Goal: Transaction & Acquisition: Purchase product/service

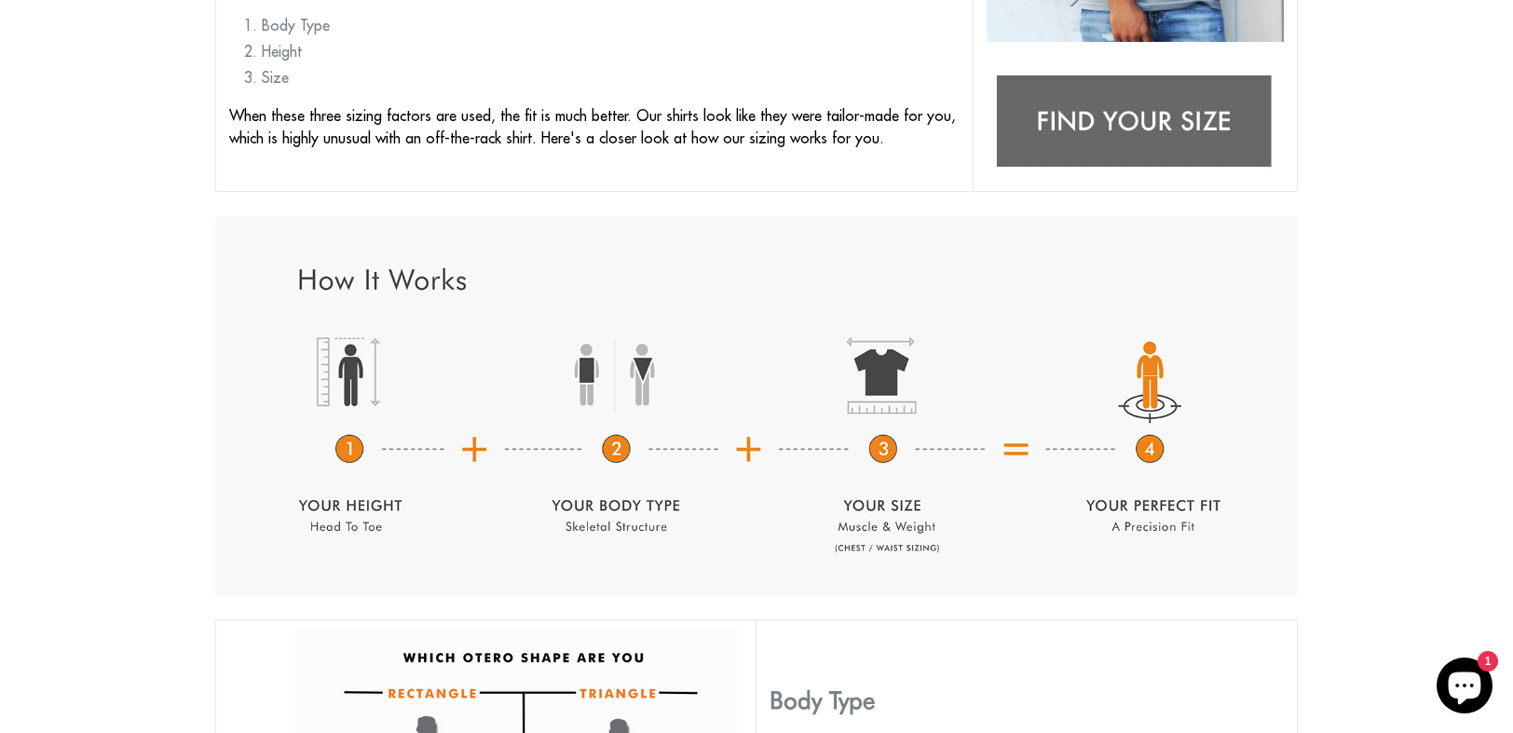
scroll to position [663, 0]
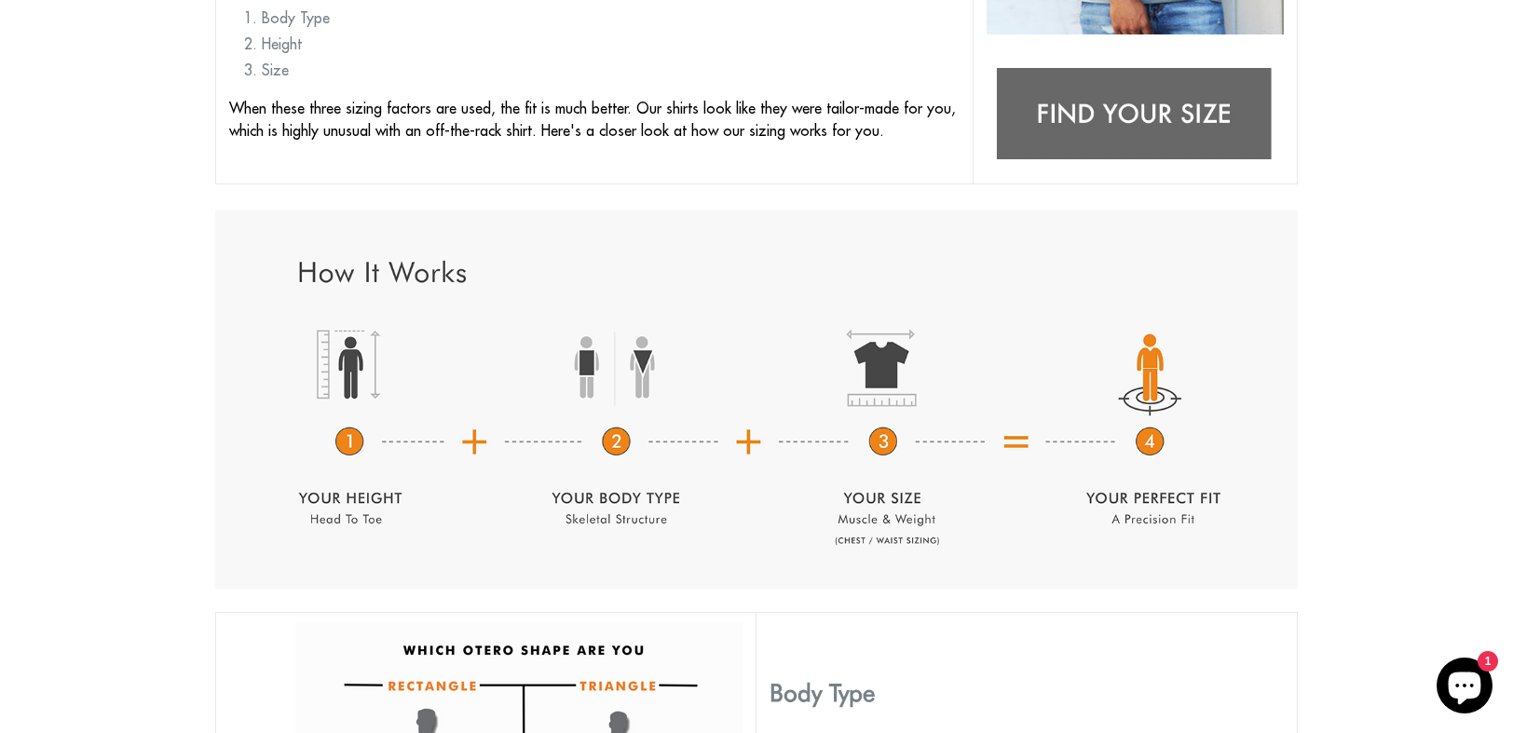
click at [1136, 102] on img at bounding box center [1134, 115] width 297 height 117
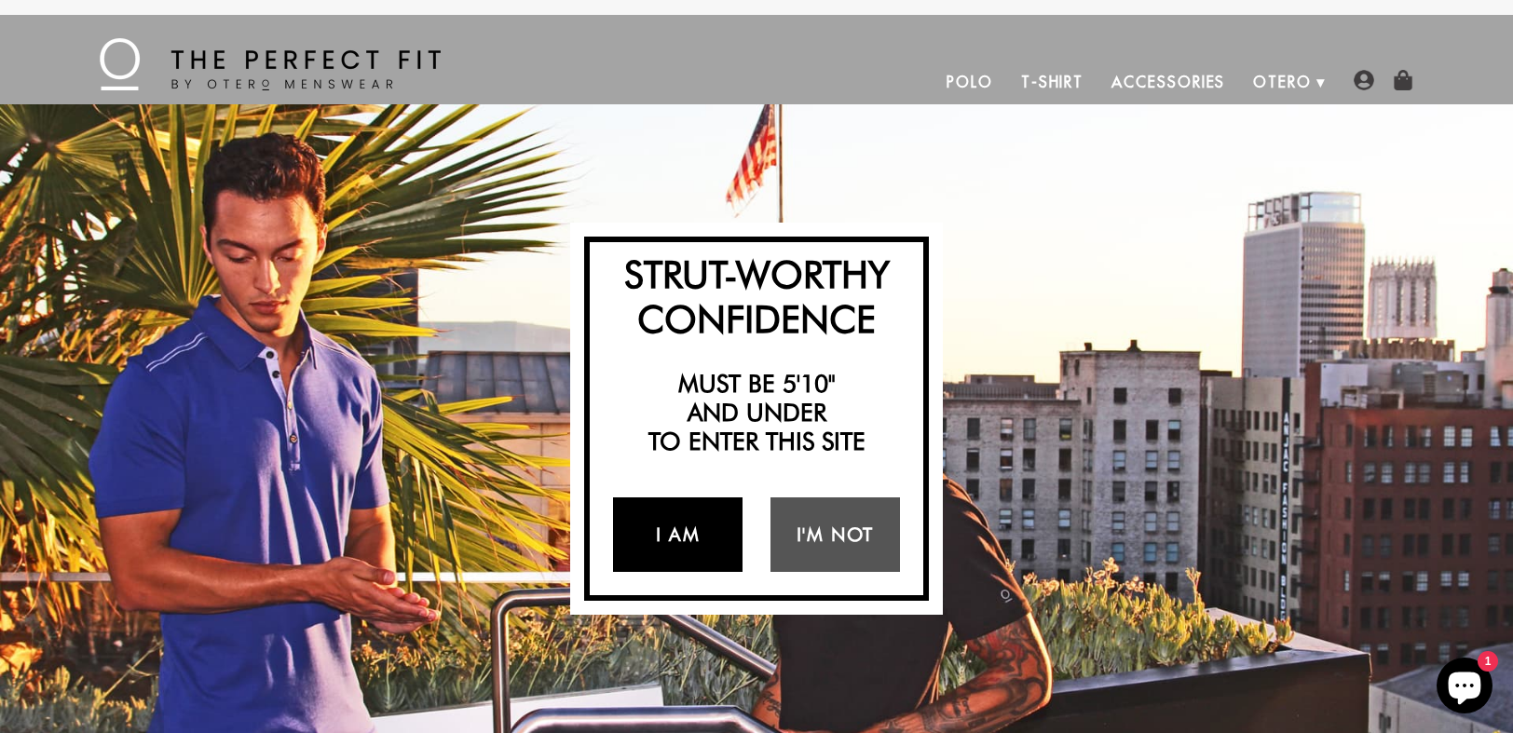
click at [697, 544] on link "I Am" at bounding box center [677, 534] width 129 height 75
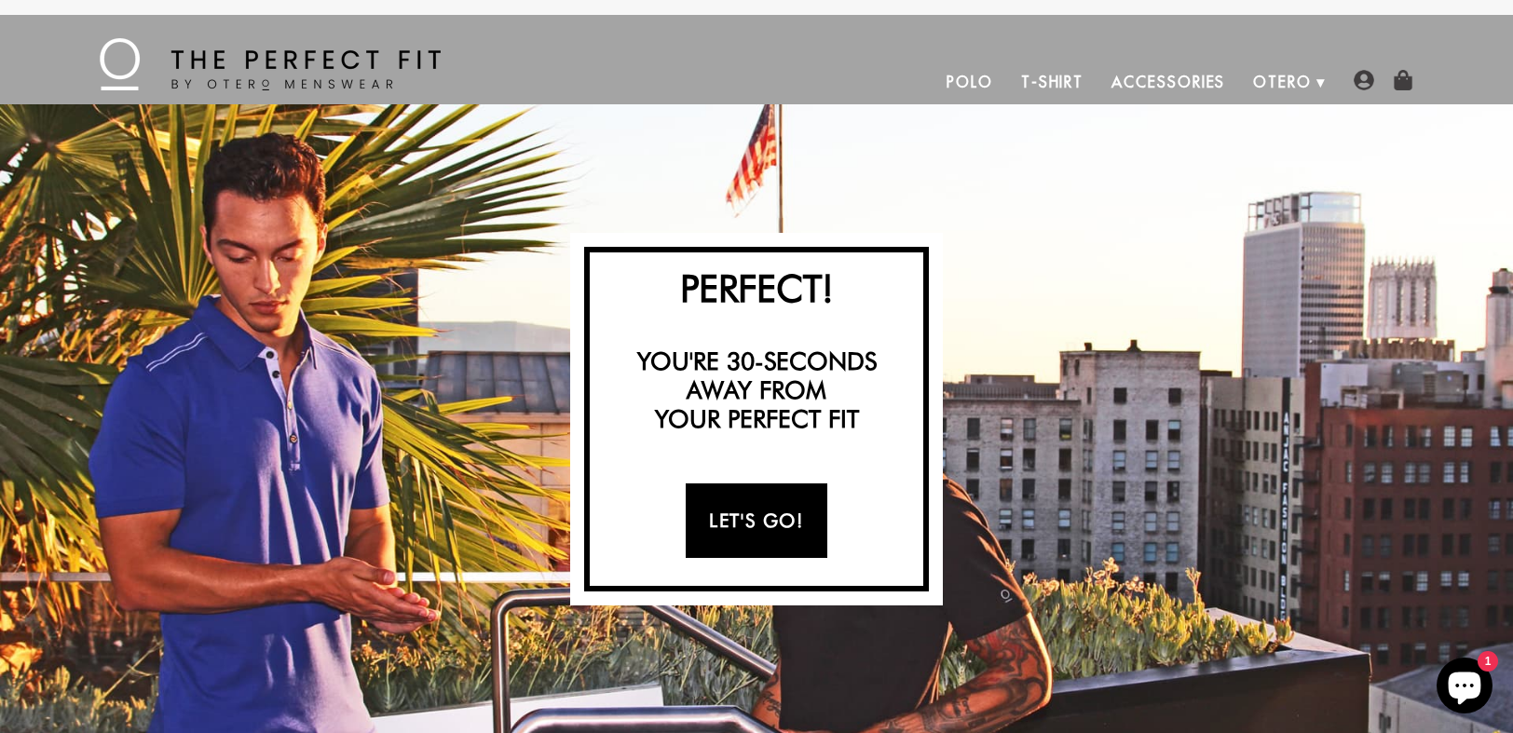
click at [760, 526] on link "Let's Go!" at bounding box center [756, 520] width 141 height 75
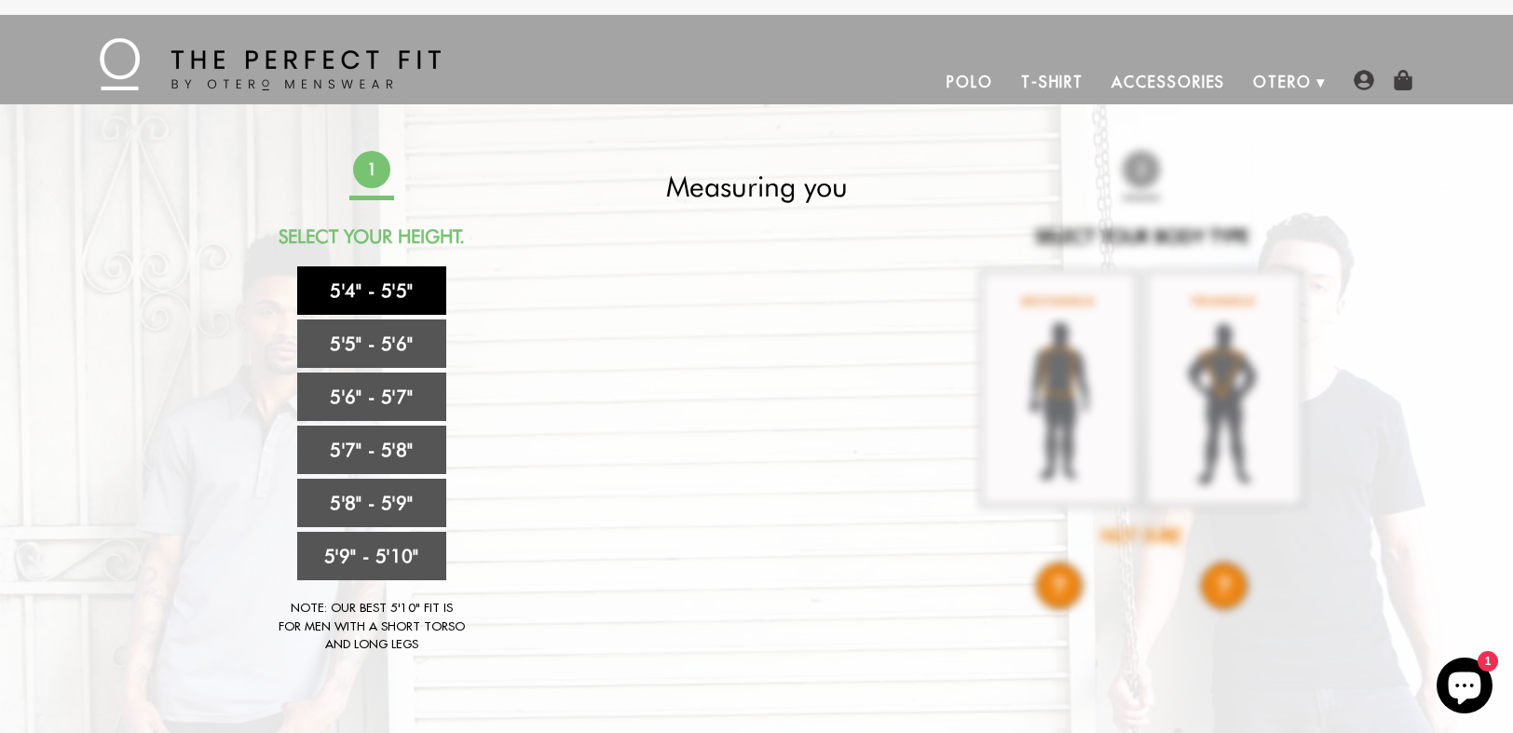
click at [382, 289] on link "5'4" - 5'5"" at bounding box center [371, 290] width 149 height 48
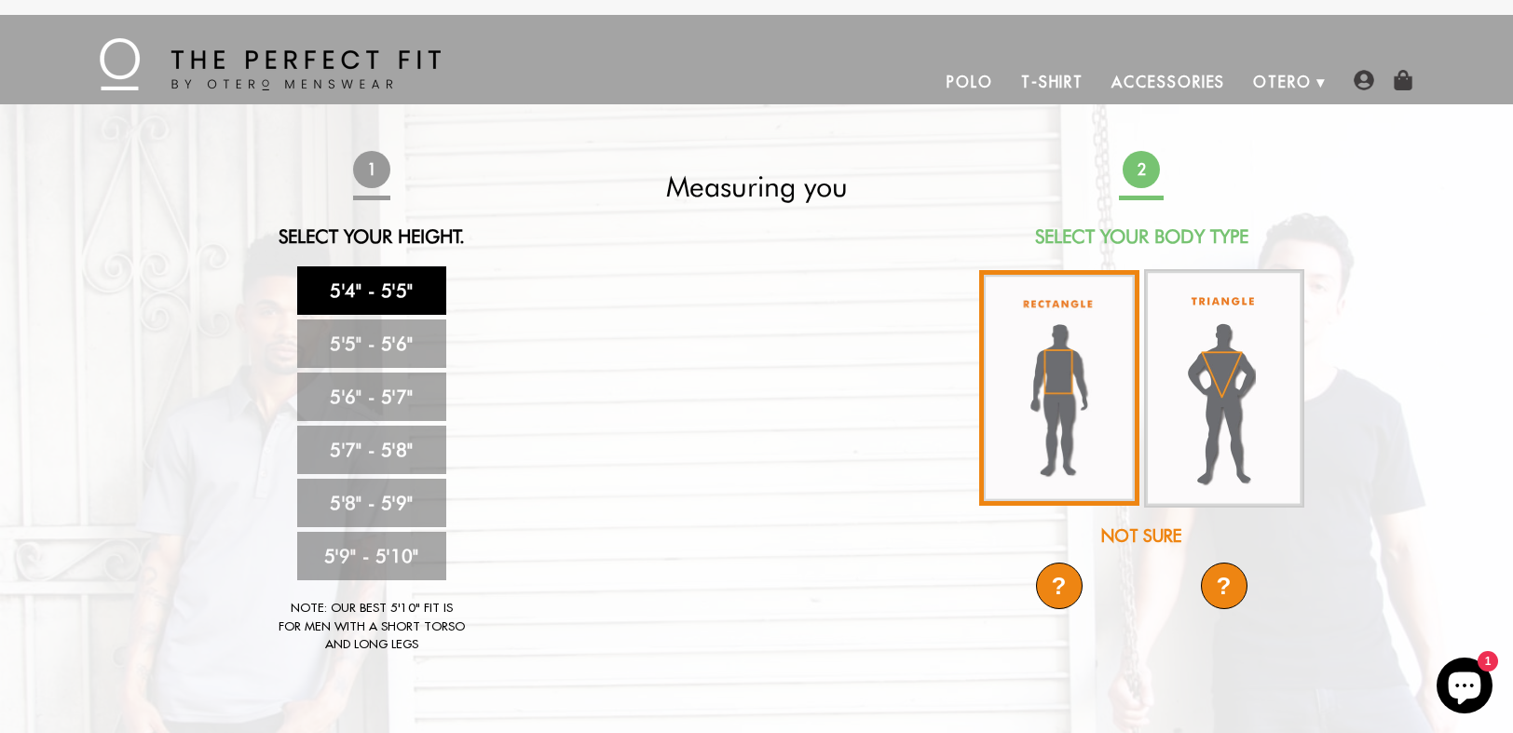
click at [1077, 426] on img at bounding box center [1059, 388] width 160 height 236
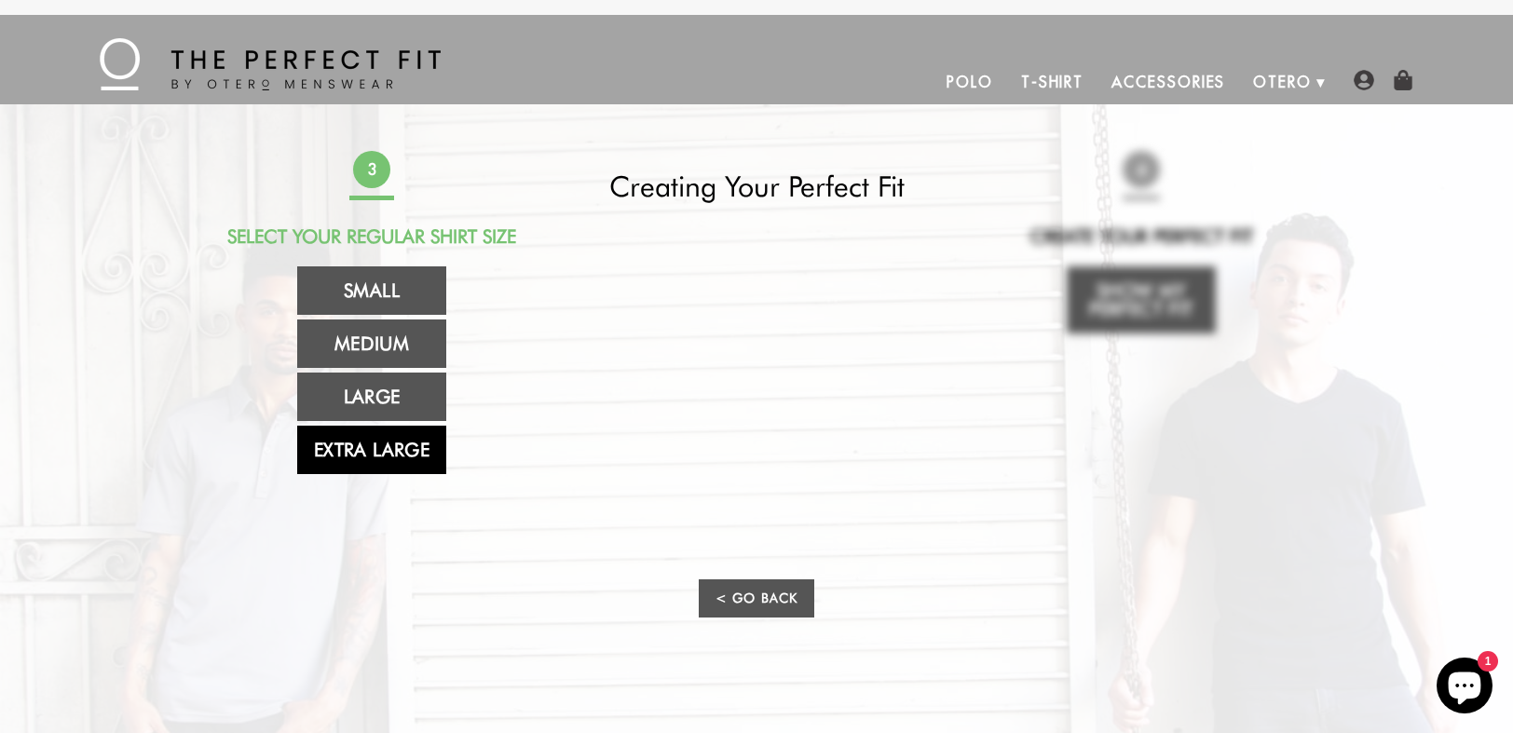
click at [416, 442] on link "Extra Large" at bounding box center [371, 450] width 149 height 48
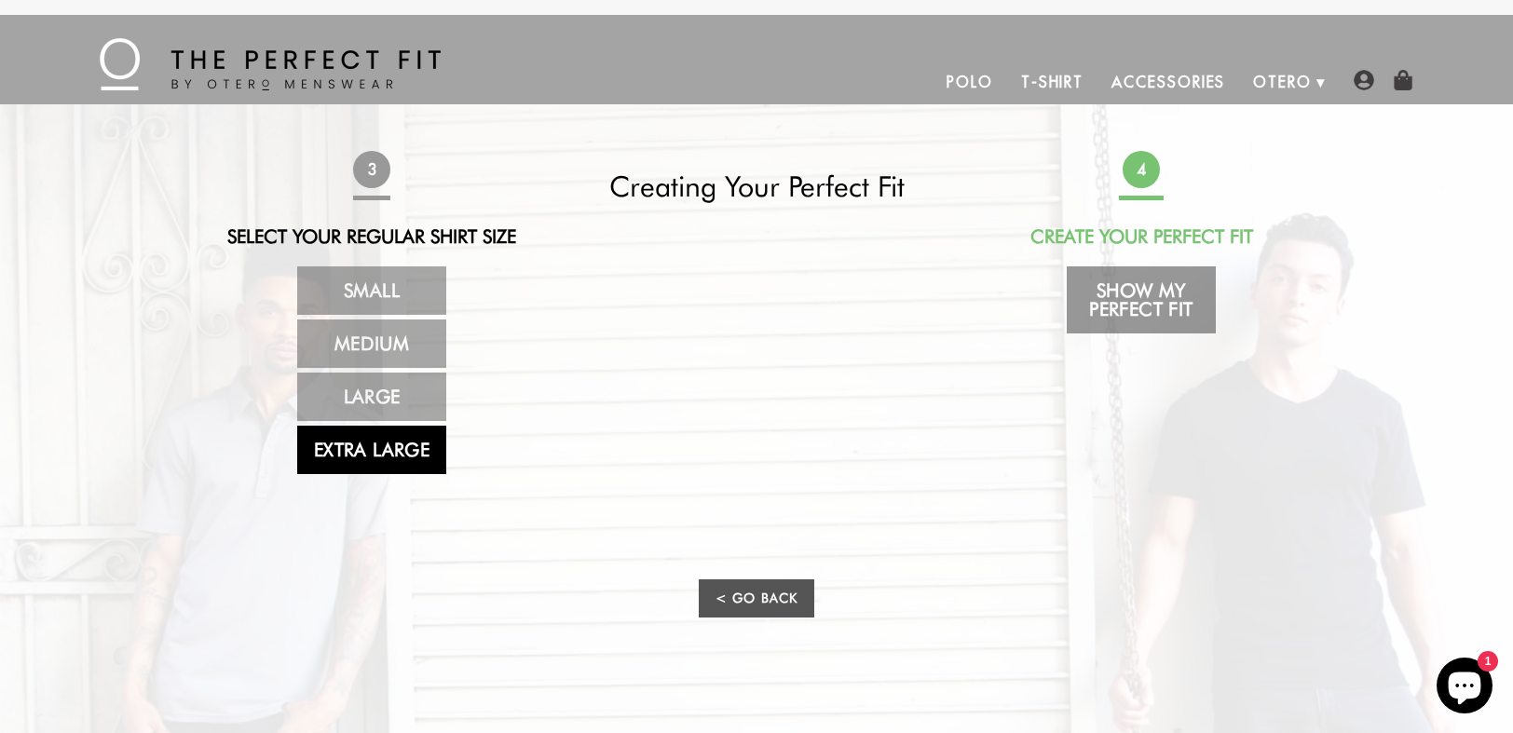
drag, startPoint x: 1157, startPoint y: 306, endPoint x: 1120, endPoint y: 302, distance: 37.5
click at [1120, 302] on link "Show My Perfect Fit" at bounding box center [1141, 299] width 149 height 67
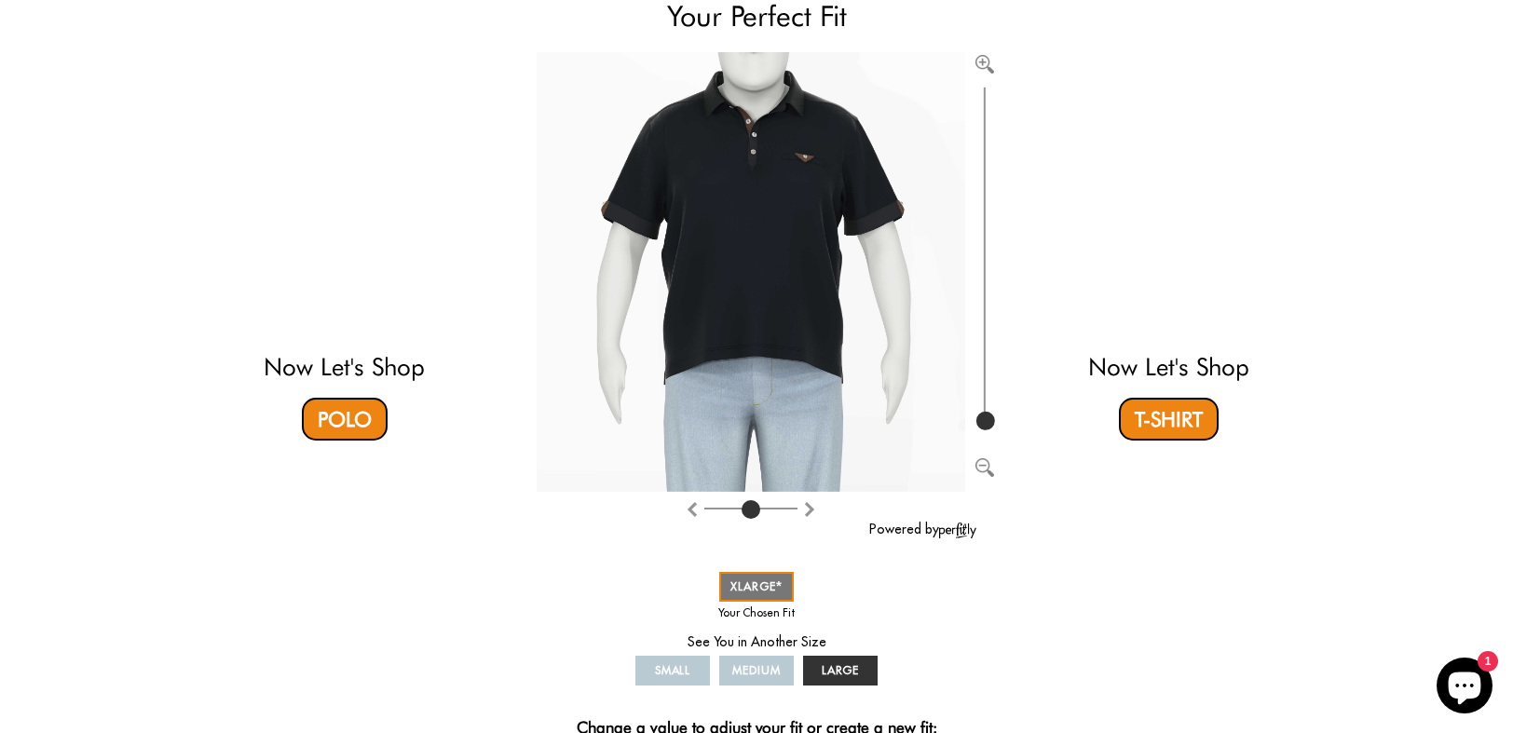
scroll to position [203, 0]
click at [858, 675] on span "LARGE" at bounding box center [841, 671] width 38 height 14
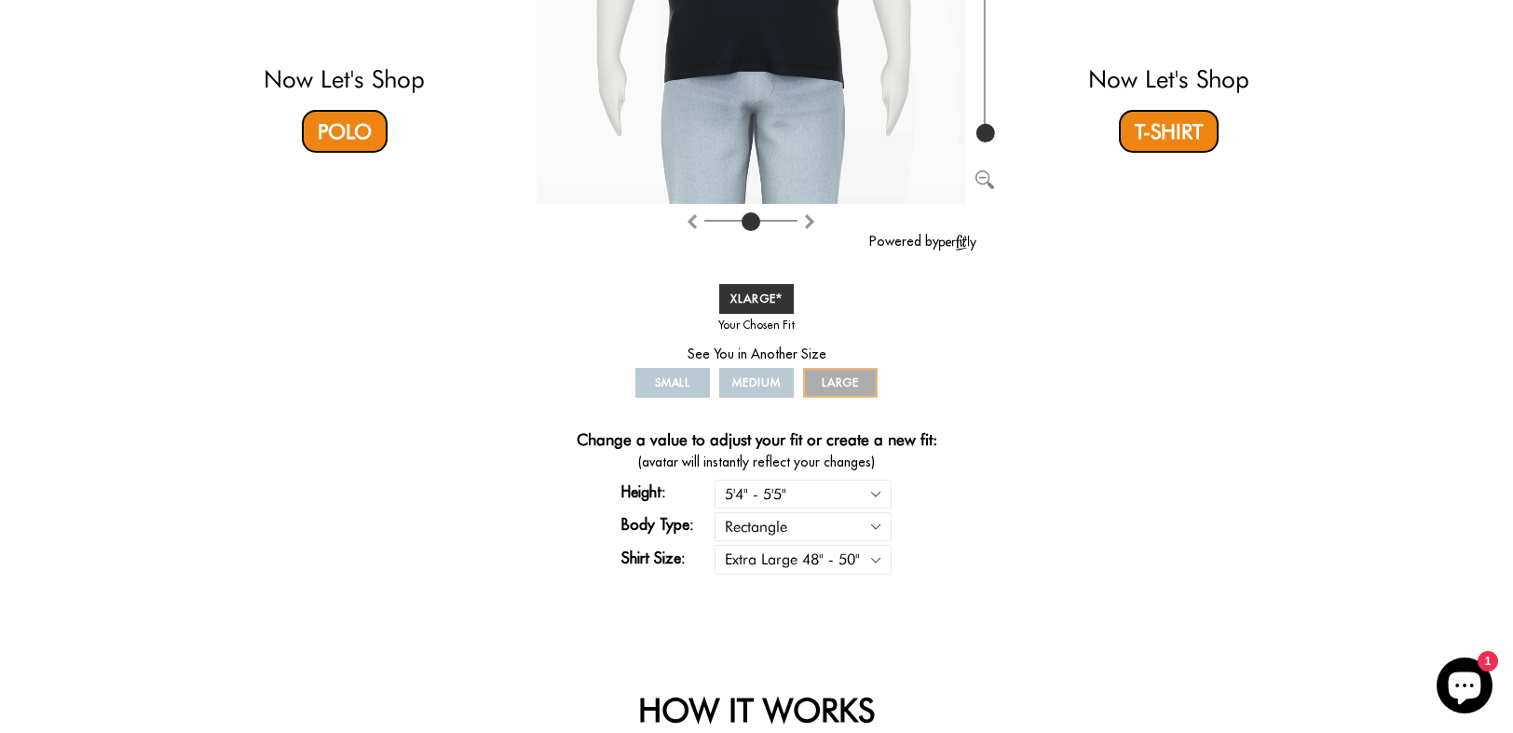
scroll to position [492, 0]
click at [863, 551] on select "Small 36" - 39" Medium 40" - 43" Large 44" - 47" Extra Large 48" - 50"" at bounding box center [802, 559] width 177 height 29
select select "L"
click at [714, 545] on select "Small 36" - 39" Medium 40" - 43" Large 44" - 47" Extra Large 48" - 50"" at bounding box center [802, 559] width 177 height 29
select select "L"
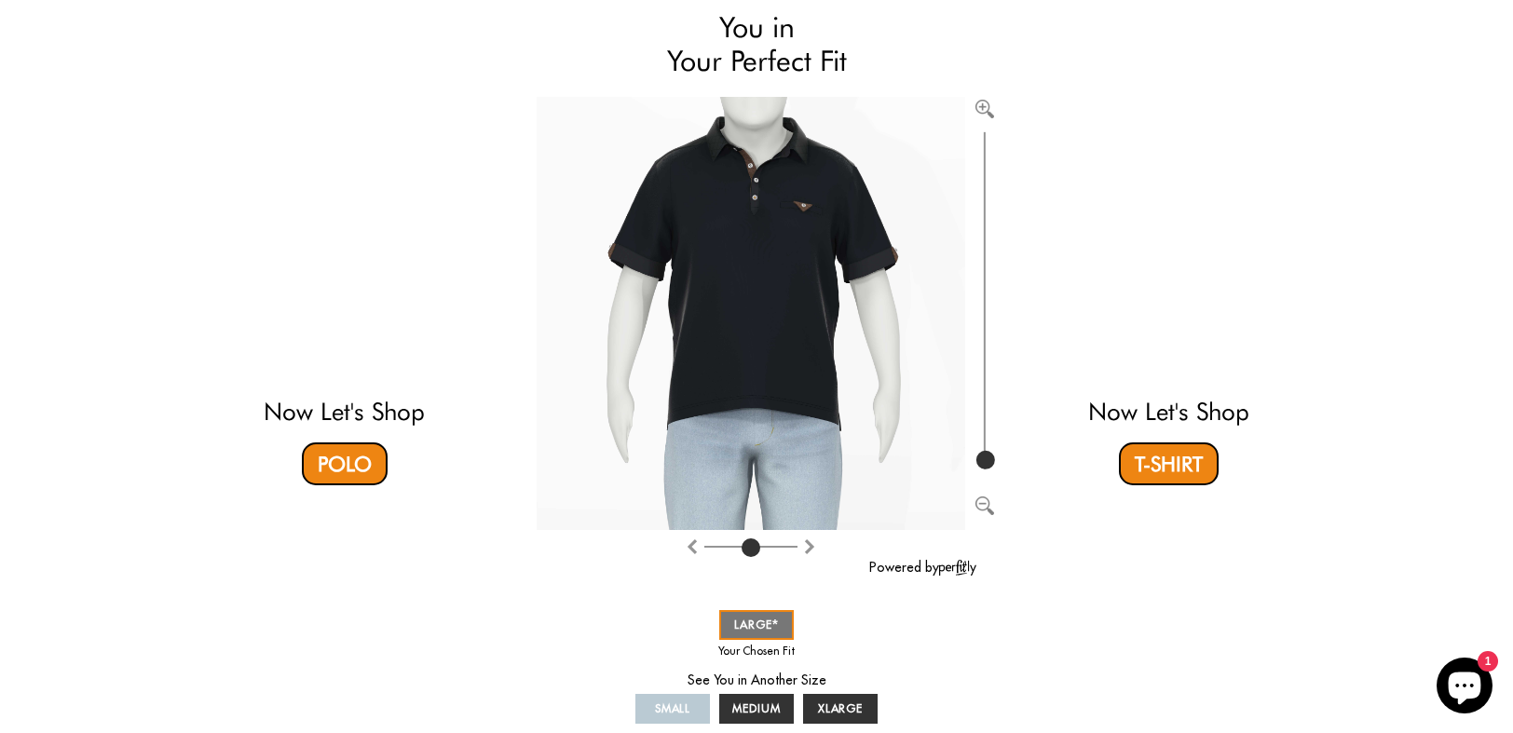
scroll to position [160, 0]
click at [341, 466] on link "Polo" at bounding box center [345, 463] width 86 height 43
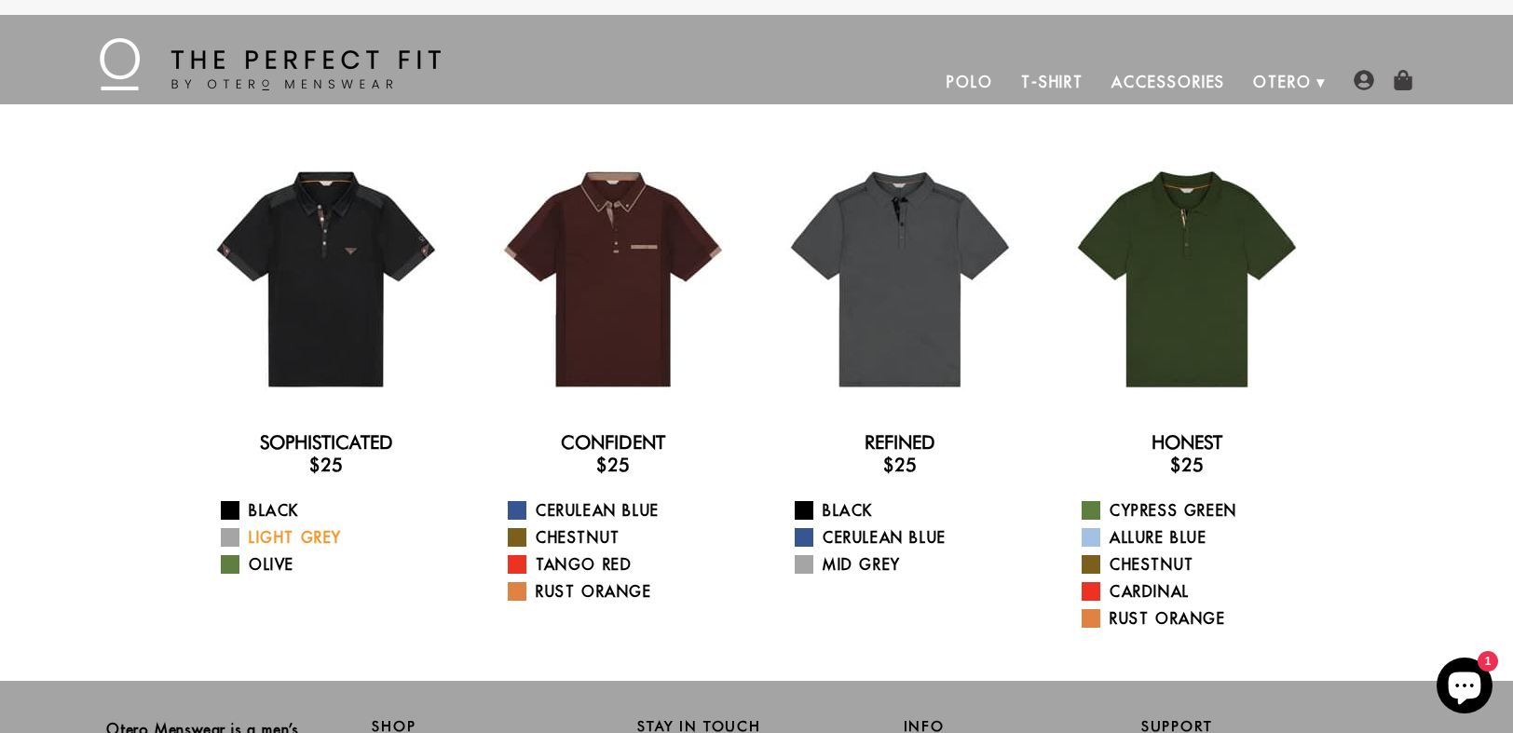
click at [318, 534] on link "Light Grey" at bounding box center [338, 537] width 234 height 22
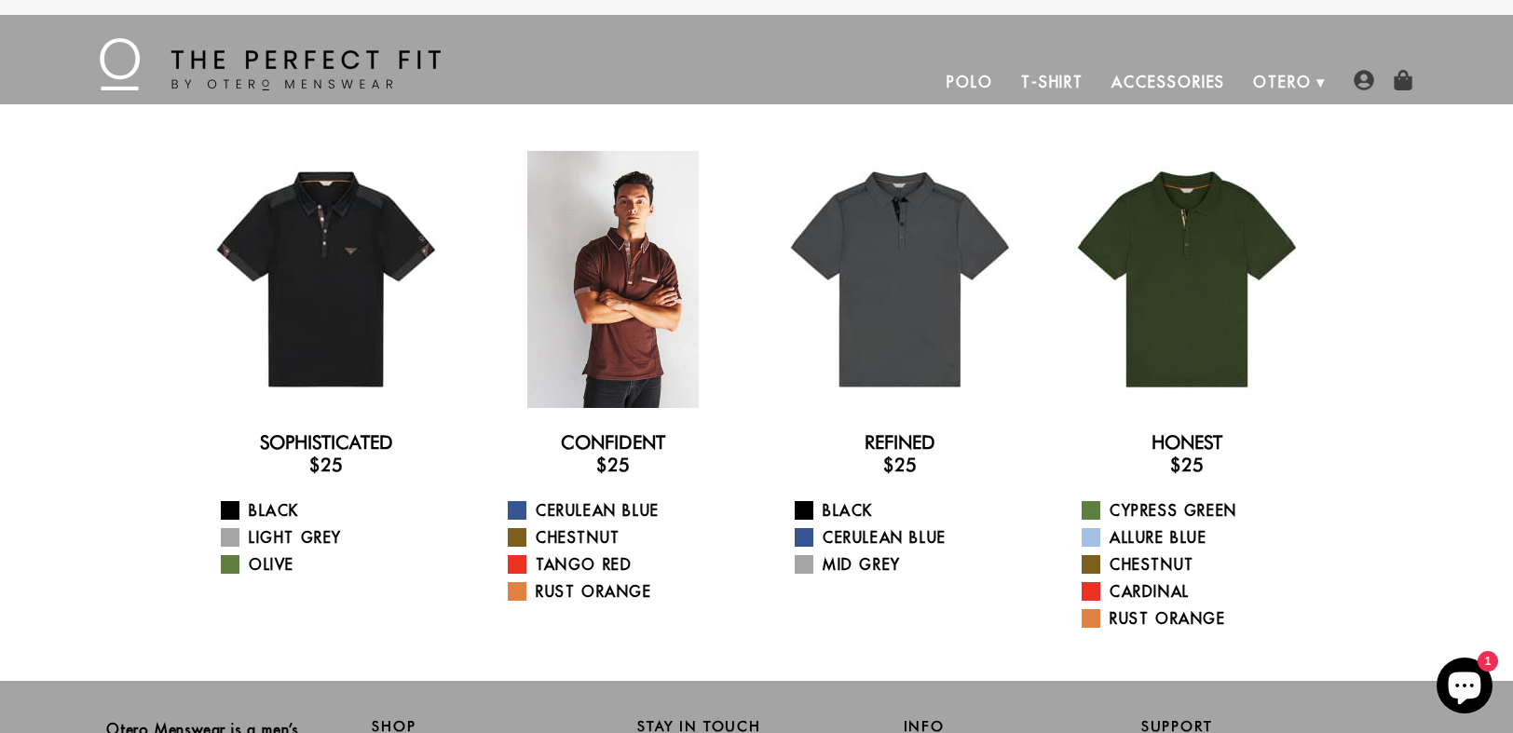
click at [630, 374] on div at bounding box center [612, 279] width 257 height 257
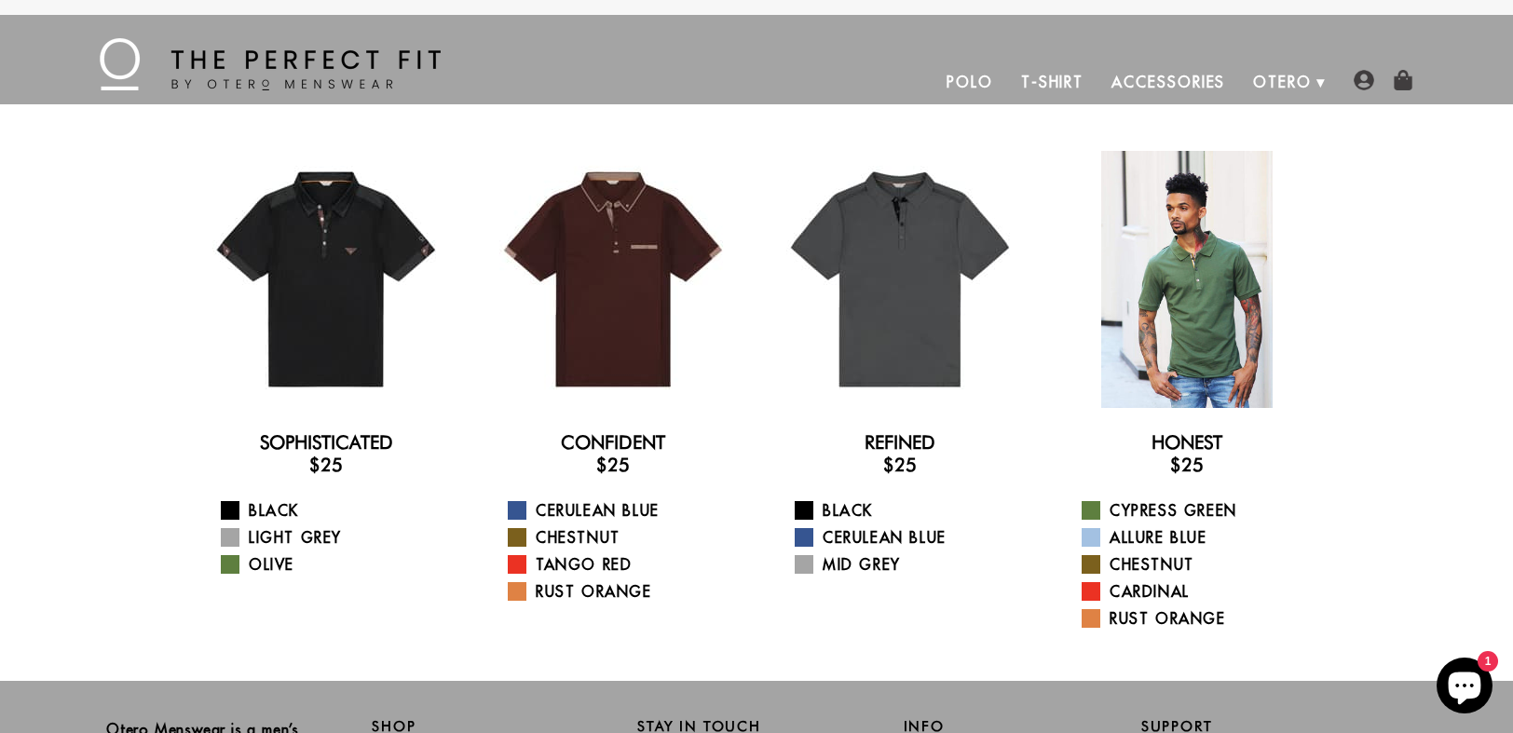
click at [1201, 310] on div at bounding box center [1186, 279] width 257 height 257
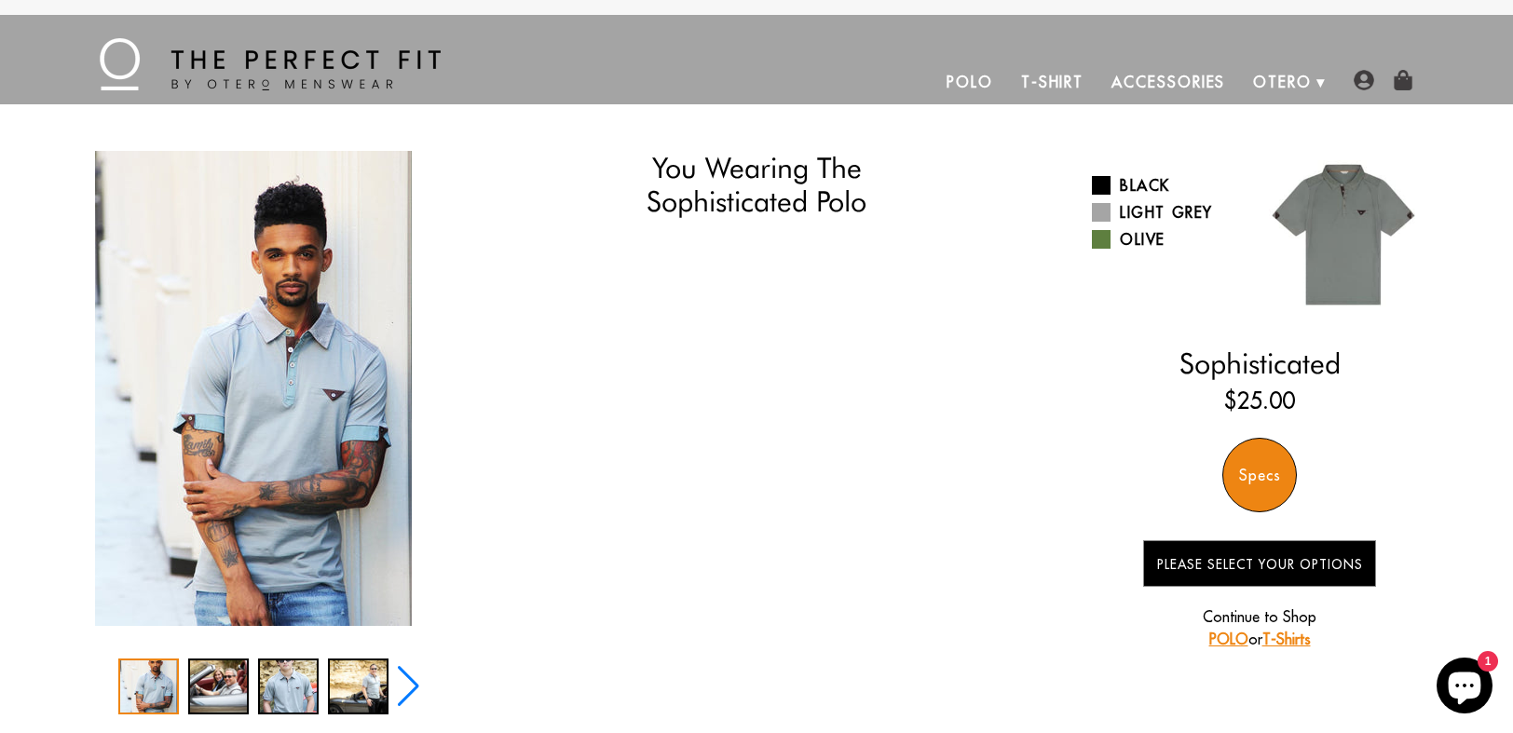
select select "L"
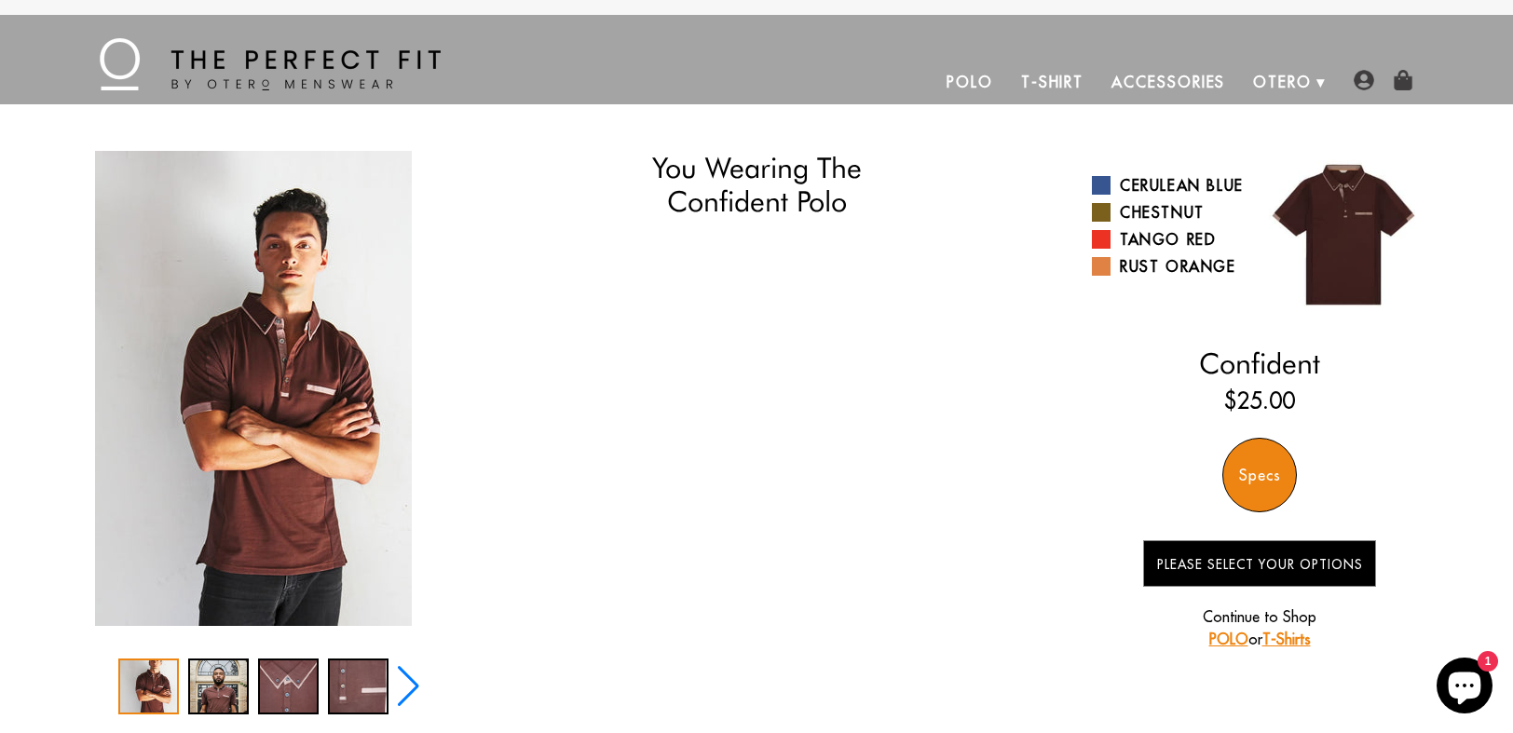
select select "L"
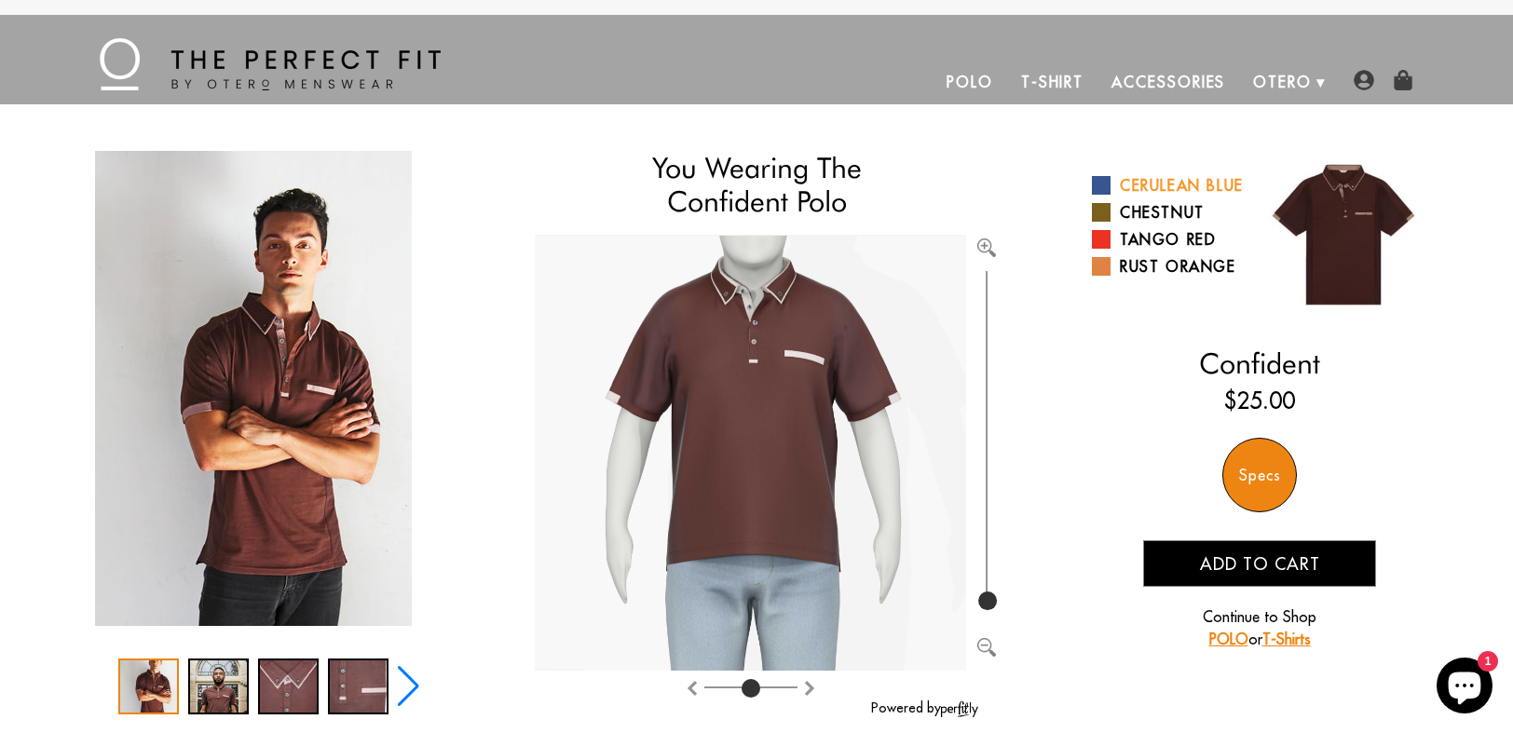
click at [1133, 197] on link "Cerulean Blue" at bounding box center [1169, 185] width 154 height 22
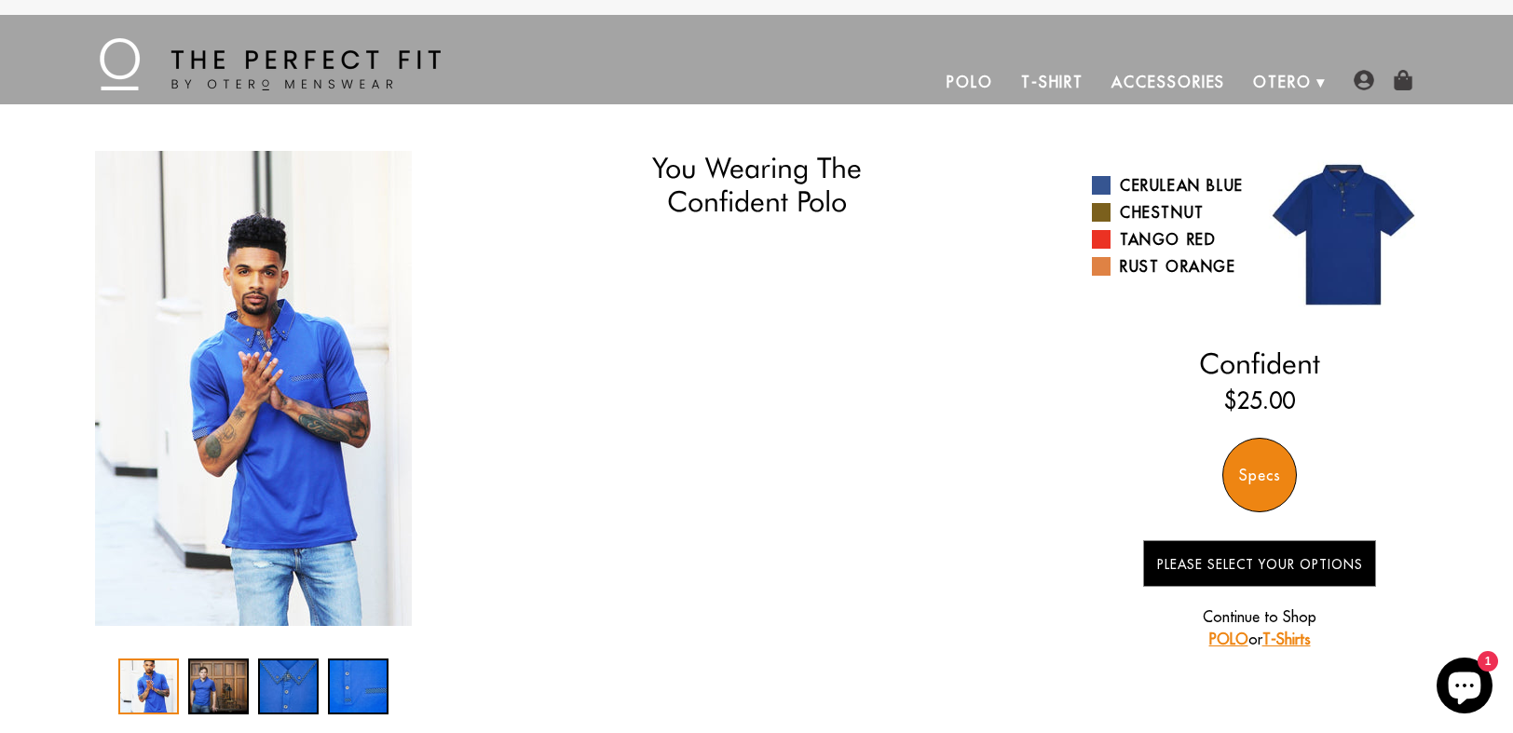
select select "L"
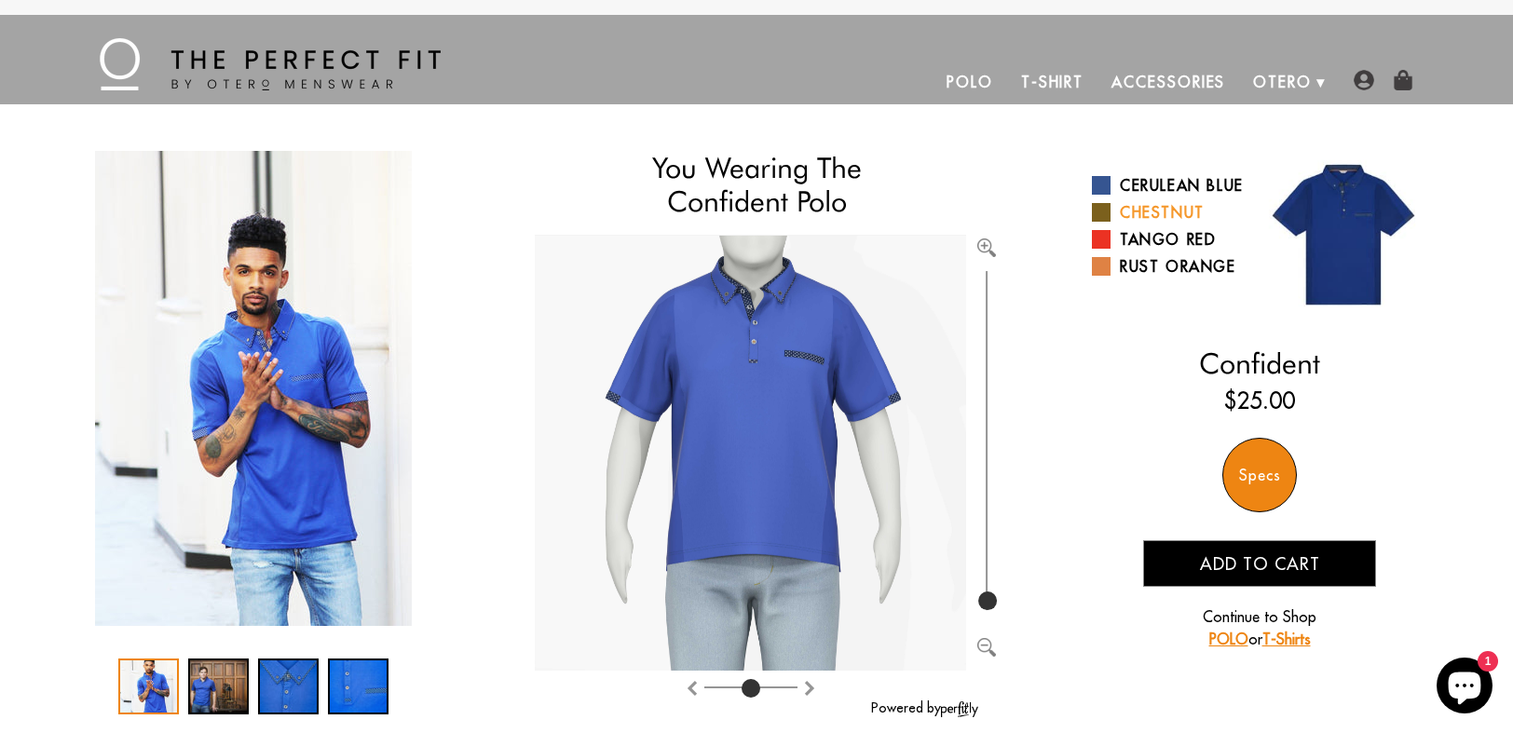
click at [1146, 224] on link "Chestnut" at bounding box center [1169, 212] width 154 height 22
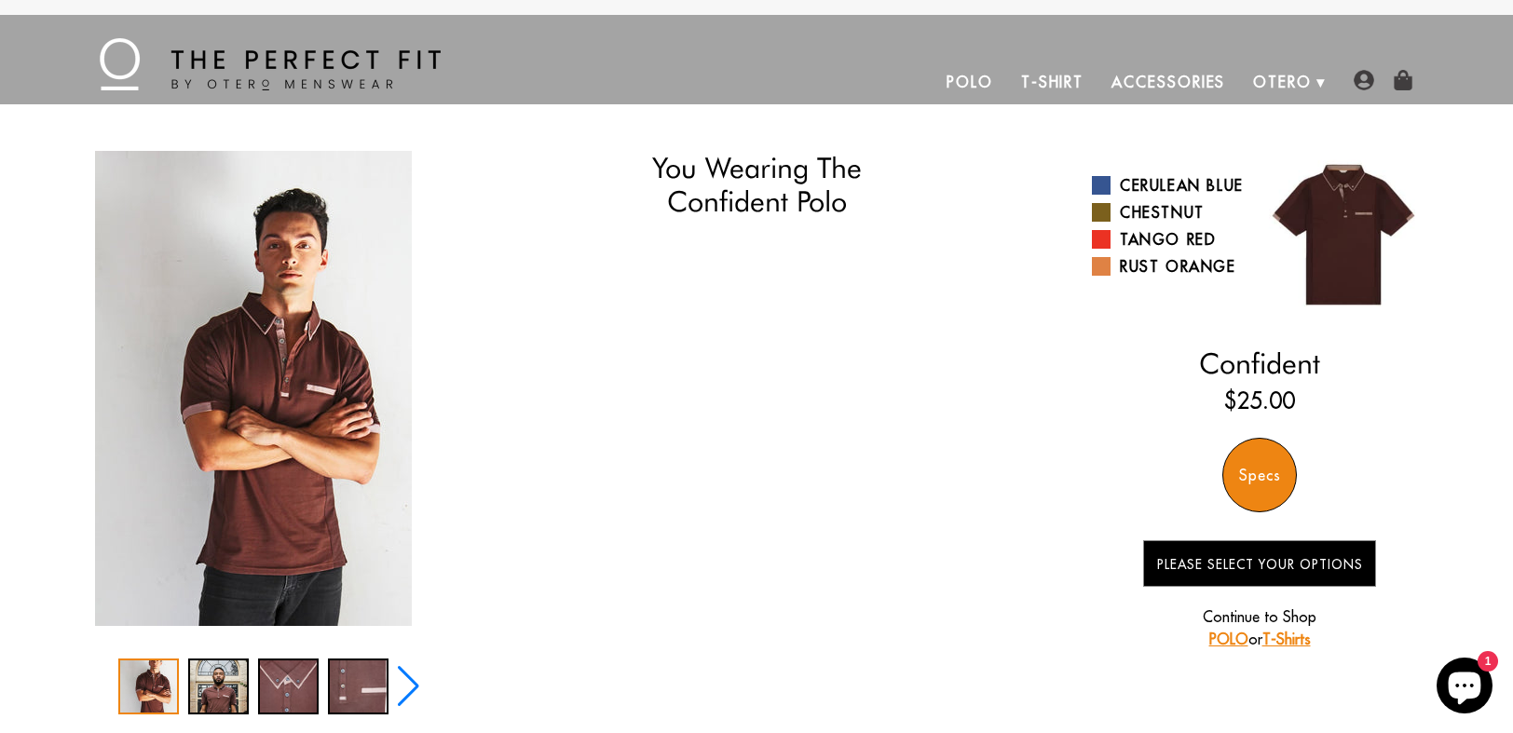
select select "L"
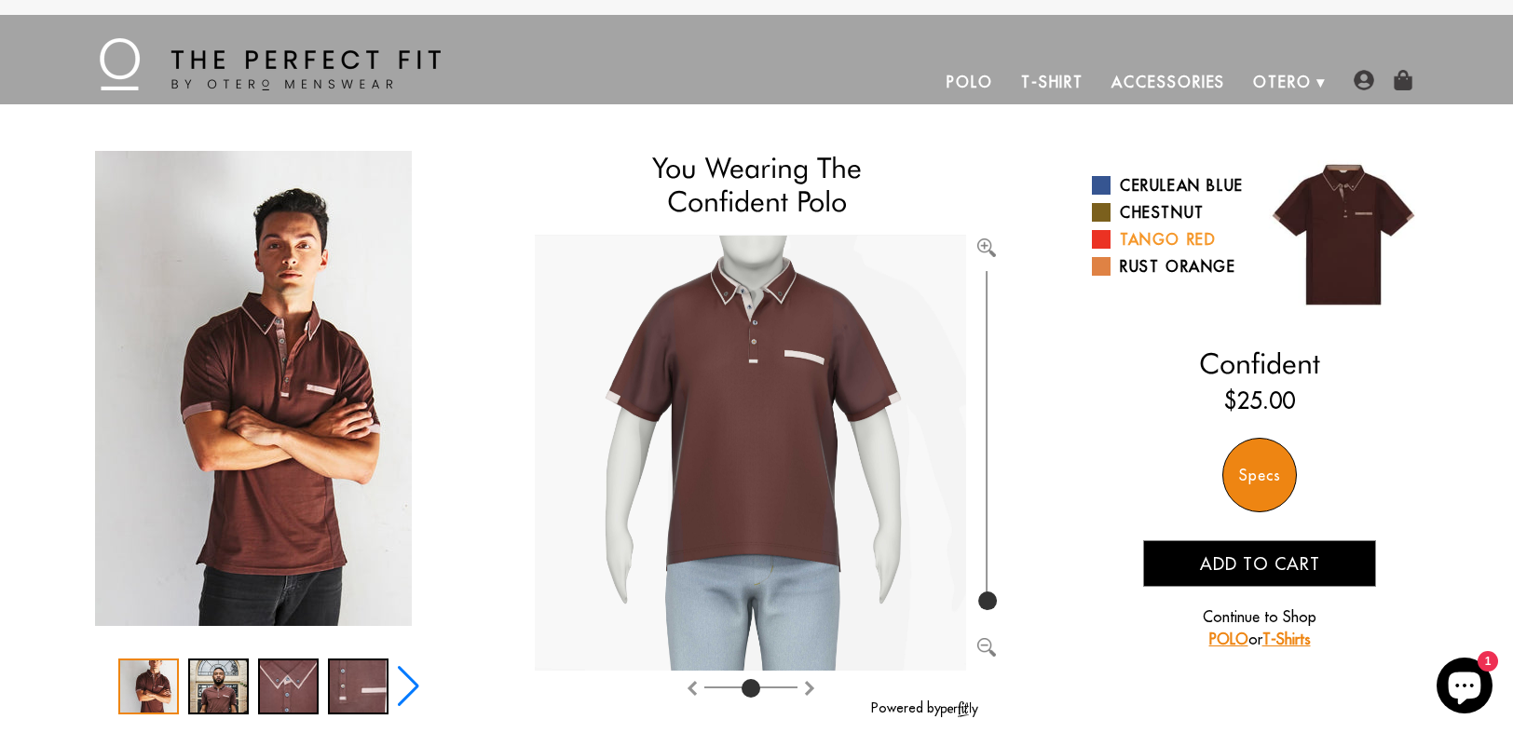
click at [1155, 251] on link "Tango Red" at bounding box center [1169, 239] width 154 height 22
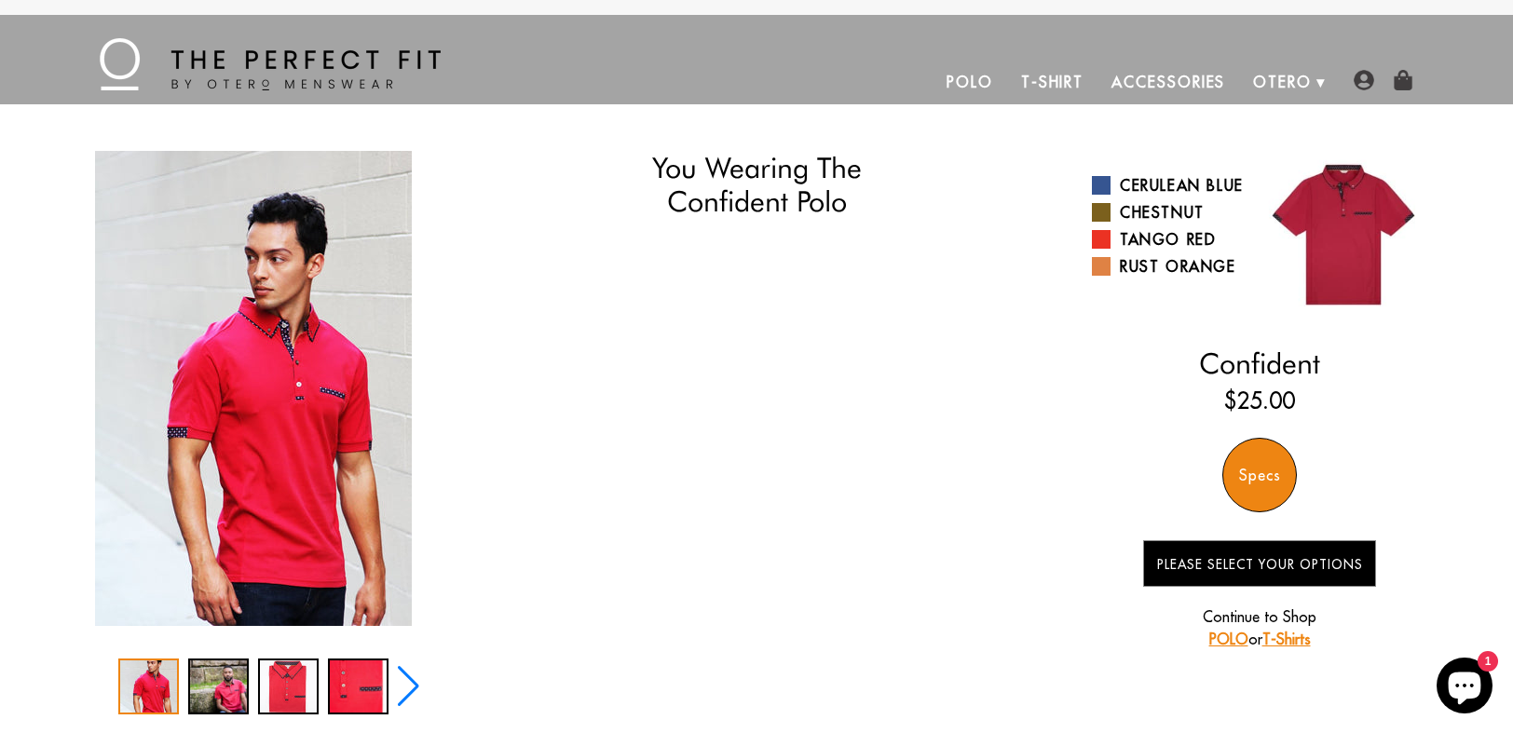
select select "L"
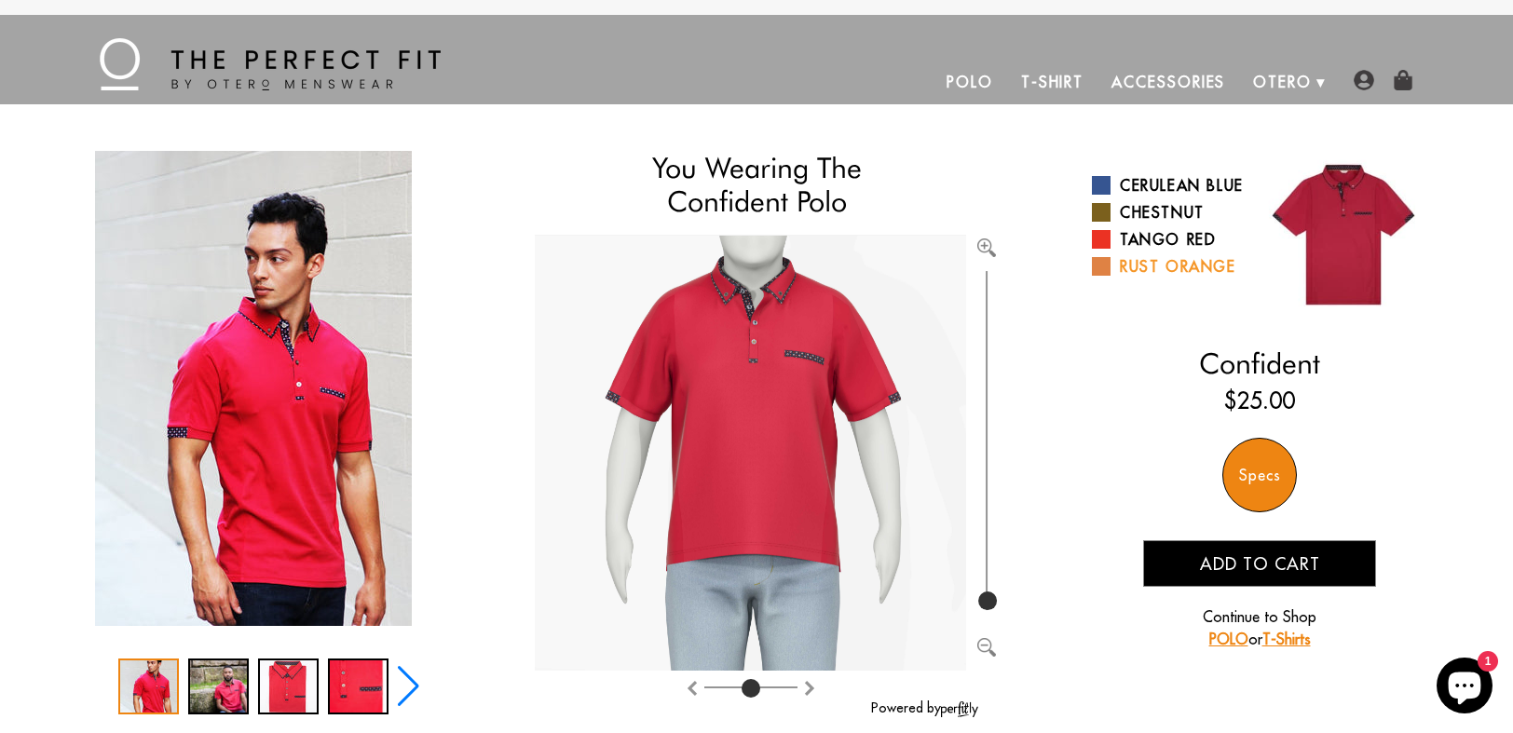
click at [1166, 278] on link "Rust Orange" at bounding box center [1169, 266] width 154 height 22
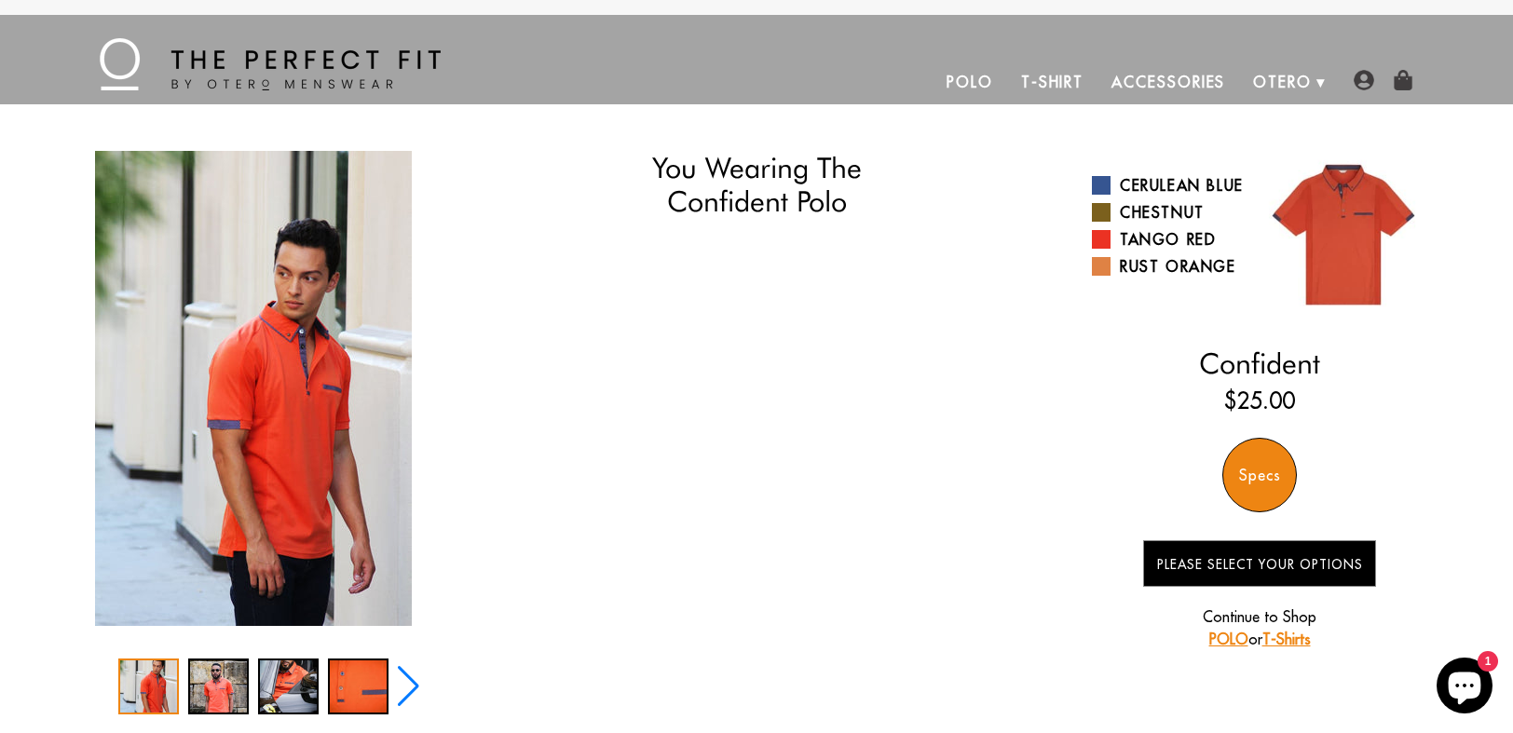
select select "L"
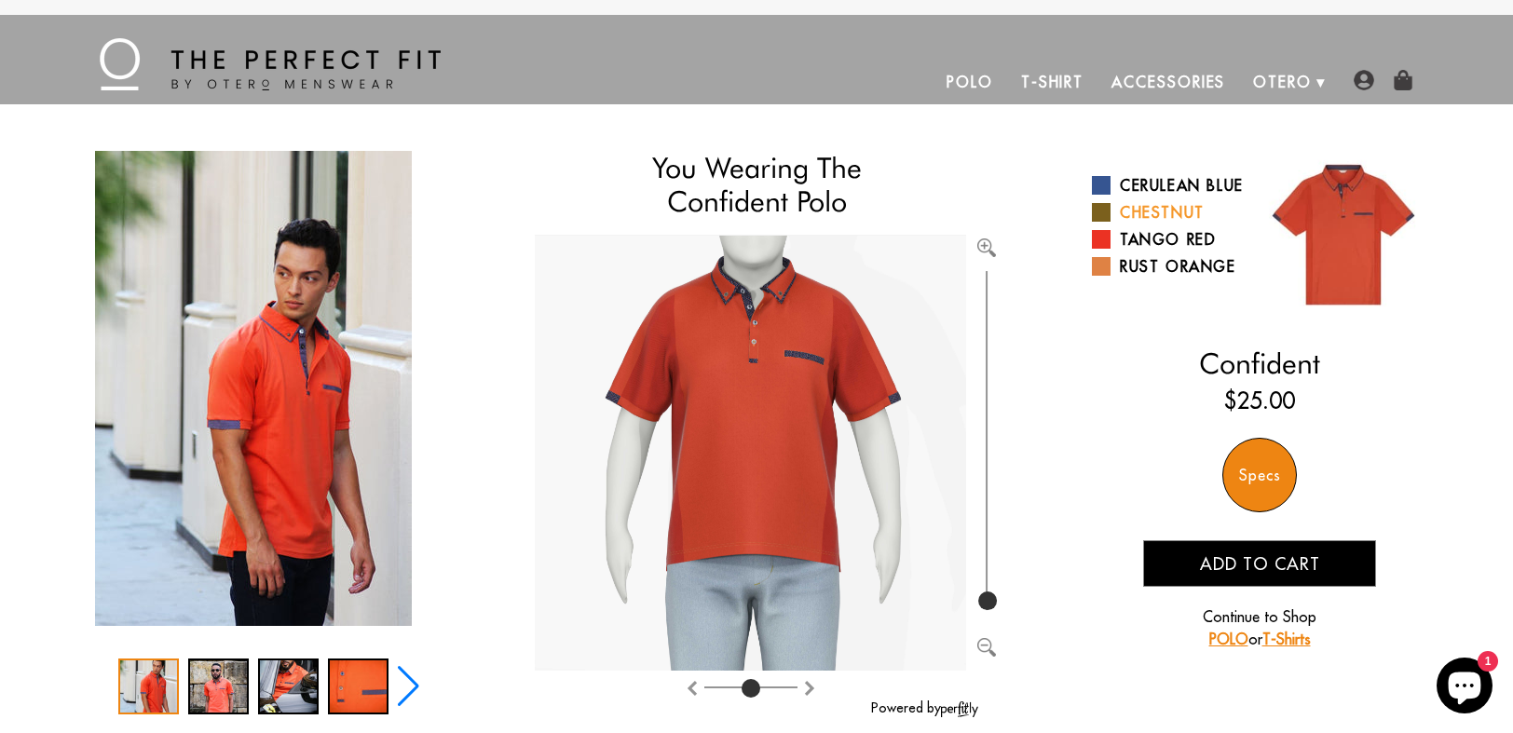
click at [1137, 224] on link "Chestnut" at bounding box center [1169, 212] width 154 height 22
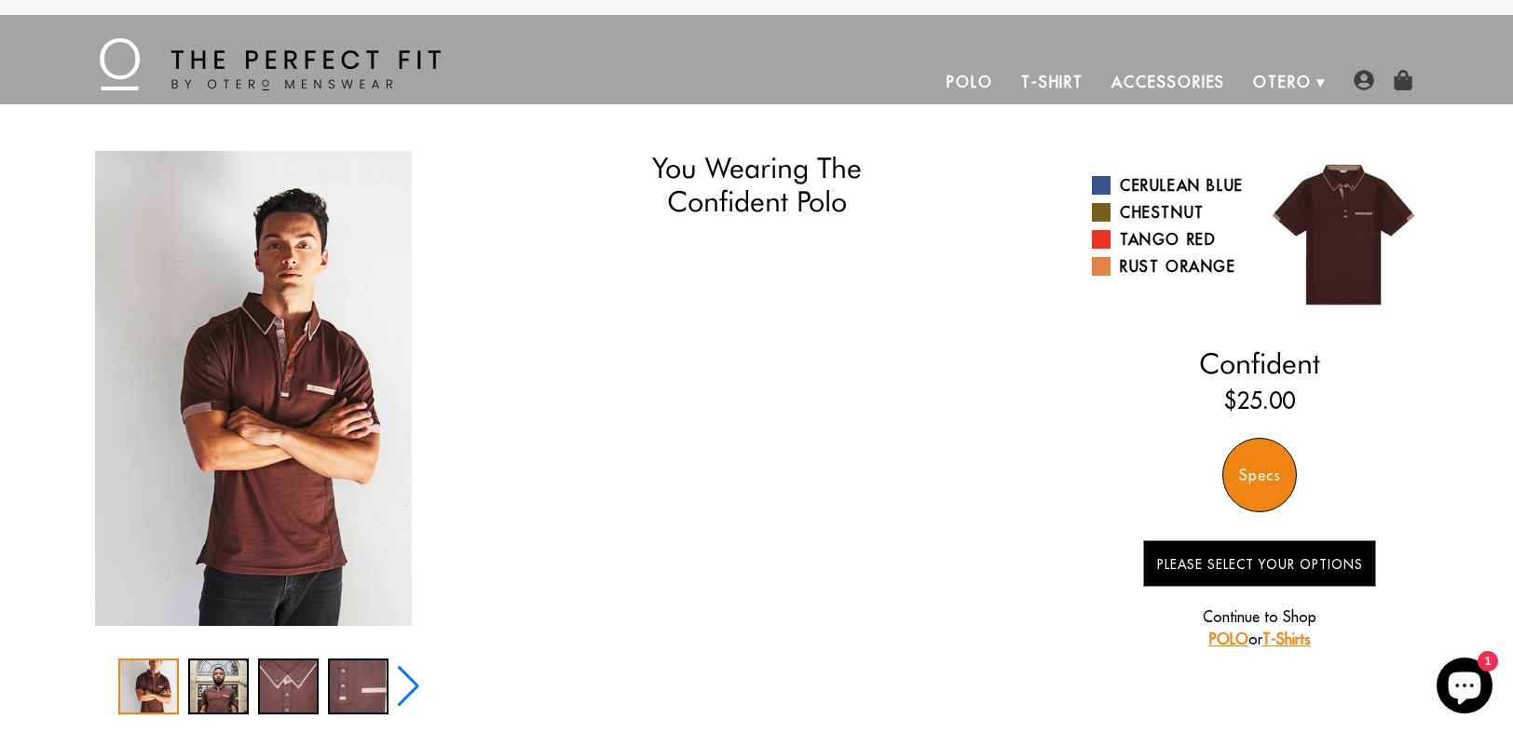
select select "L"
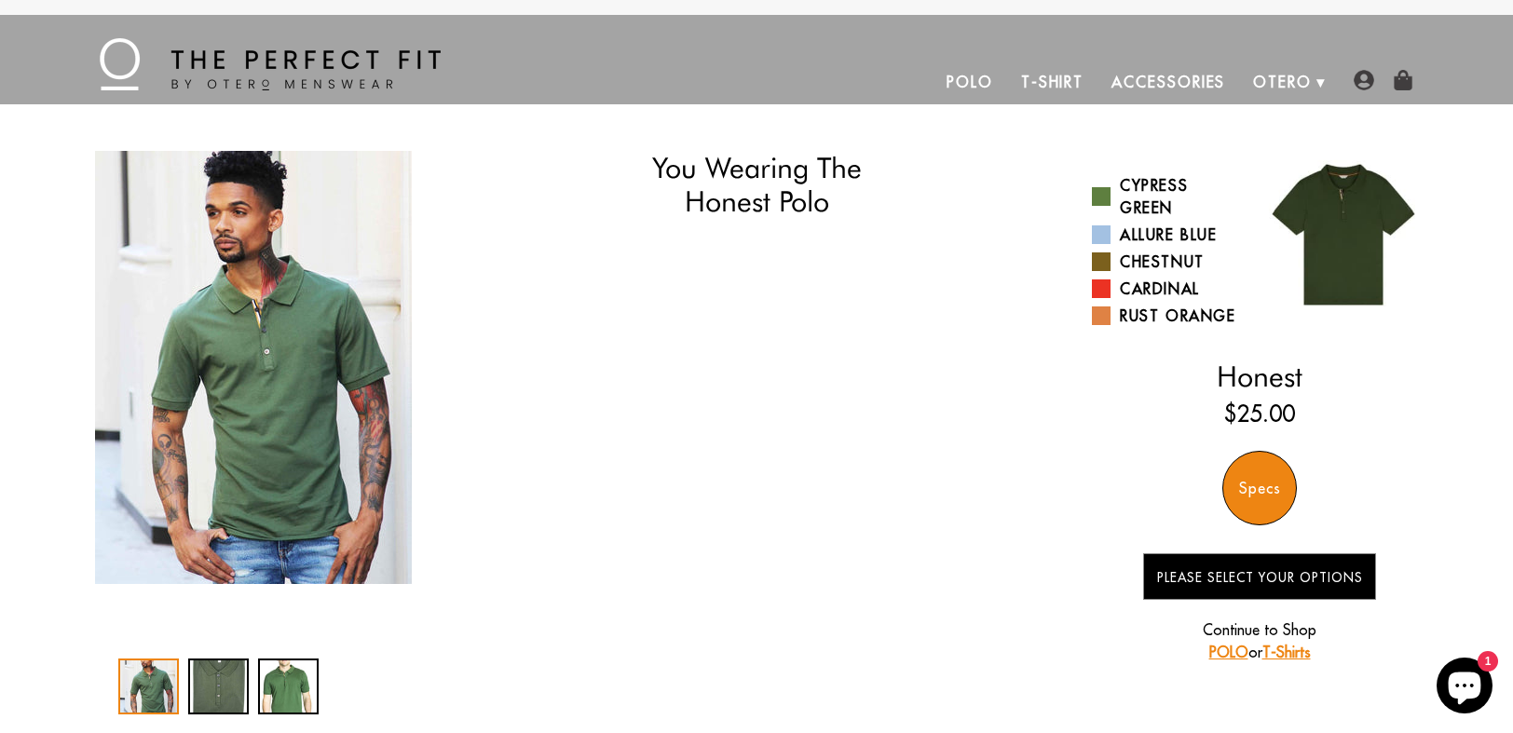
select select "L"
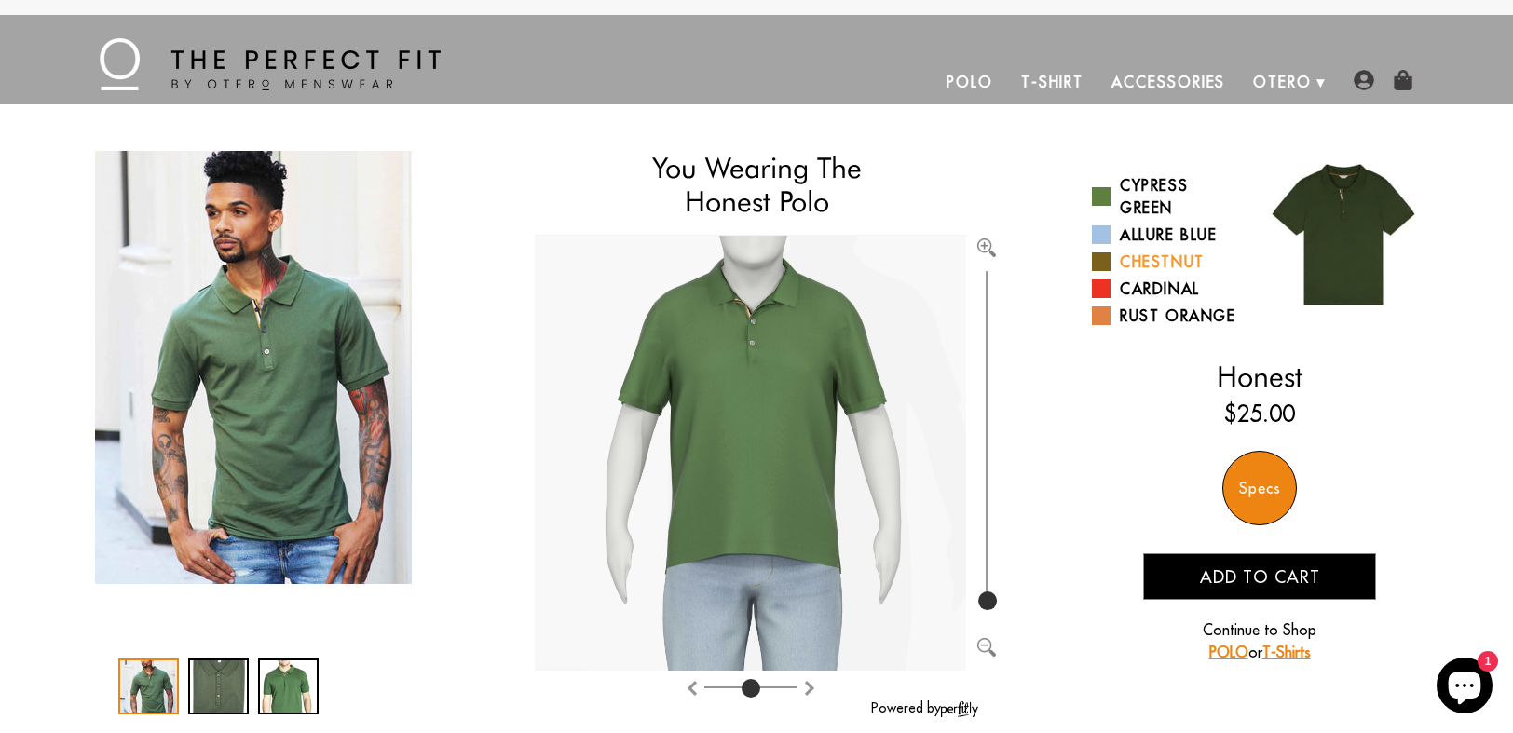
click at [1163, 261] on link "Chestnut" at bounding box center [1169, 262] width 154 height 22
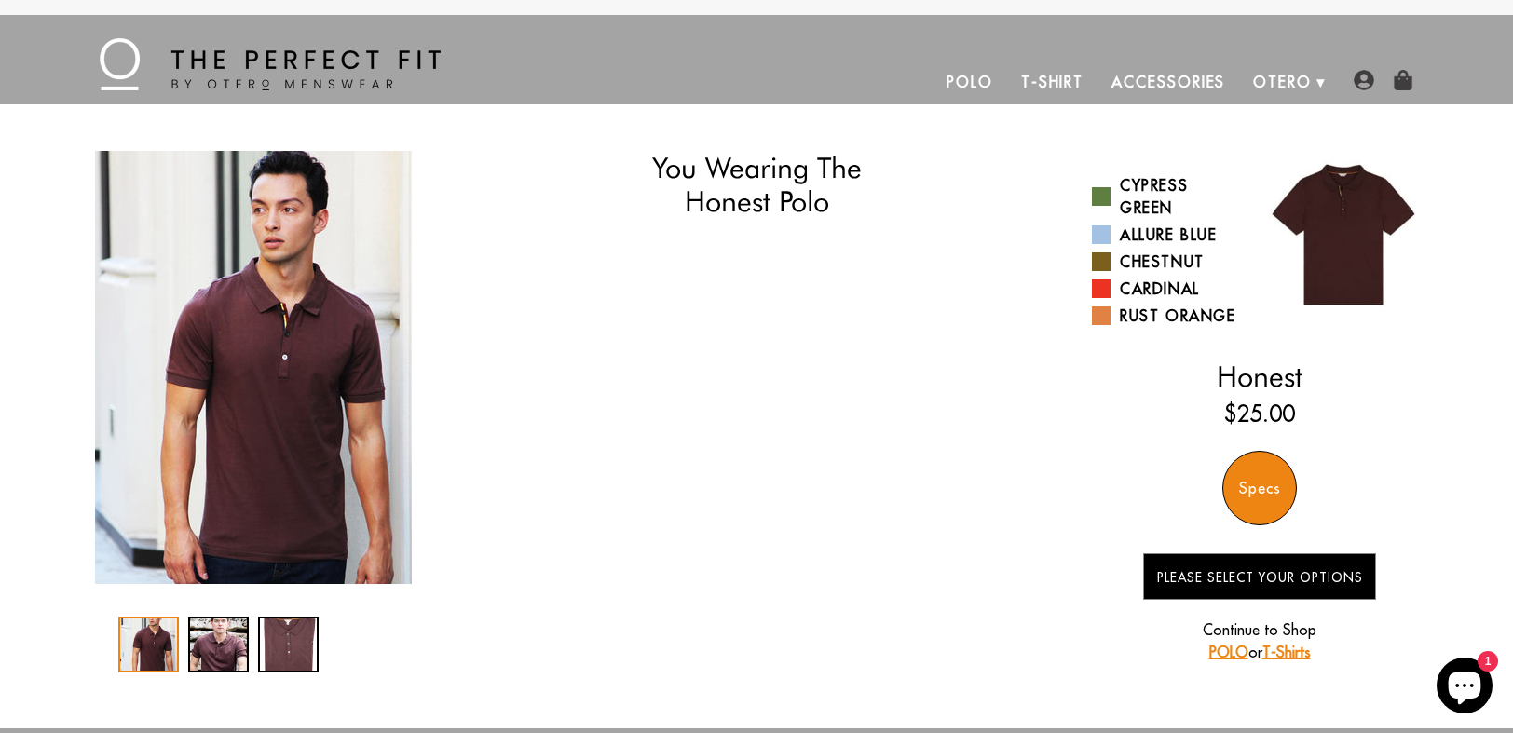
select select "L"
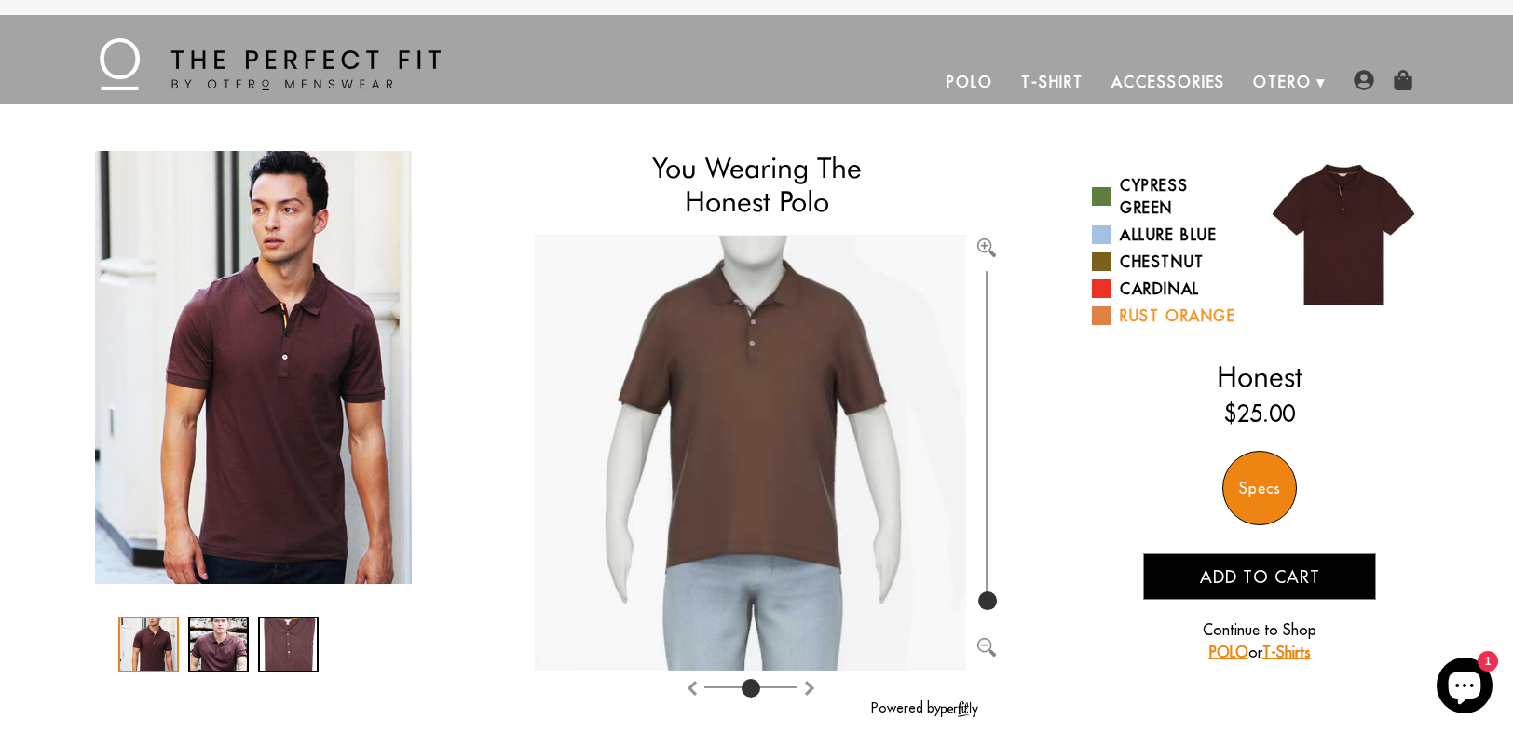
click at [1149, 319] on link "Rust Orange" at bounding box center [1169, 316] width 154 height 22
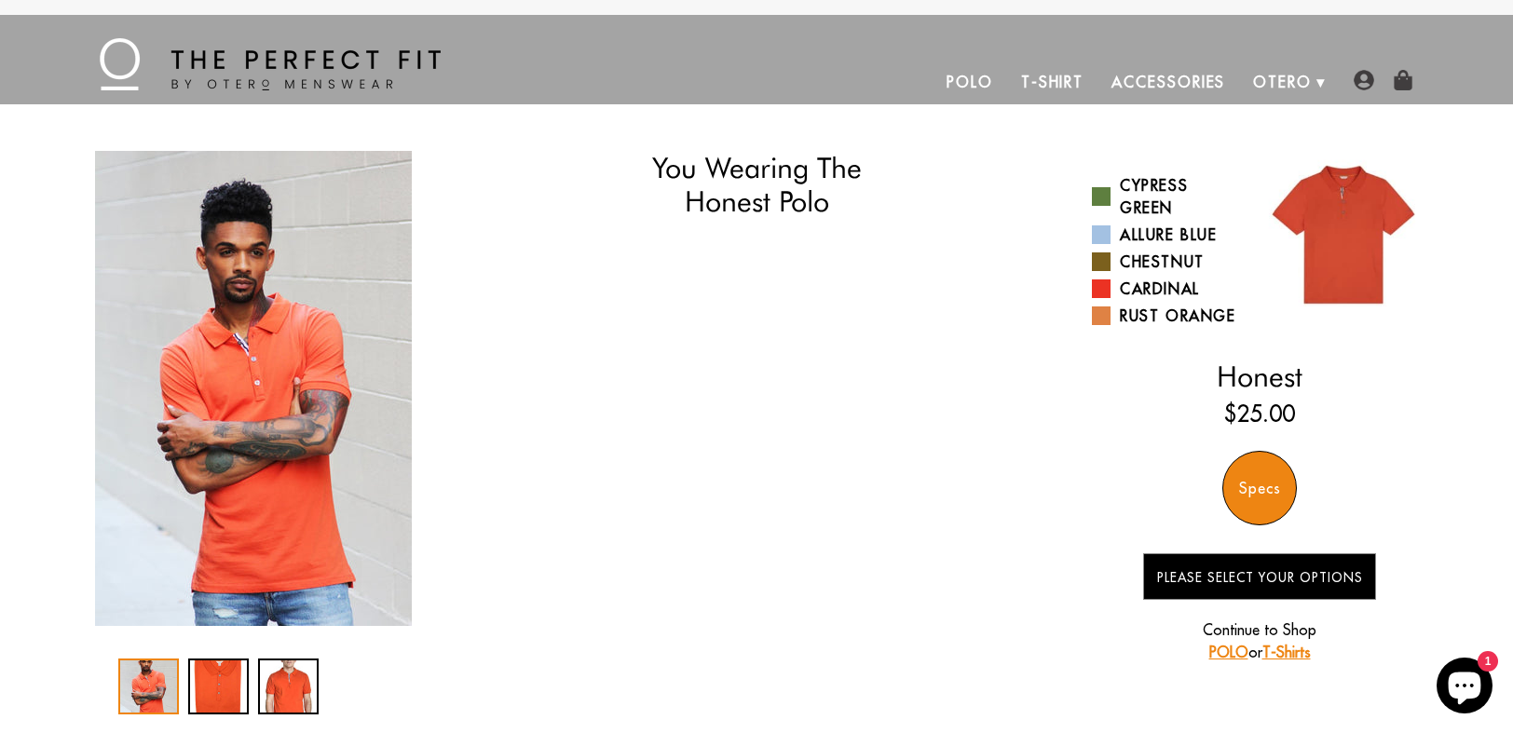
select select "L"
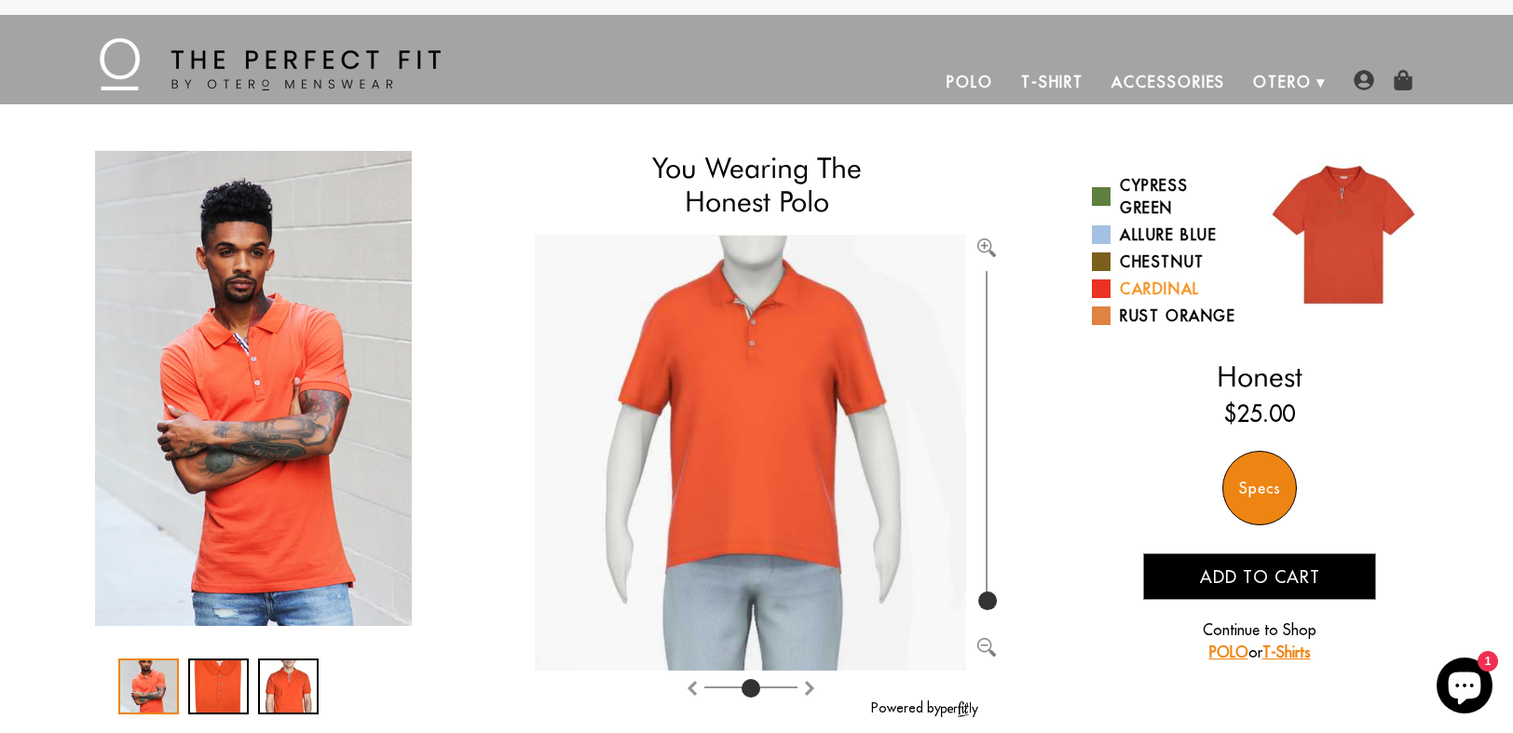
click at [1147, 288] on link "Cardinal" at bounding box center [1169, 289] width 154 height 22
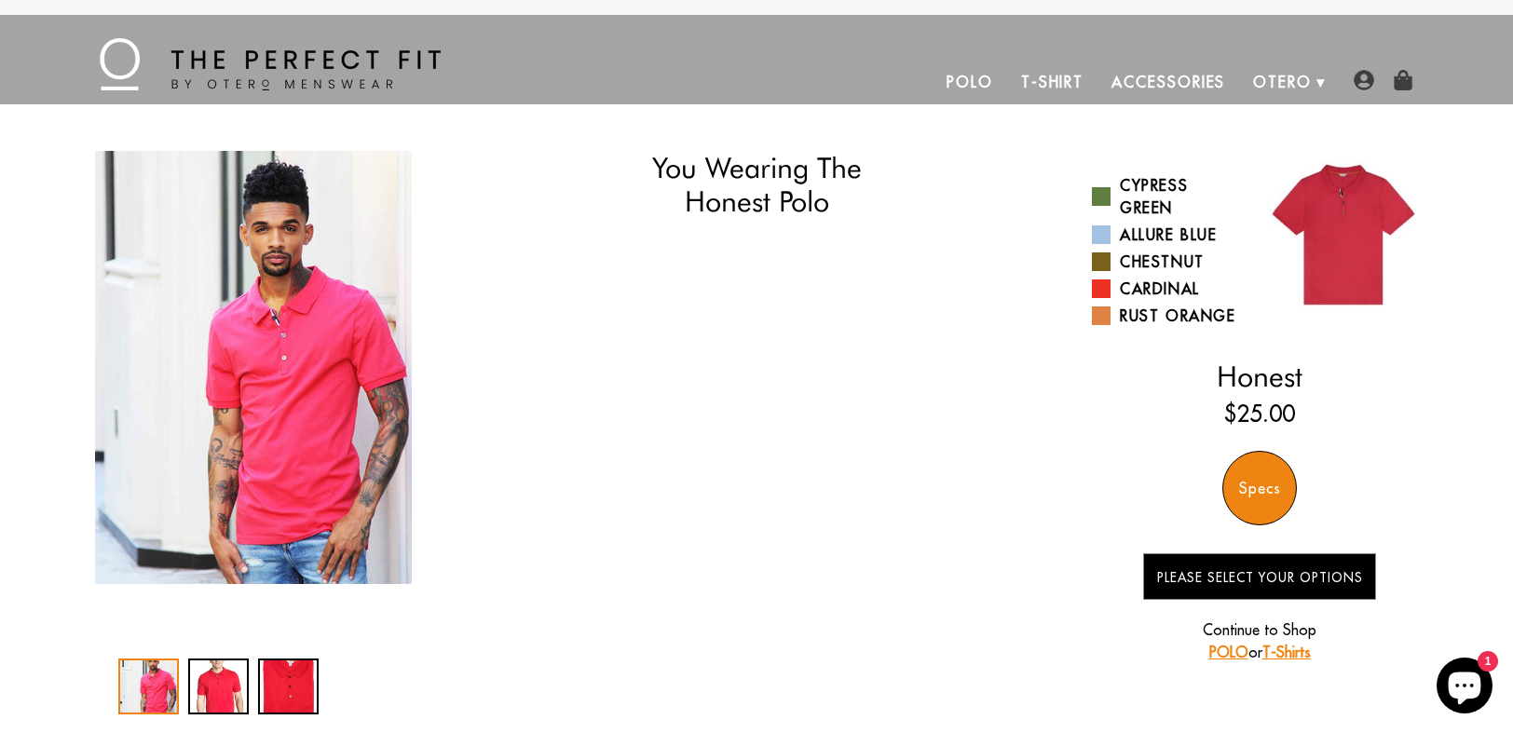
select select "L"
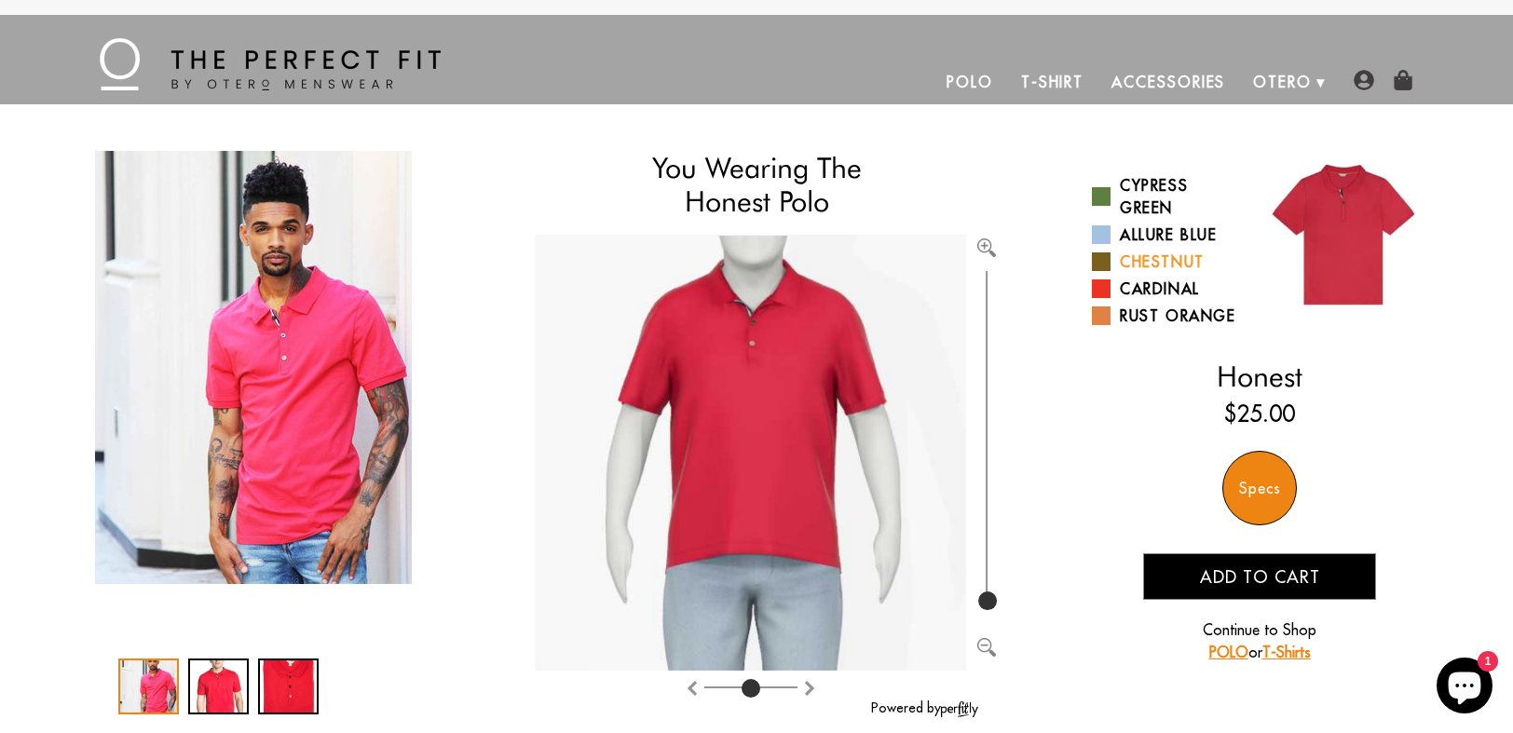
click at [1144, 265] on link "Chestnut" at bounding box center [1169, 262] width 154 height 22
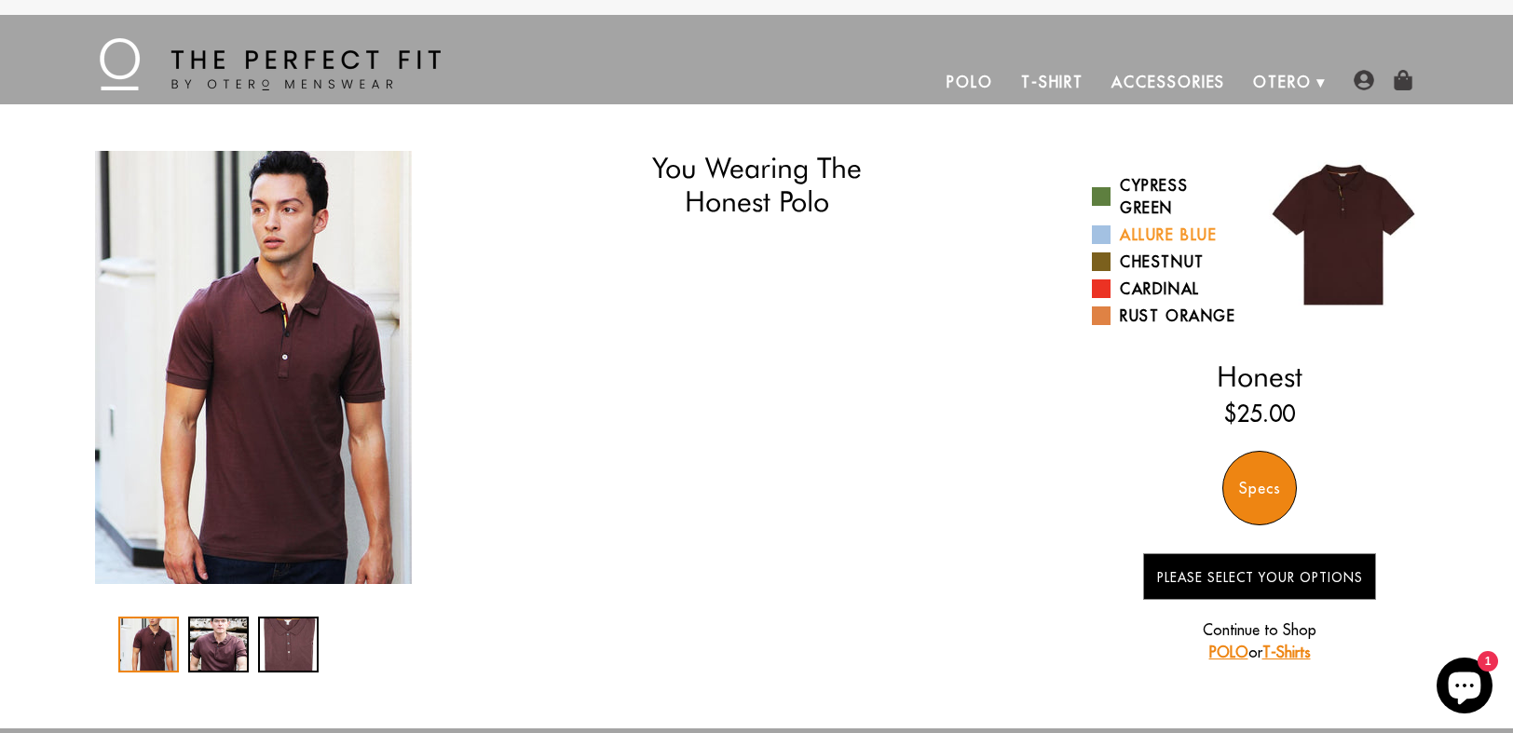
select select "L"
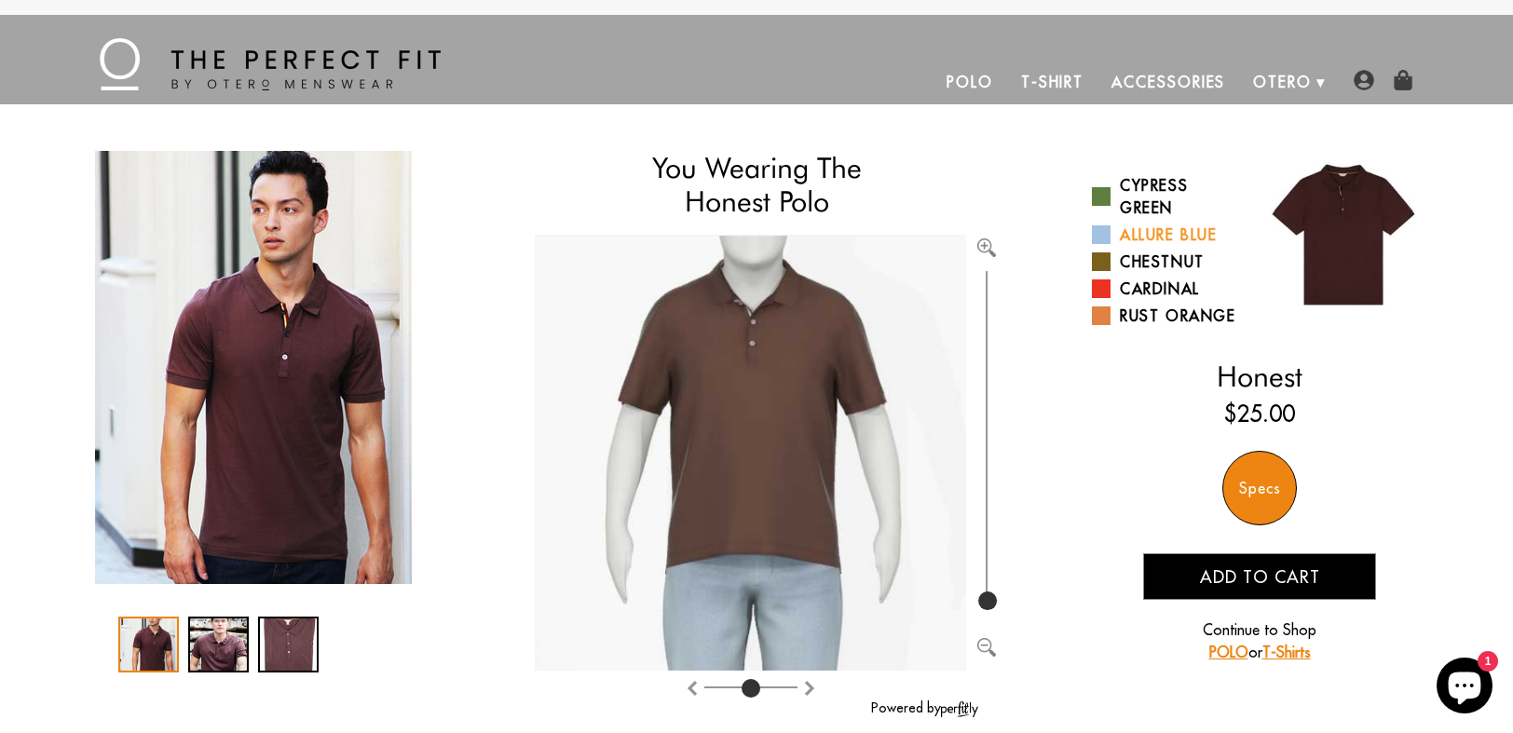
click at [1153, 236] on link "Allure Blue" at bounding box center [1169, 235] width 154 height 22
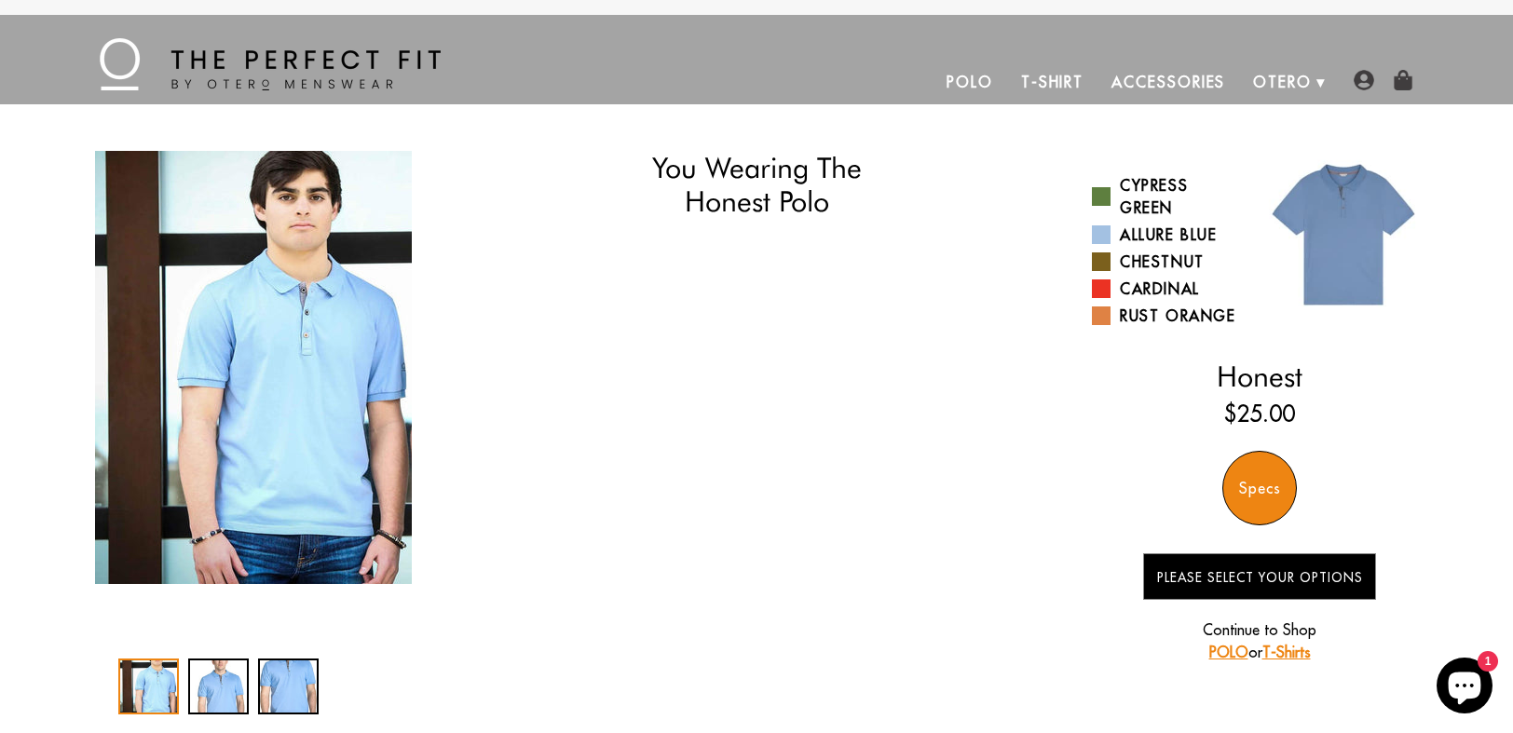
select select "L"
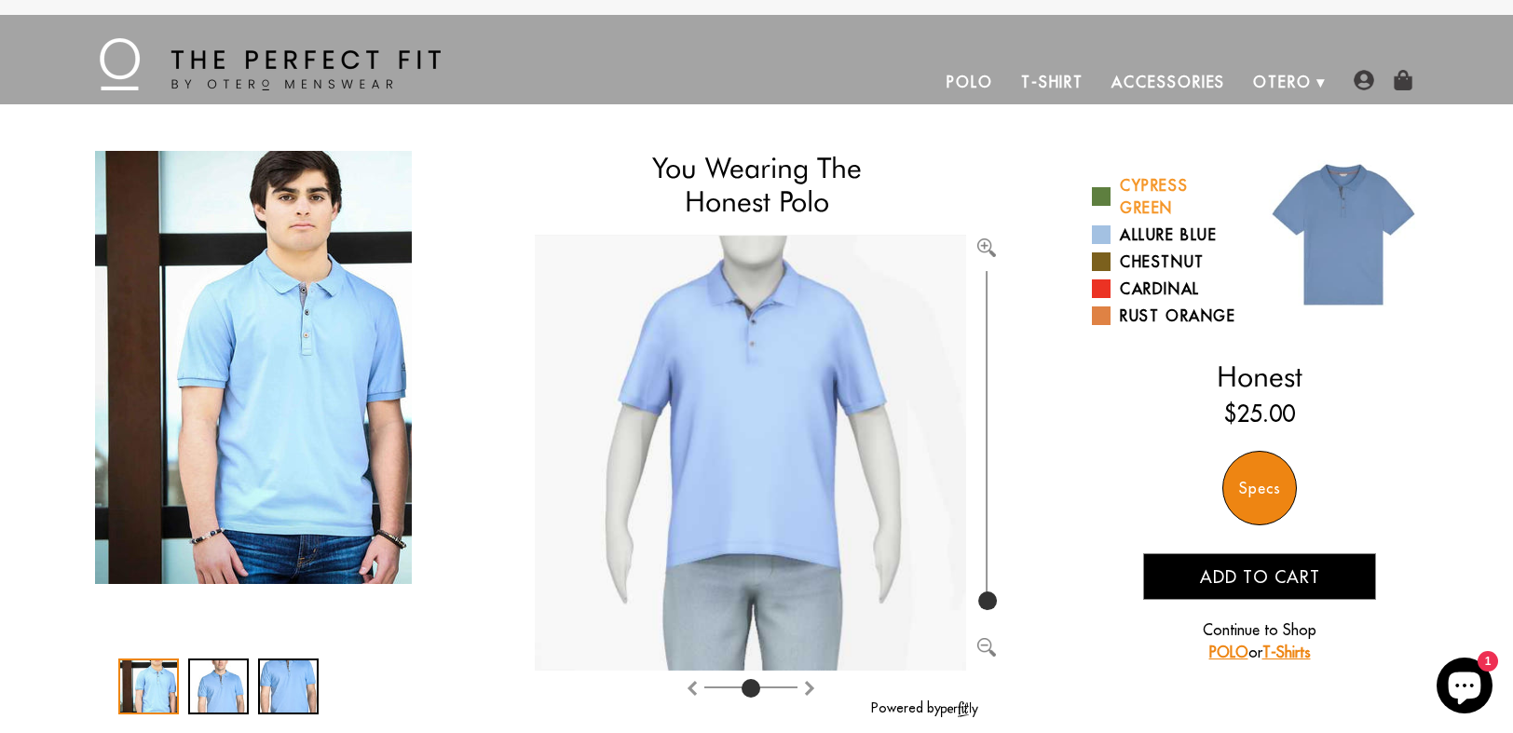
click at [1148, 187] on link "Cypress Green" at bounding box center [1169, 196] width 154 height 45
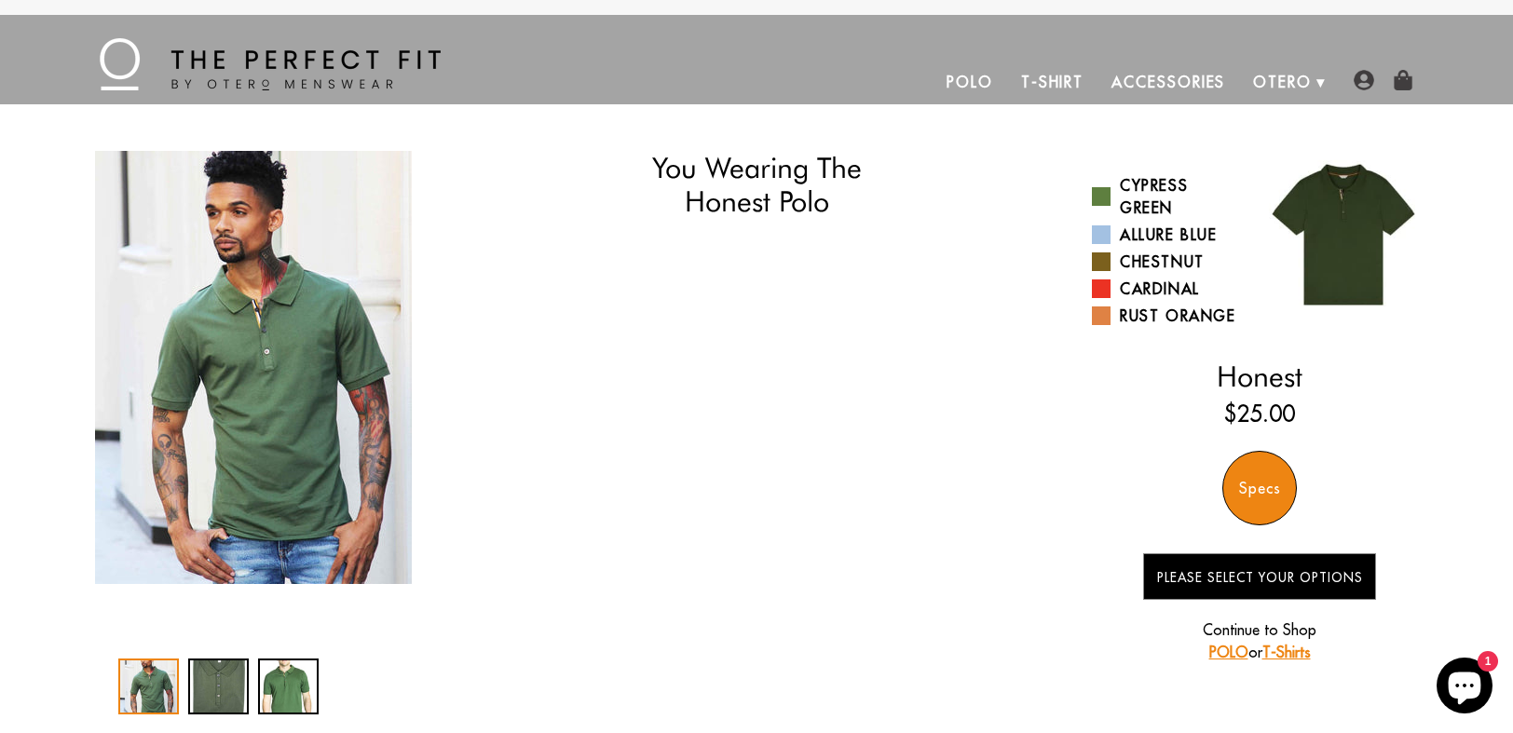
select select "L"
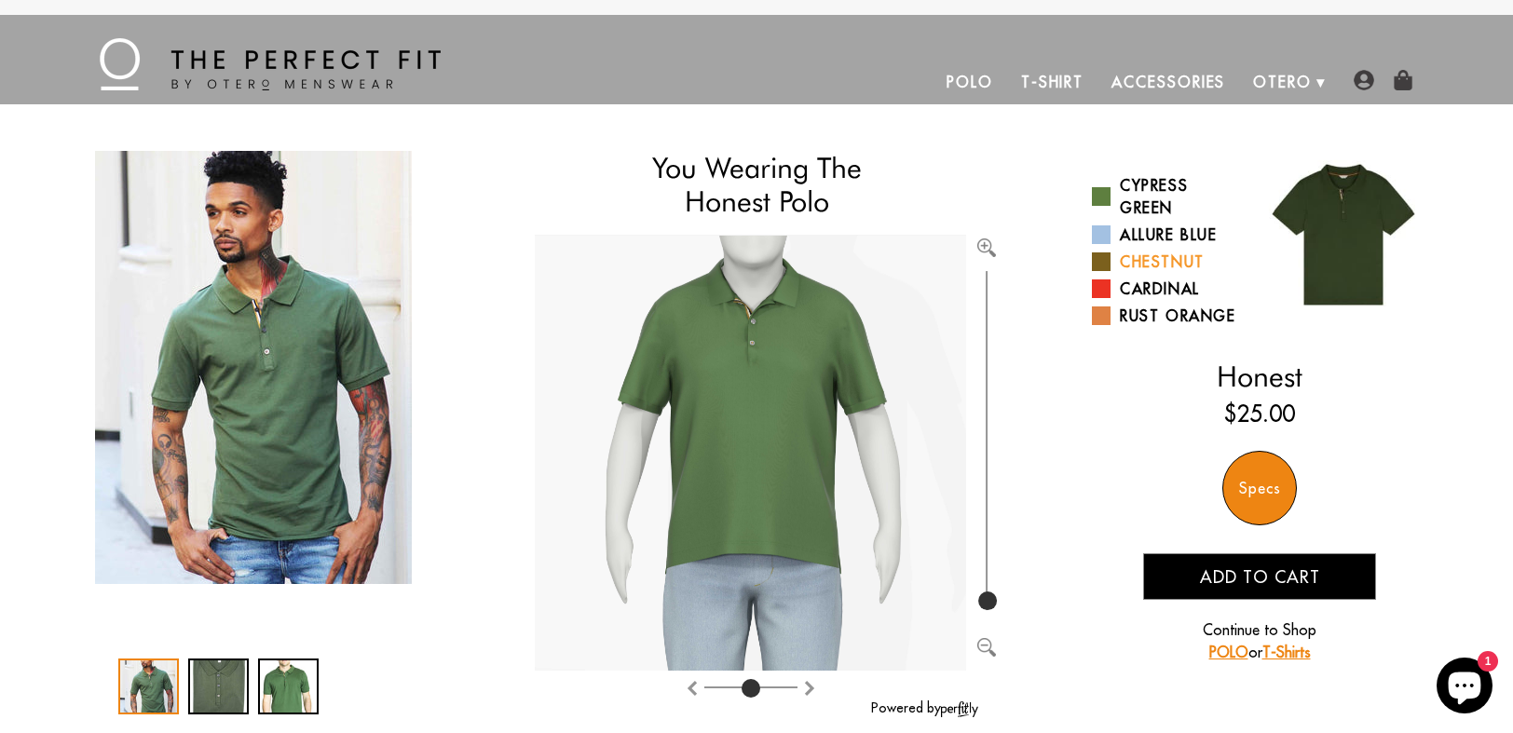
click at [1146, 261] on link "Chestnut" at bounding box center [1169, 262] width 154 height 22
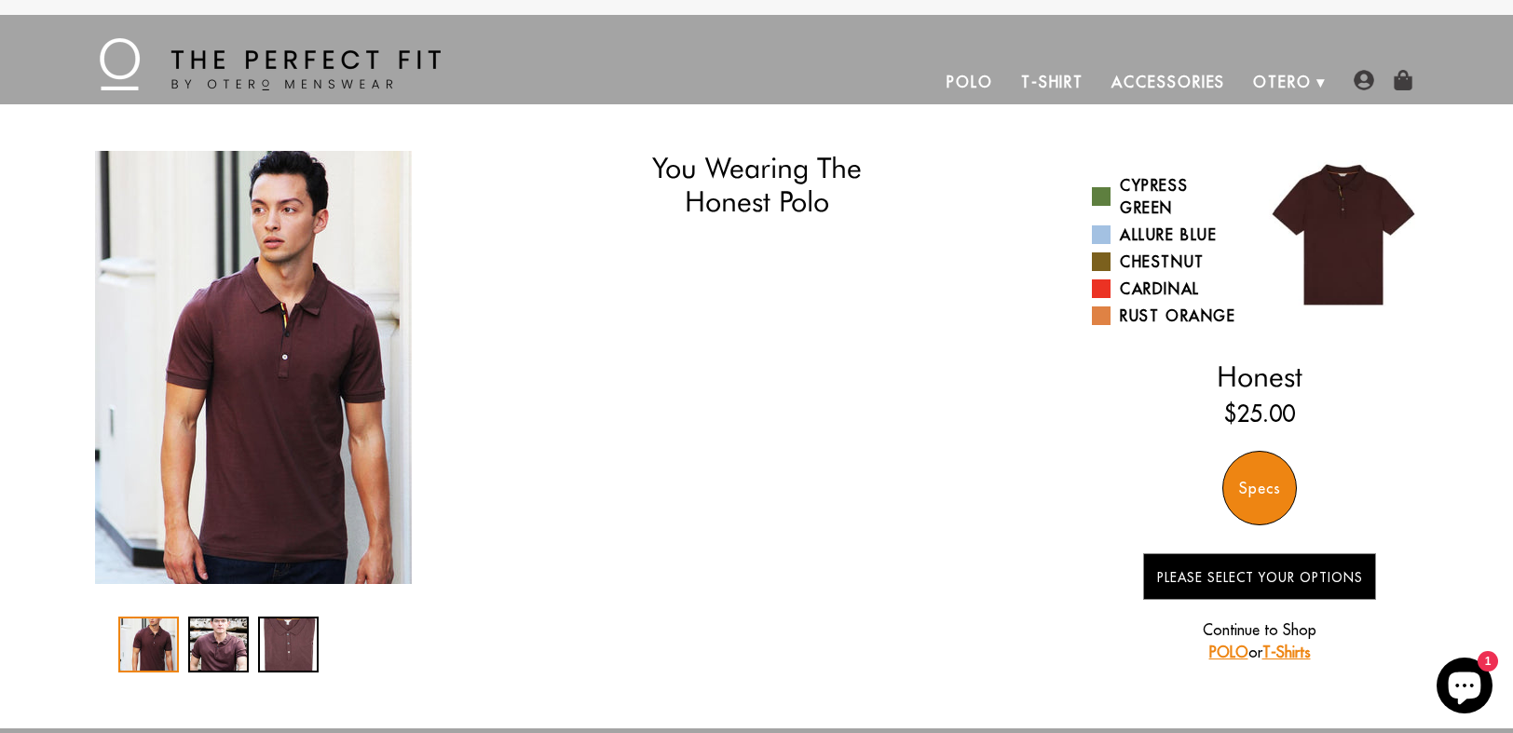
select select "L"
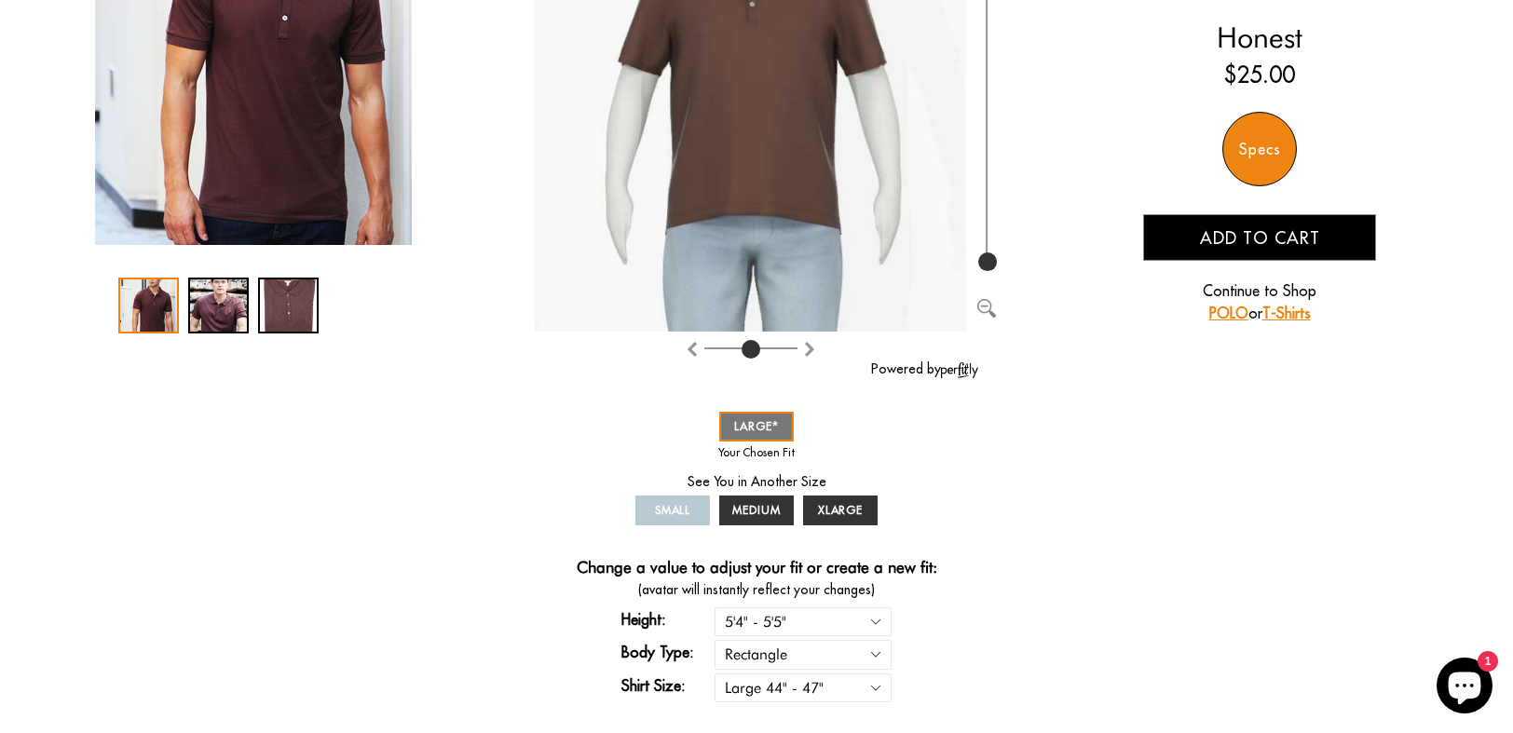
scroll to position [354, 0]
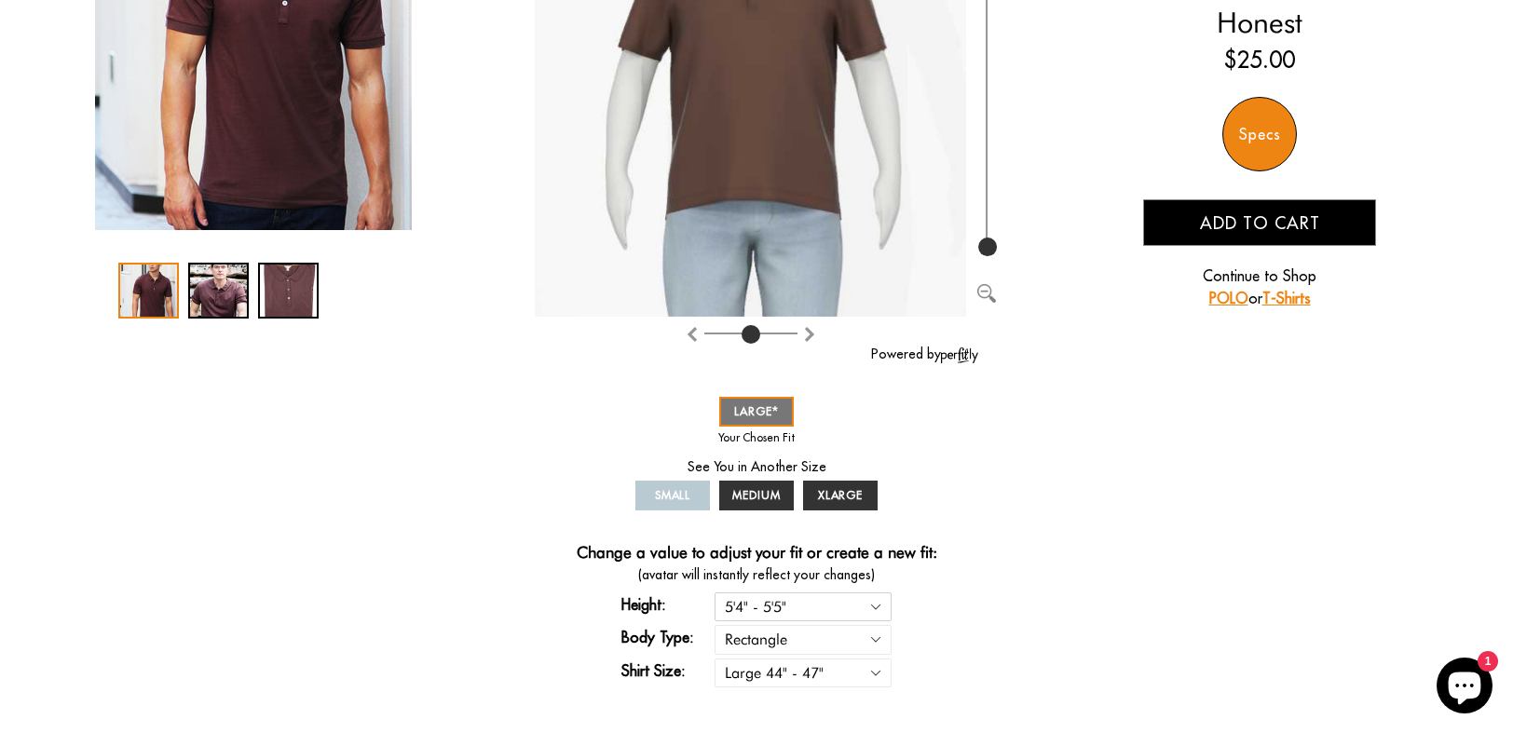
click at [885, 612] on select "5'4" - 5'5" 5'5" - 5'6" 5'6" - 5'7" 5'7" - 5'8" 5'8" - 5'9" 5'9" - 5'10"" at bounding box center [802, 606] width 177 height 29
select select "55-56"
click at [714, 592] on select "5'4" - 5'5" 5'5" - 5'6" 5'6" - 5'7" 5'7" - 5'8" 5'8" - 5'9" 5'9" - 5'10"" at bounding box center [802, 606] width 177 height 29
select select "55-56"
select select "L"
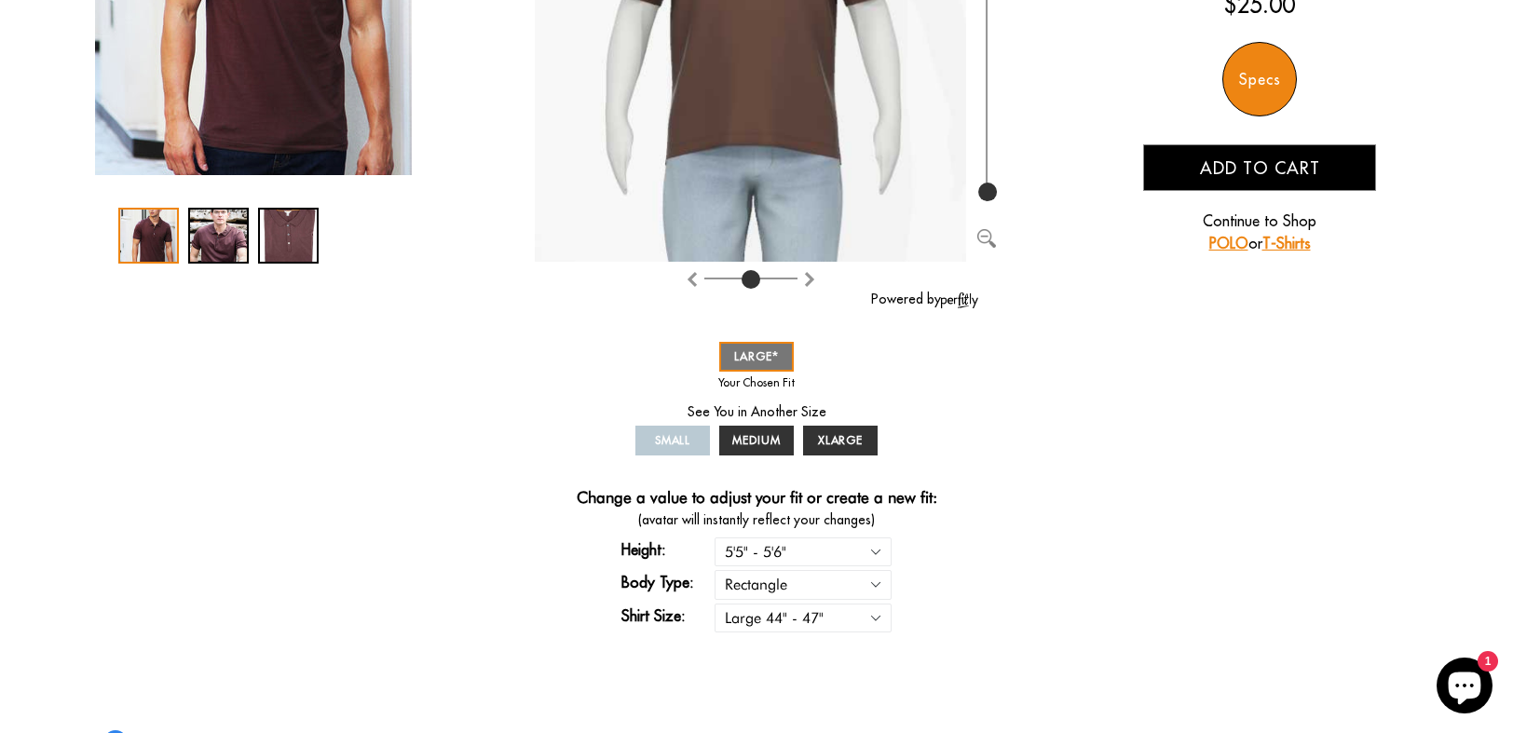
scroll to position [410, 0]
click at [873, 547] on select "5'4" - 5'5" 5'5" - 5'6" 5'6" - 5'7" 5'7" - 5'8" 5'8" - 5'9" 5'9" - 5'10"" at bounding box center [802, 551] width 177 height 29
select select "58-59"
click at [714, 537] on select "5'4" - 5'5" 5'5" - 5'6" 5'6" - 5'7" 5'7" - 5'8" 5'8" - 5'9" 5'9" - 5'10"" at bounding box center [802, 551] width 177 height 29
select select "58-59"
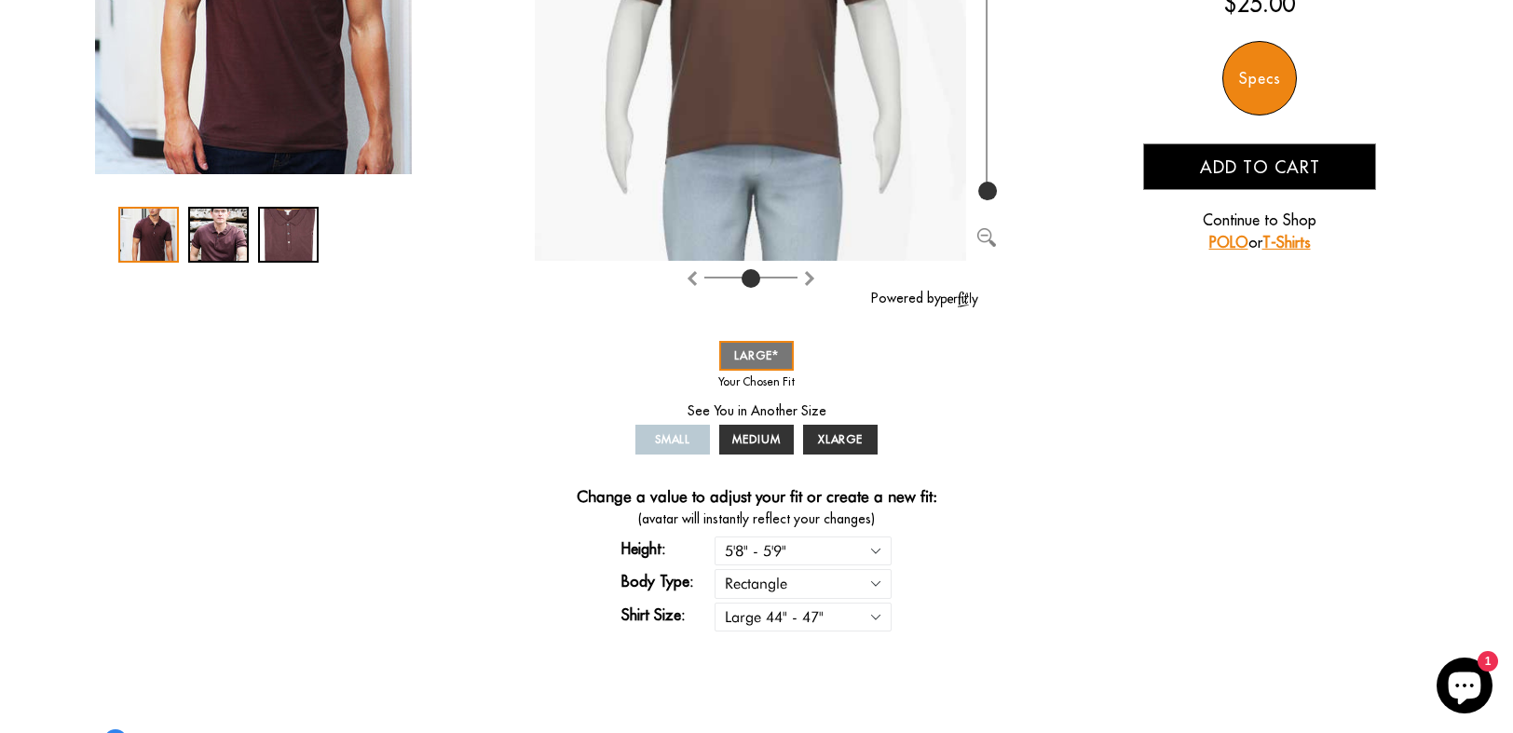
select select "L"
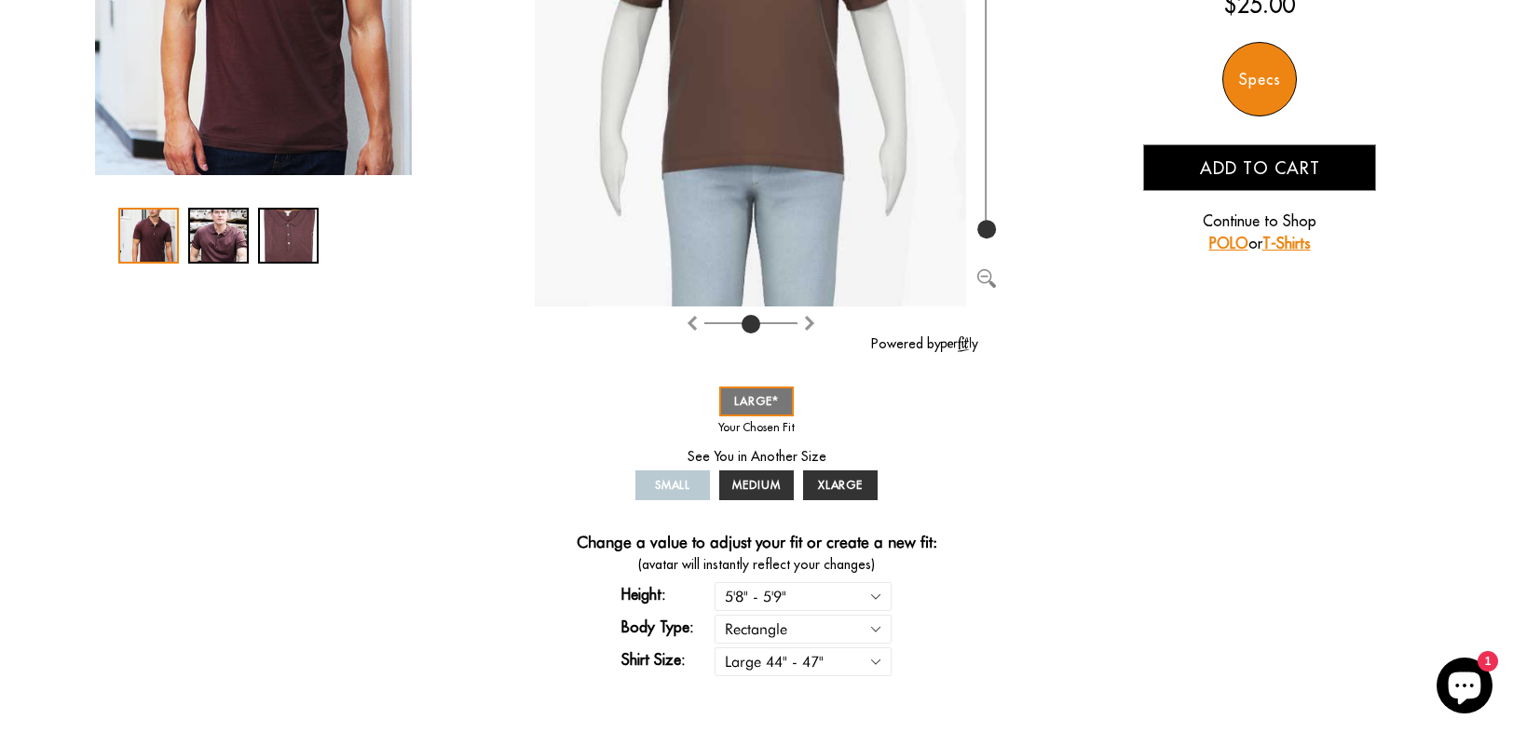
scroll to position [408, 0]
drag, startPoint x: 855, startPoint y: 594, endPoint x: 822, endPoint y: 601, distance: 34.2
click at [822, 601] on select "5'4" - 5'5" 5'5" - 5'6" 5'6" - 5'7" 5'7" - 5'8" 5'8" - 5'9" 5'9" - 5'10"" at bounding box center [802, 597] width 177 height 29
select select "55-56"
click at [714, 583] on select "5'4" - 5'5" 5'5" - 5'6" 5'6" - 5'7" 5'7" - 5'8" 5'8" - 5'9" 5'9" - 5'10"" at bounding box center [802, 597] width 177 height 29
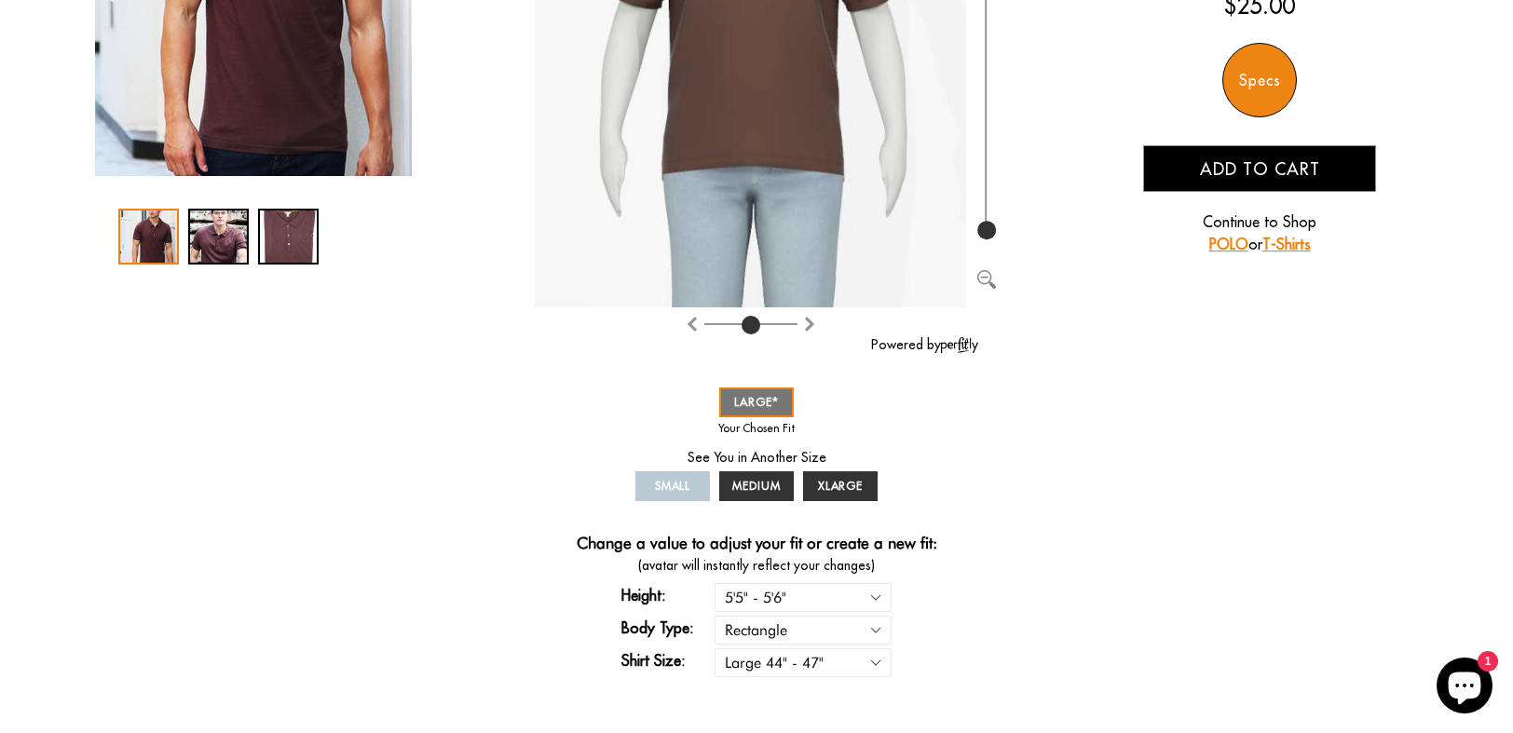
select select "55-56"
select select "L"
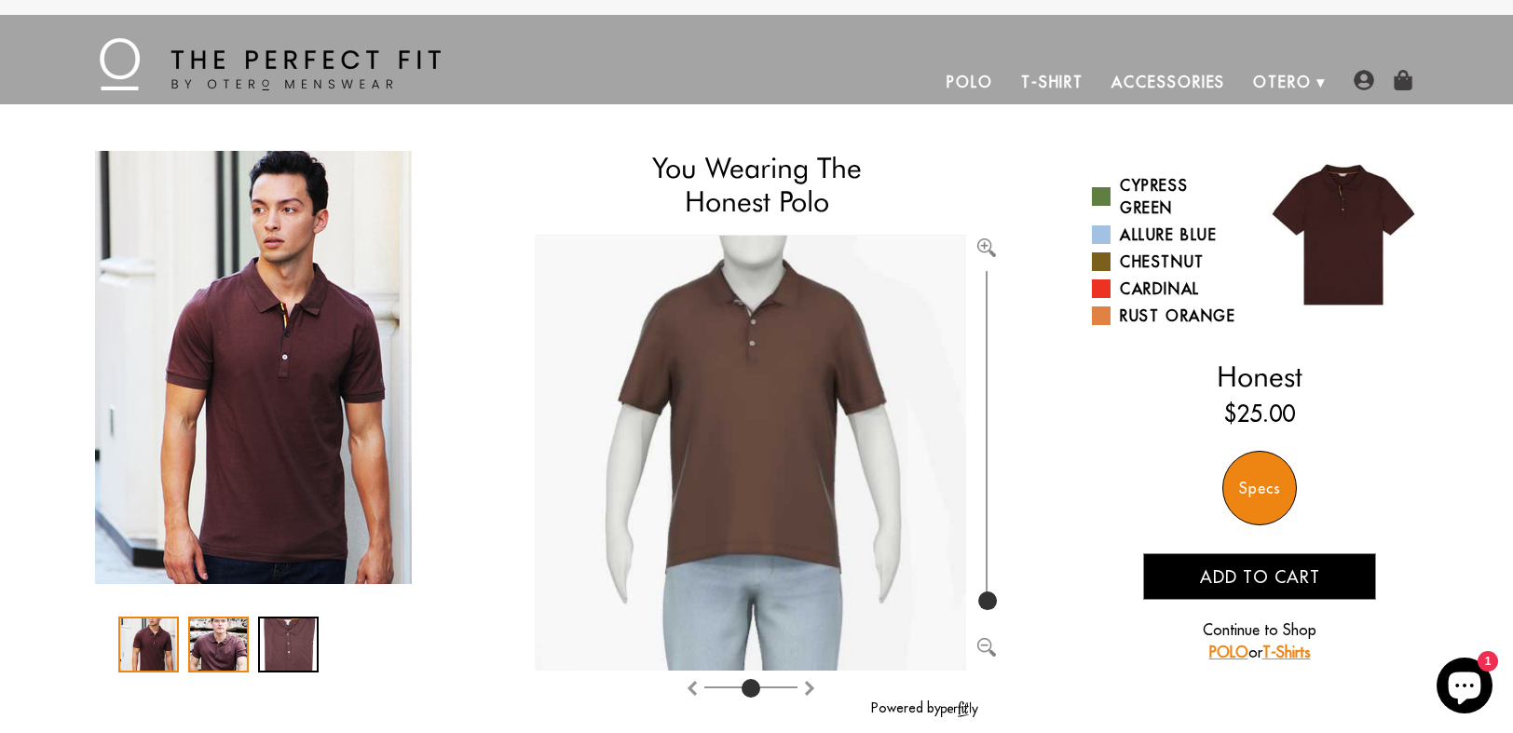
click at [222, 648] on div "2 / 3" at bounding box center [218, 645] width 61 height 56
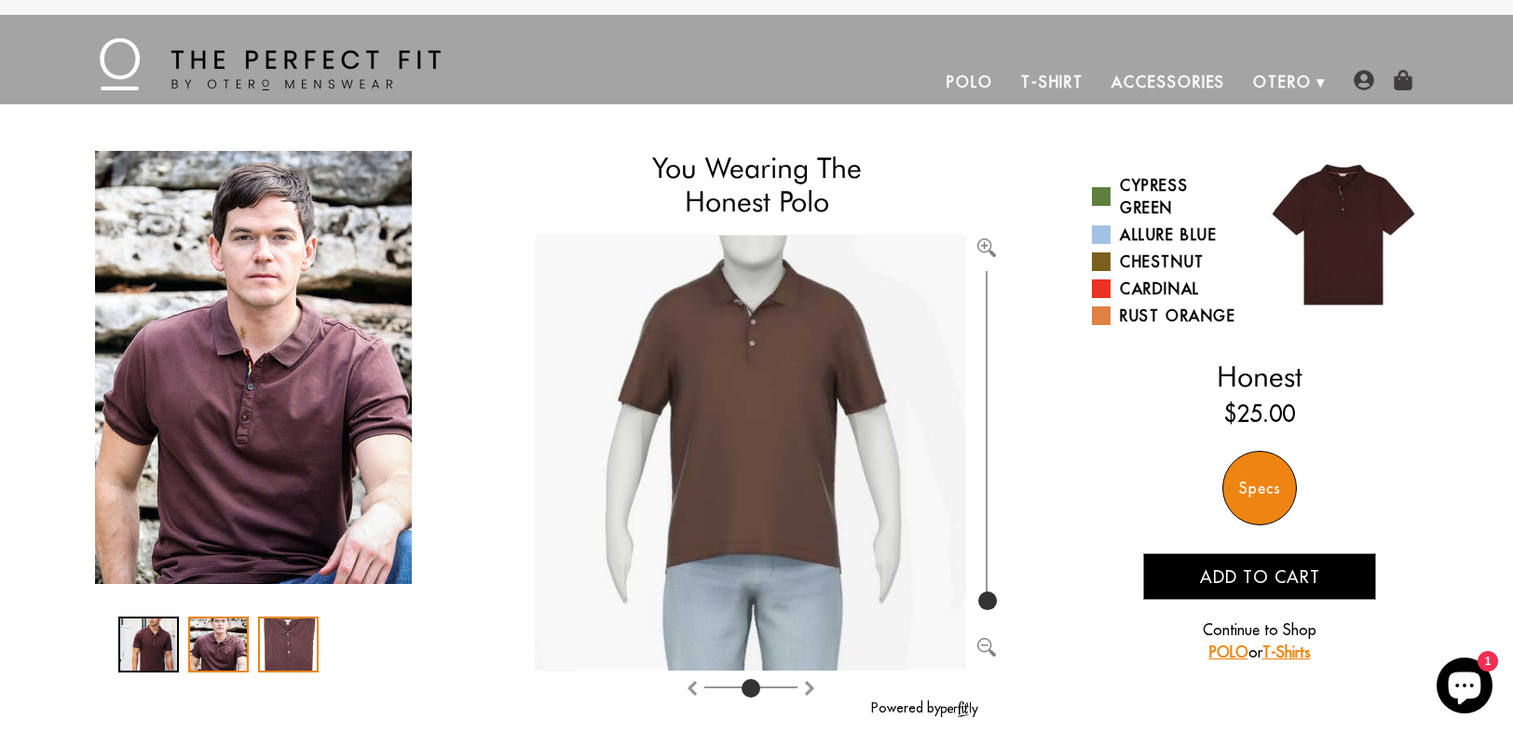
click at [294, 645] on div "3 / 3" at bounding box center [288, 645] width 61 height 56
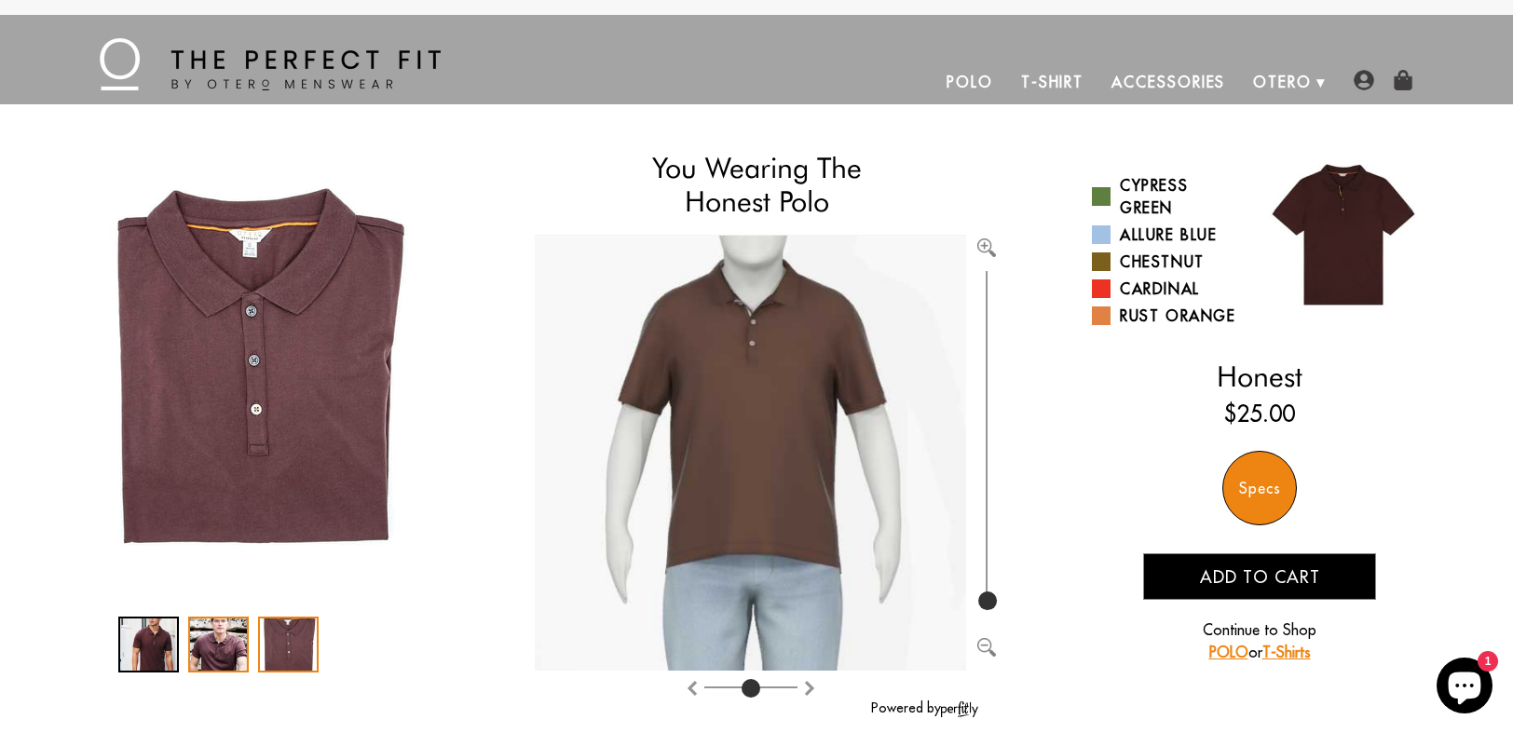
click at [216, 645] on div "2 / 3" at bounding box center [218, 645] width 61 height 56
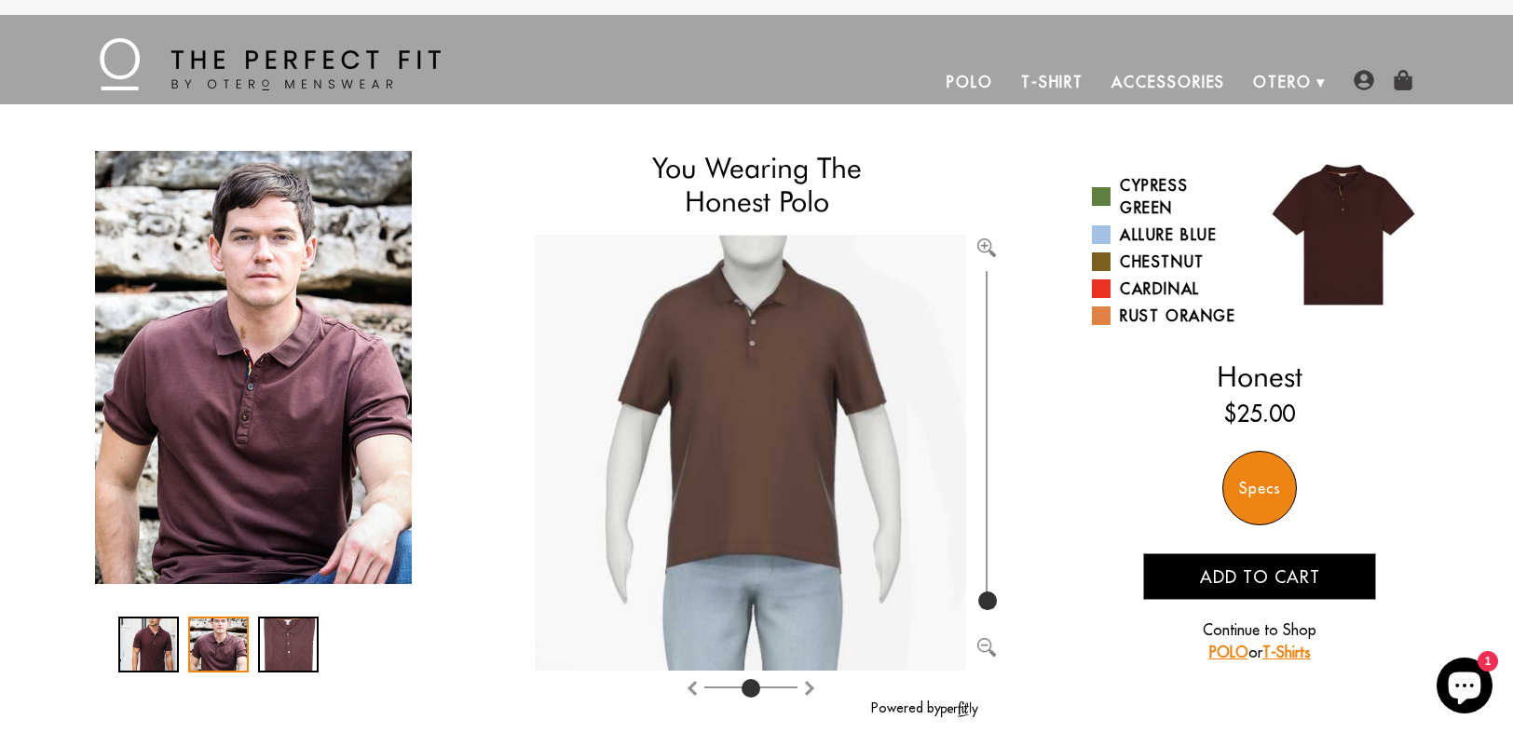
click at [1204, 85] on link "Accessories" at bounding box center [1168, 82] width 142 height 45
click at [987, 79] on link "Polo" at bounding box center [969, 82] width 75 height 45
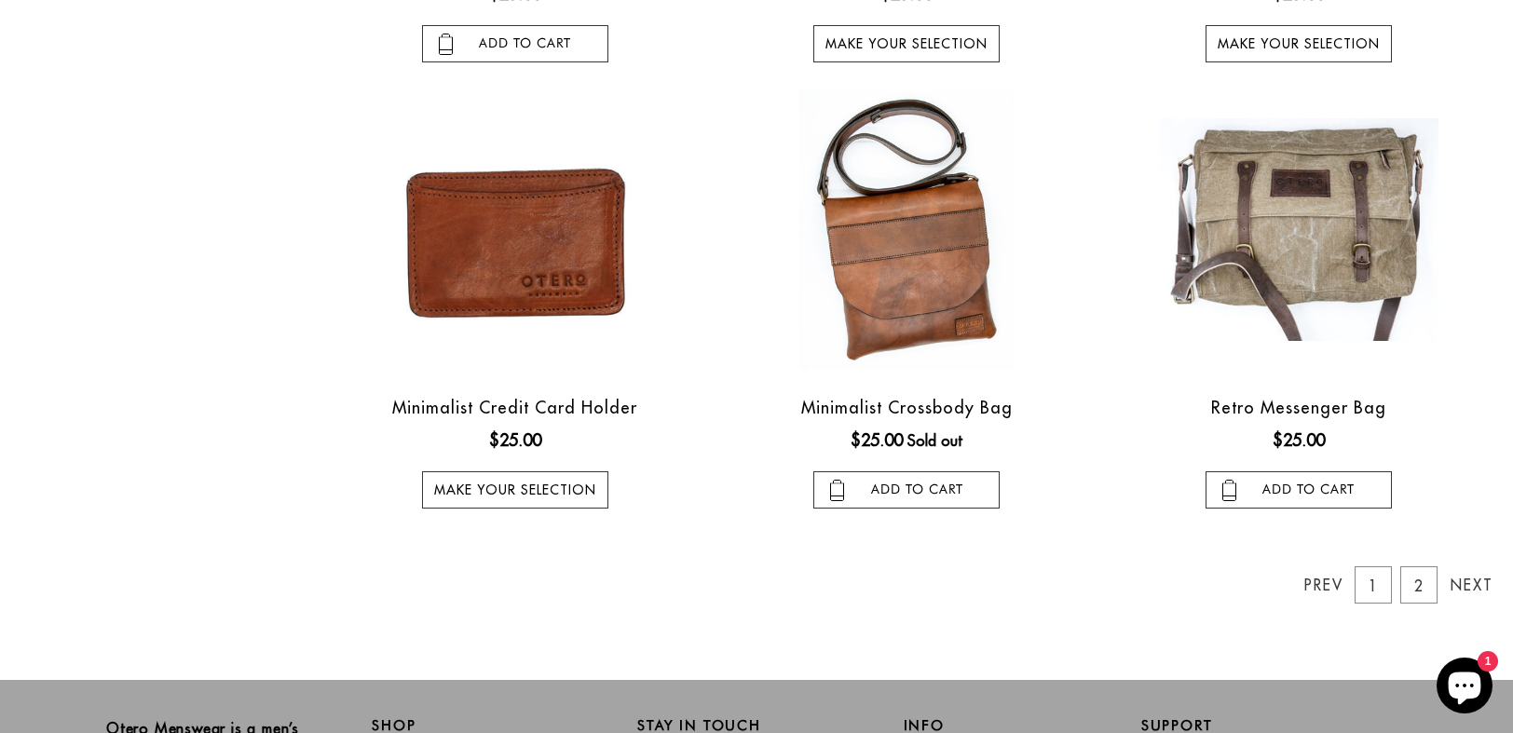
scroll to position [1518, 0]
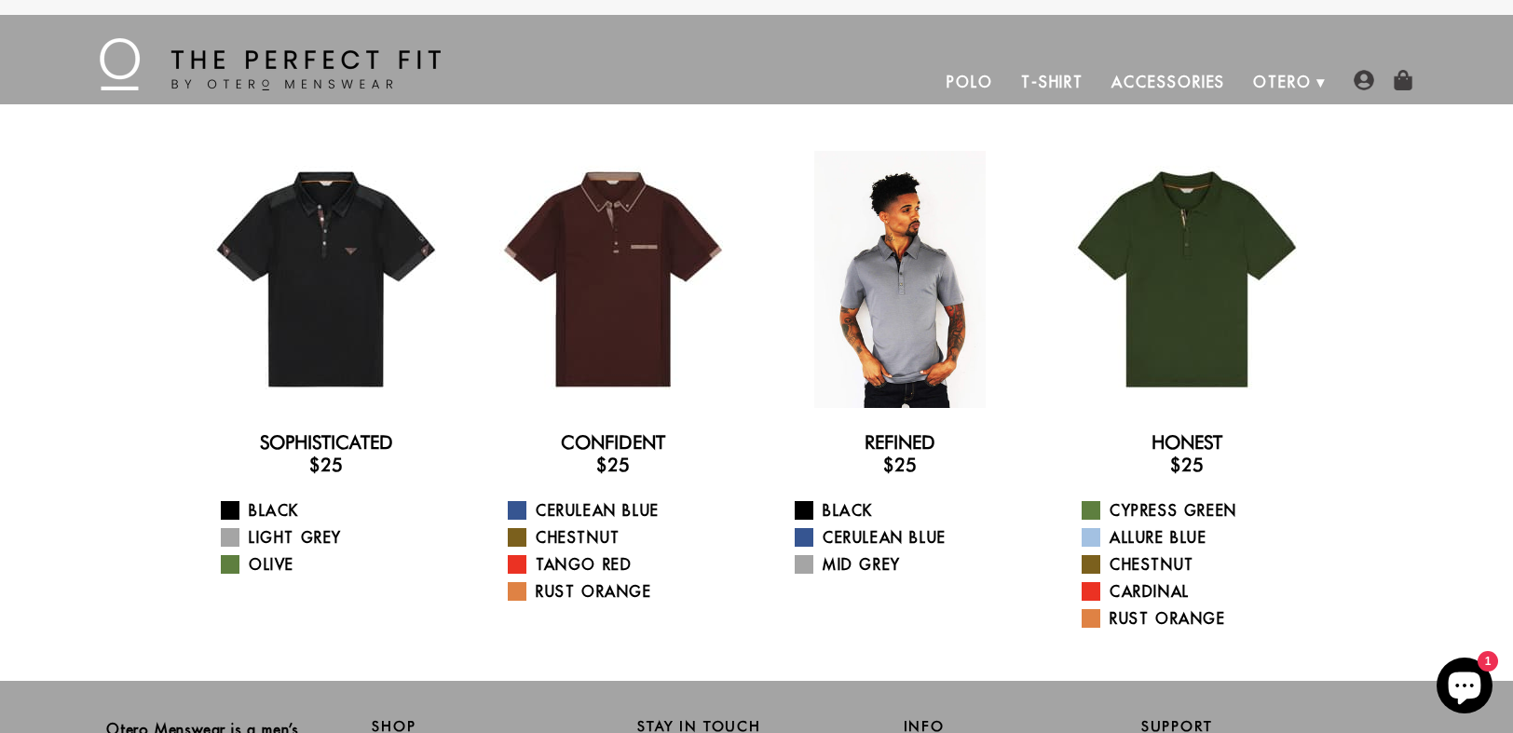
click at [910, 343] on div at bounding box center [899, 279] width 257 height 257
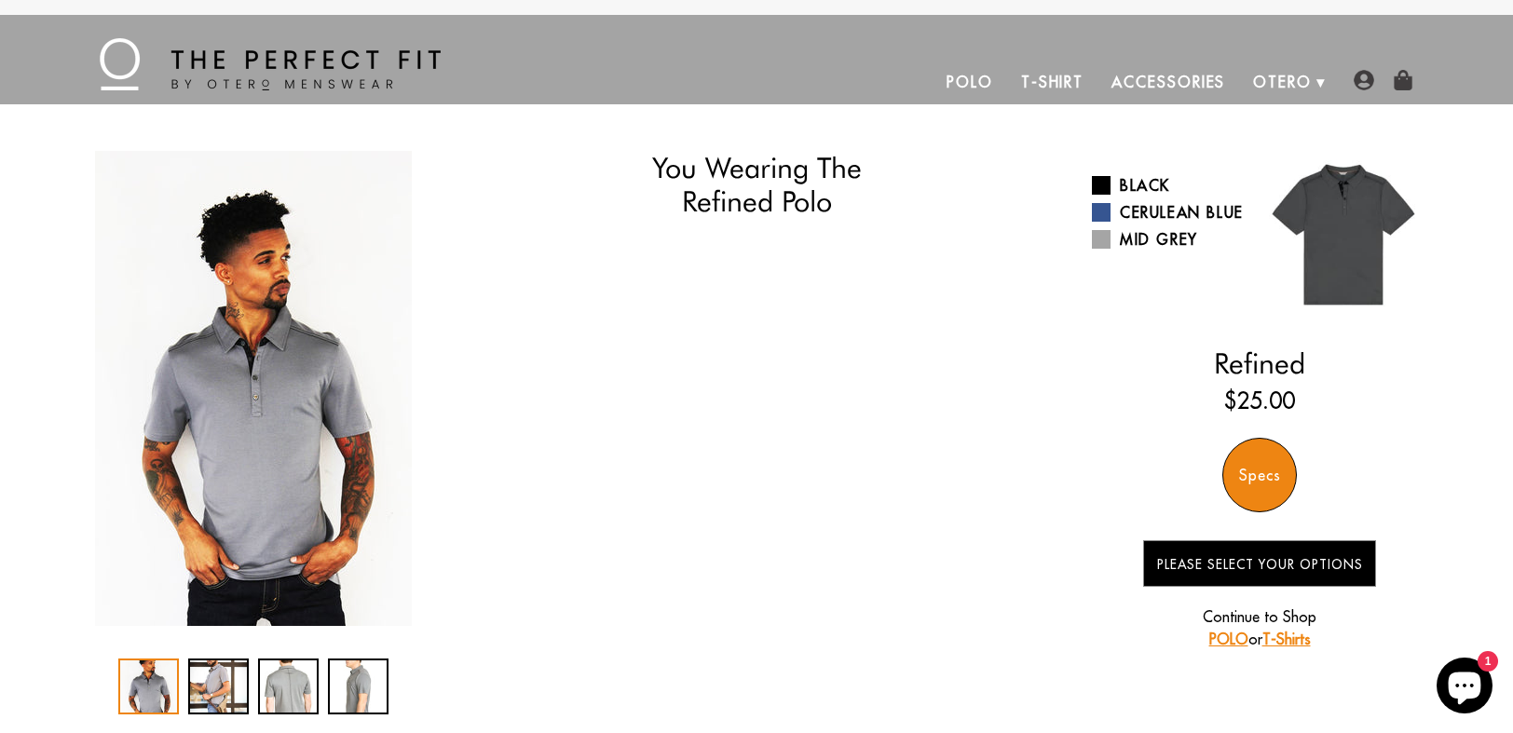
select select "55-56"
select select "L"
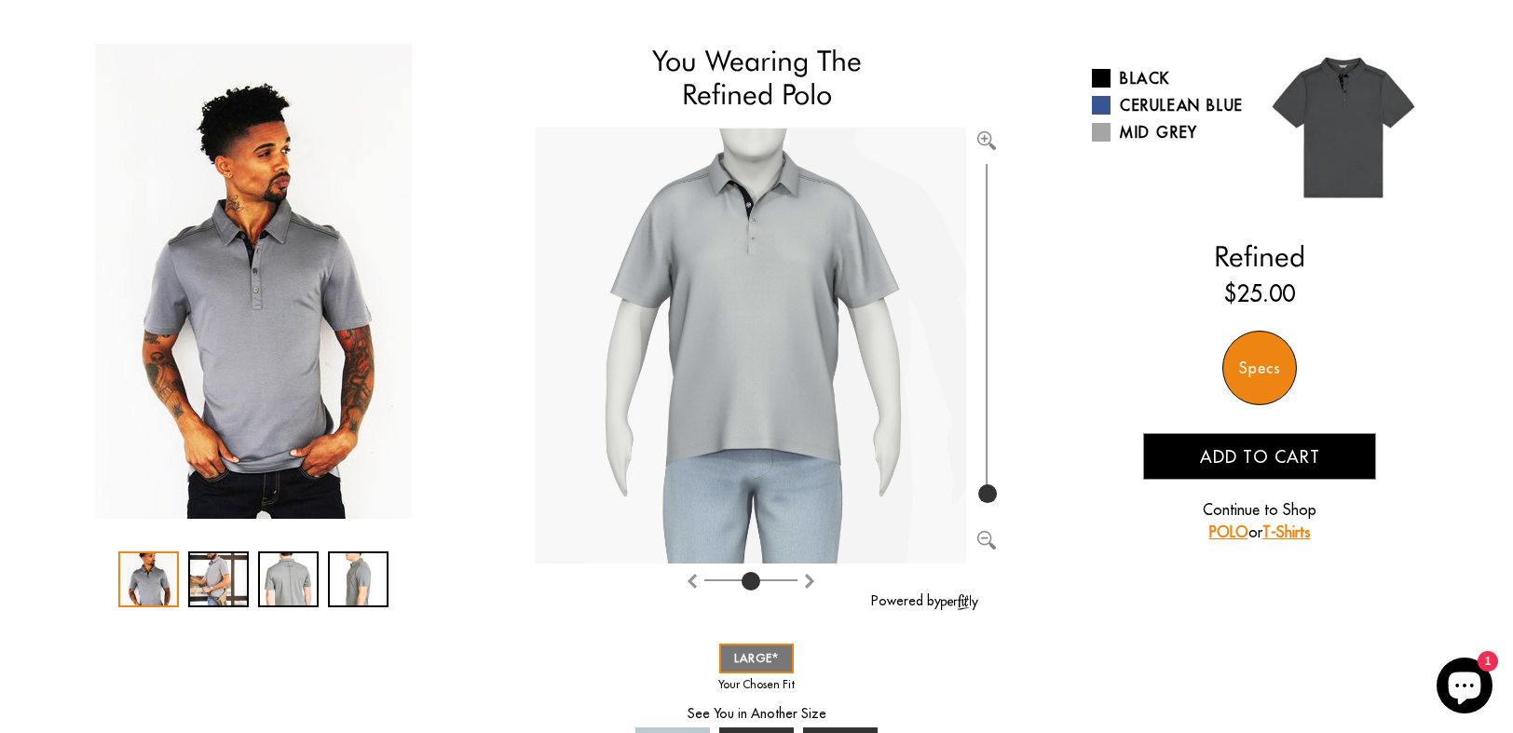
scroll to position [88, 0]
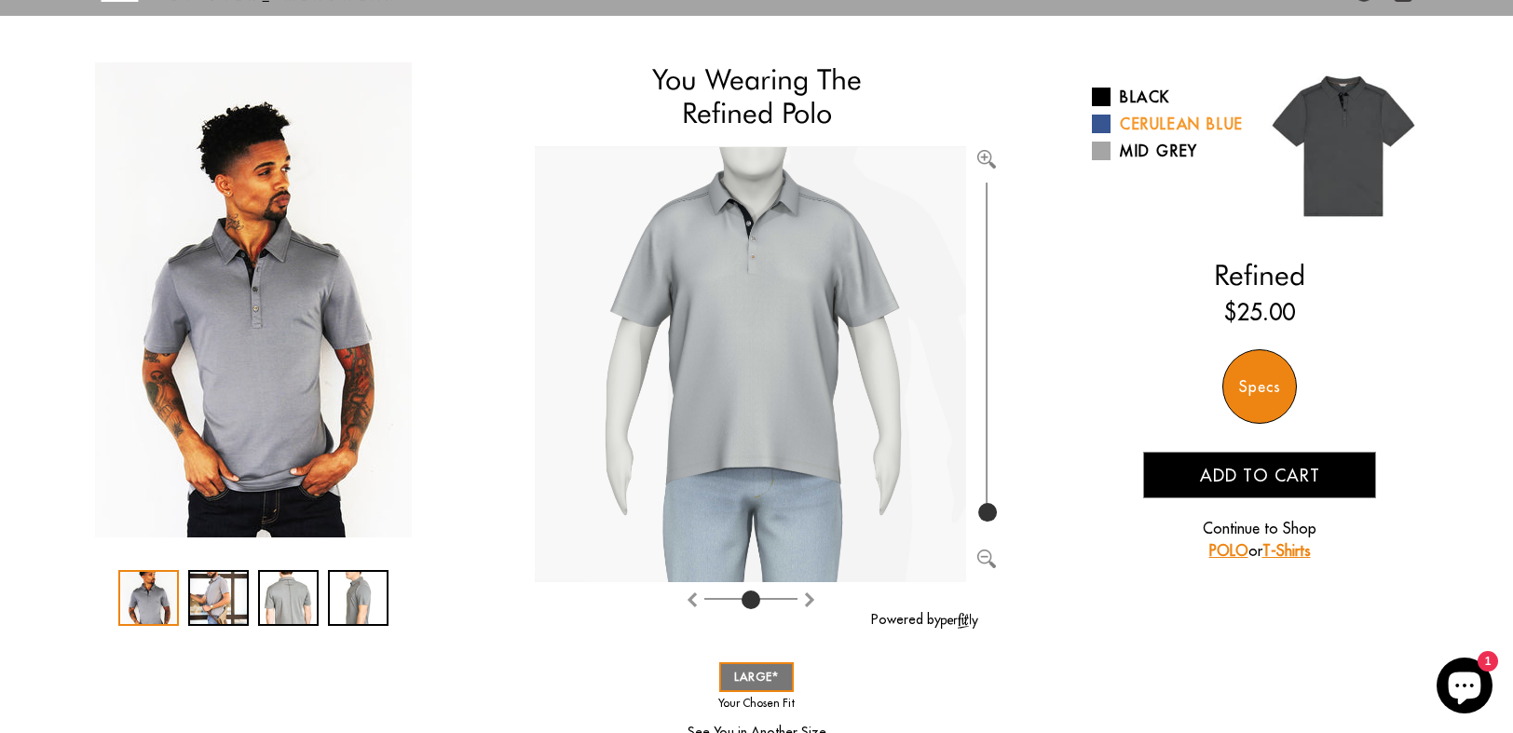
click at [1114, 125] on link "Cerulean Blue" at bounding box center [1169, 124] width 154 height 22
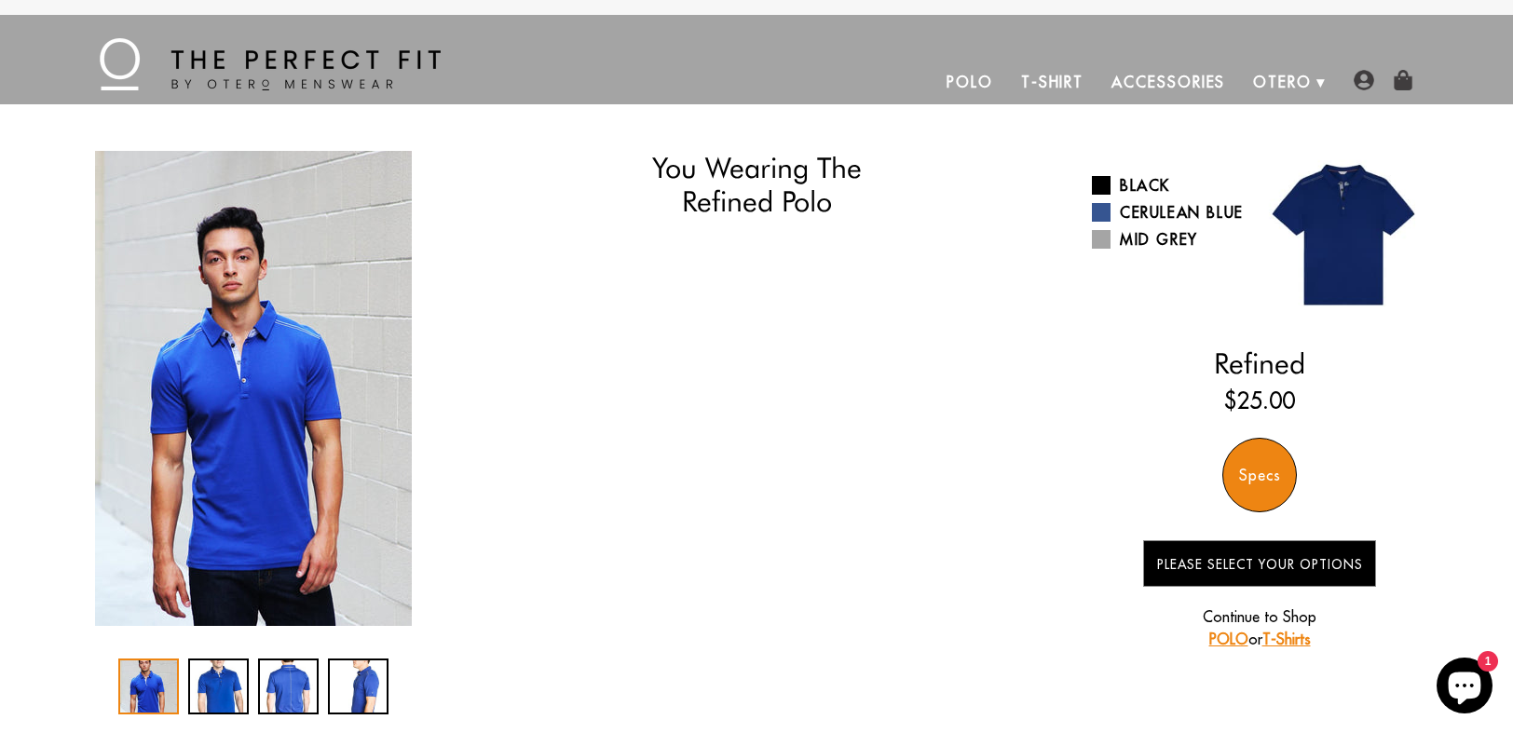
select select "55-56"
select select "L"
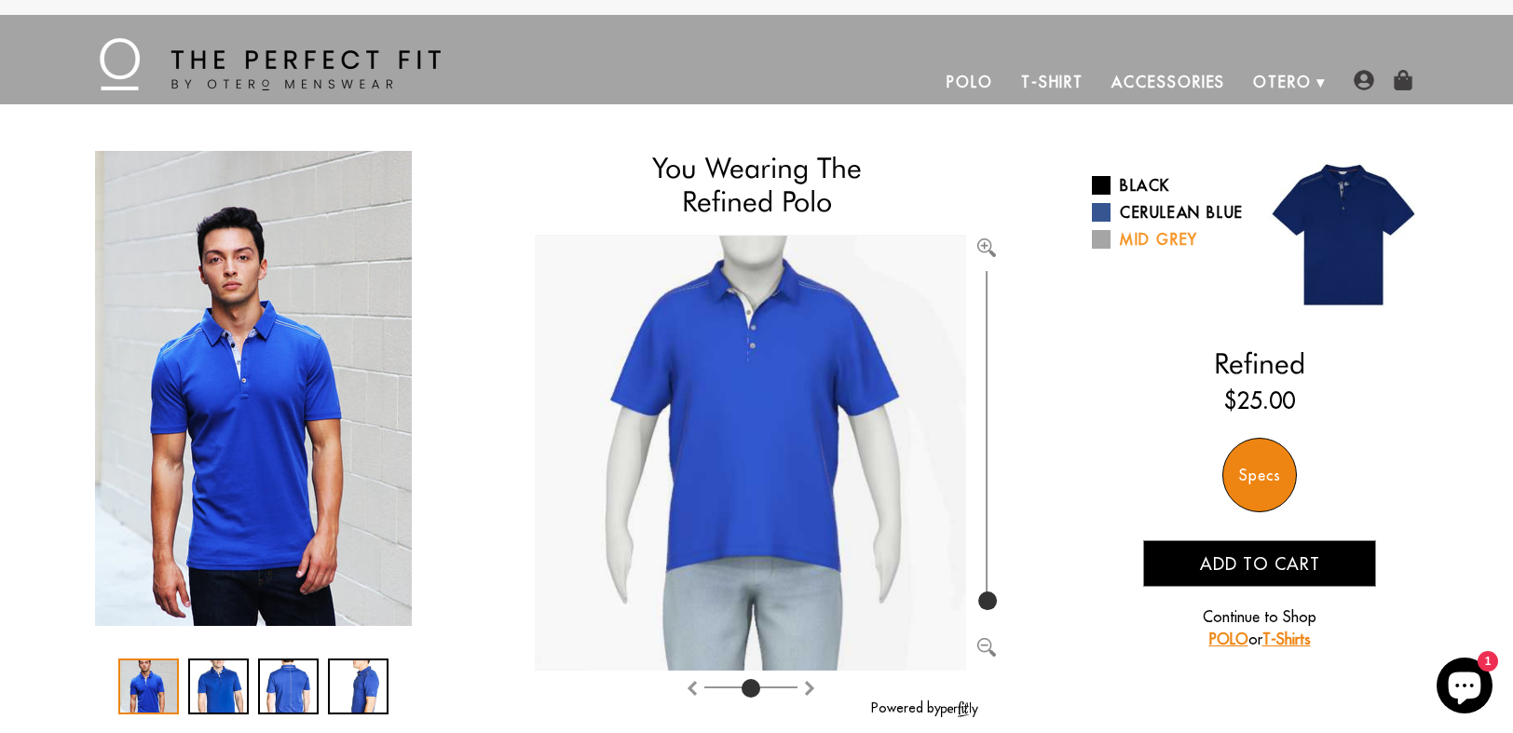
click at [1148, 251] on link "Mid Grey" at bounding box center [1169, 239] width 154 height 22
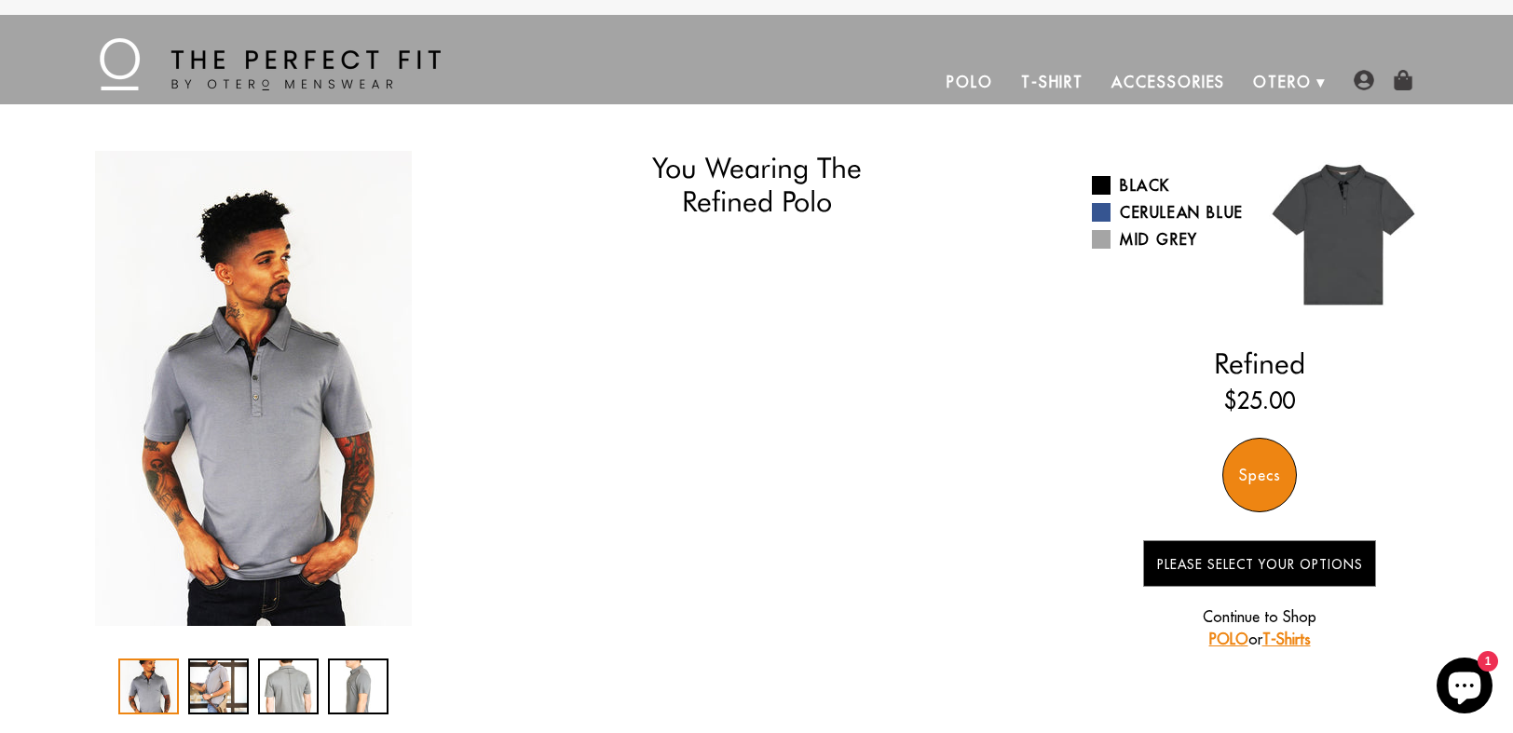
select select "55-56"
select select "L"
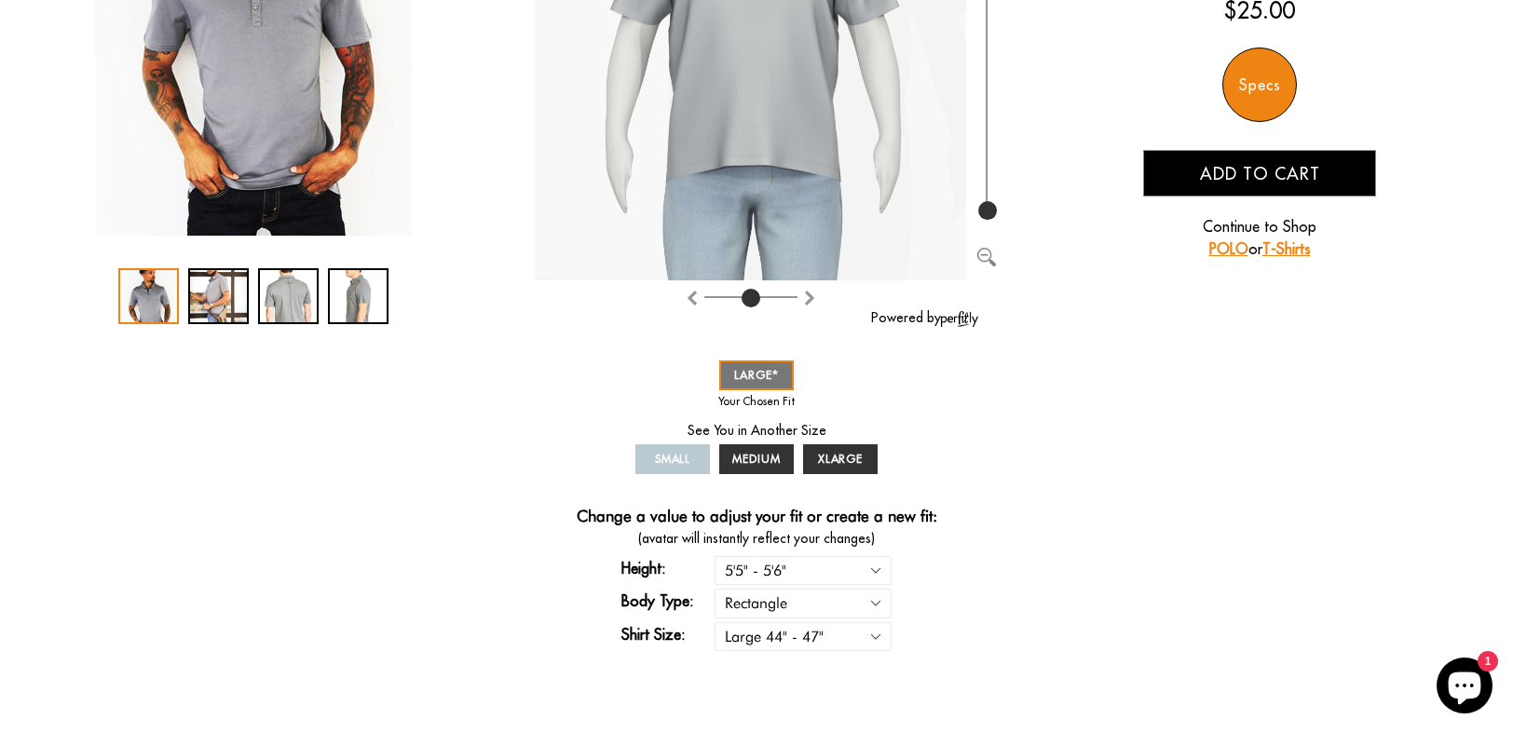
scroll to position [391, 0]
click at [839, 455] on span "XLARGE" at bounding box center [841, 458] width 46 height 14
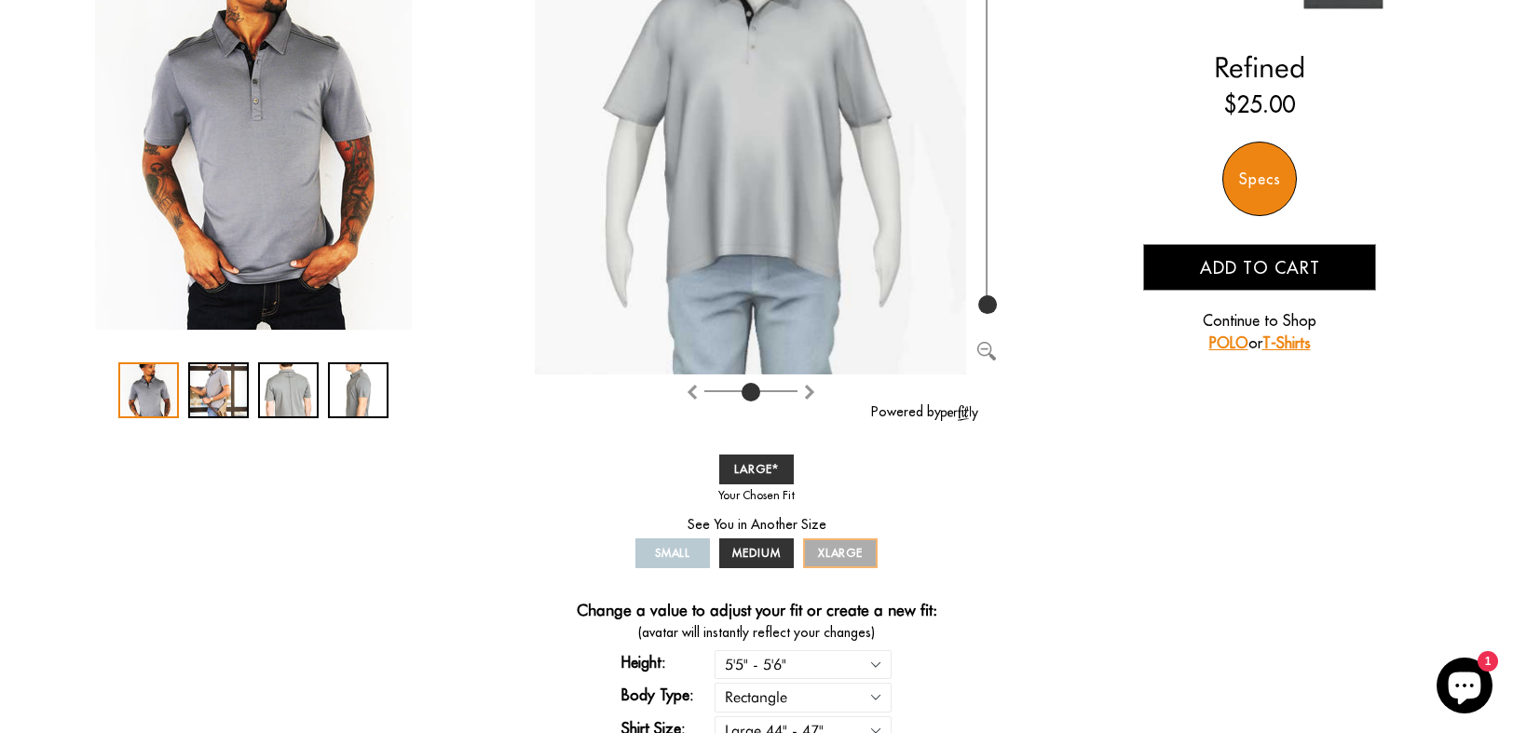
scroll to position [346, 0]
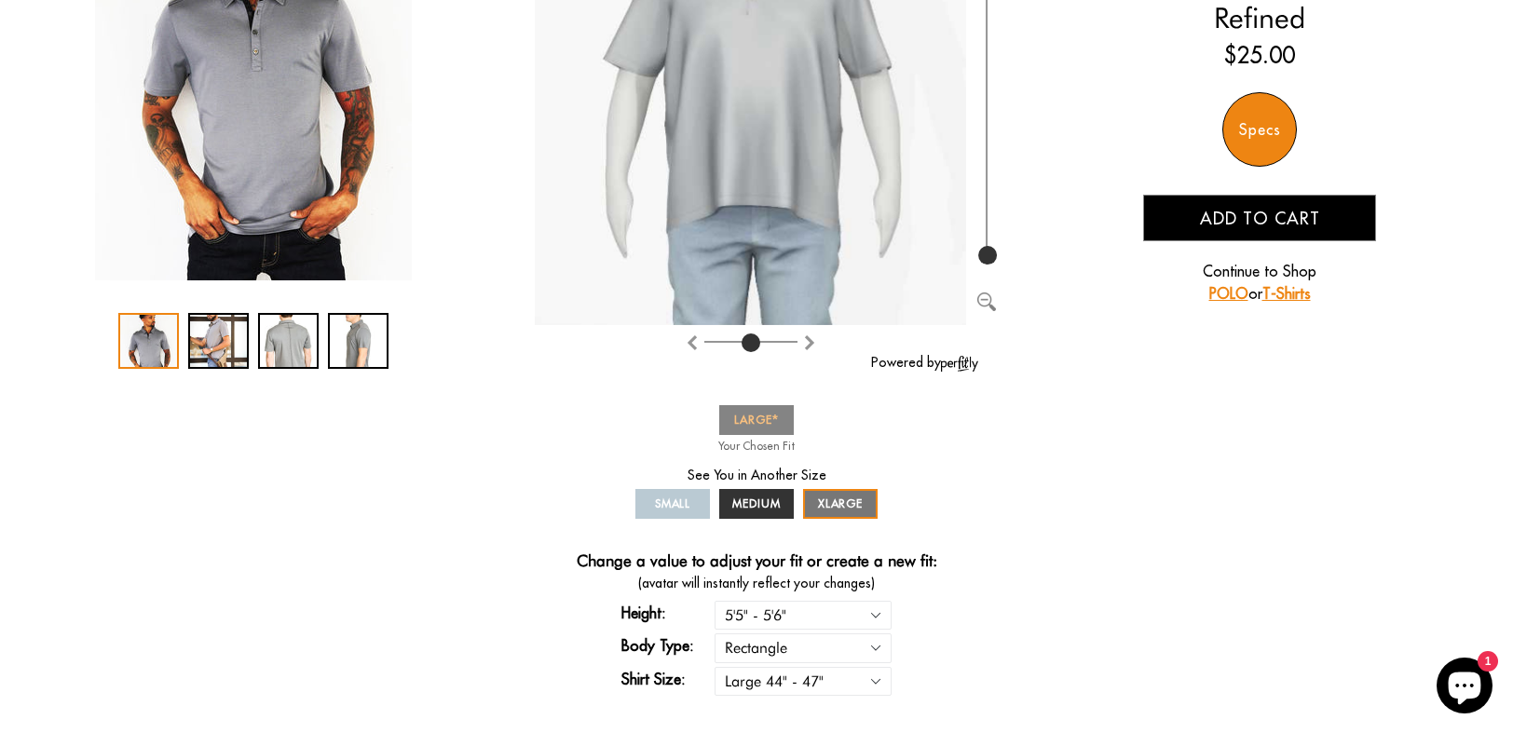
click at [761, 409] on link "LARGE" at bounding box center [756, 420] width 75 height 30
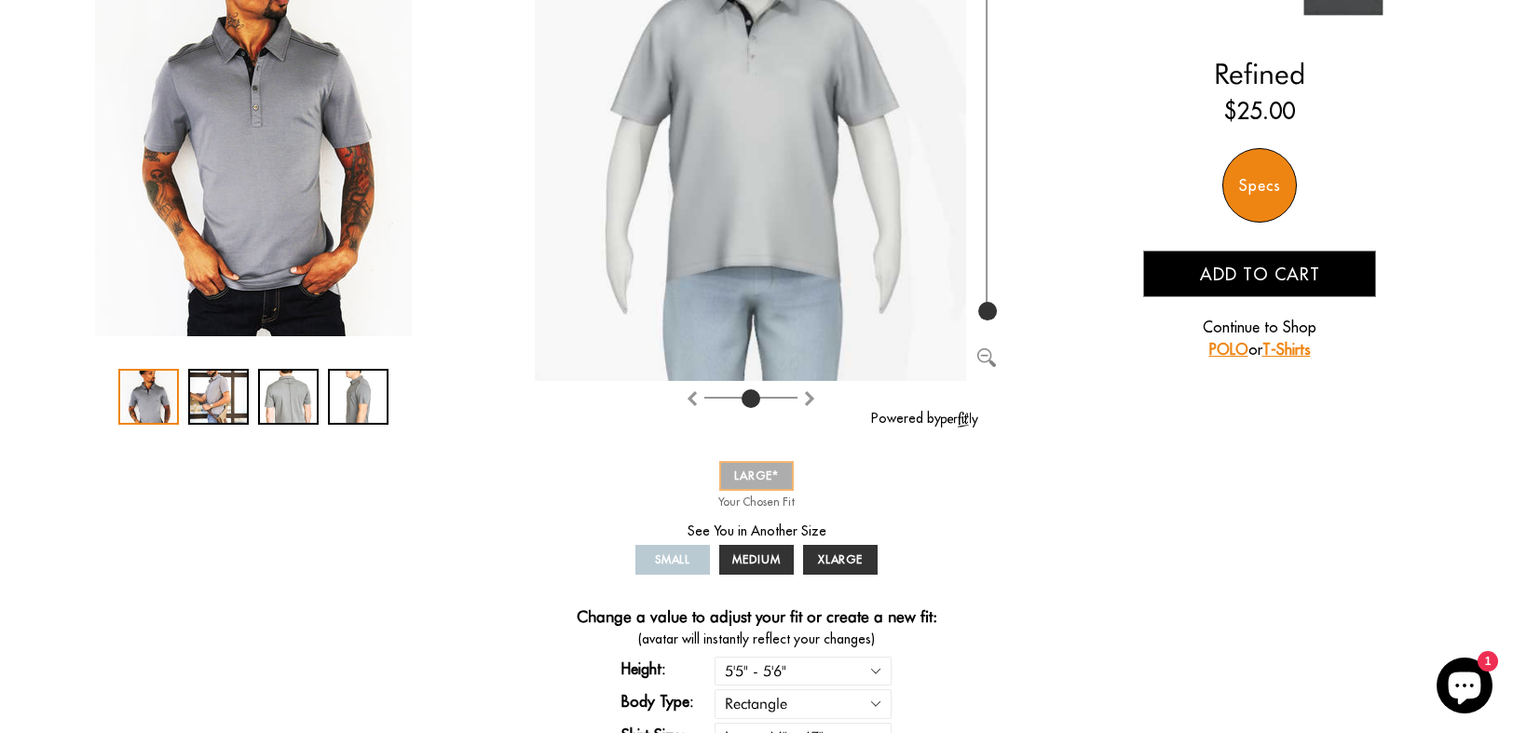
scroll to position [286, 0]
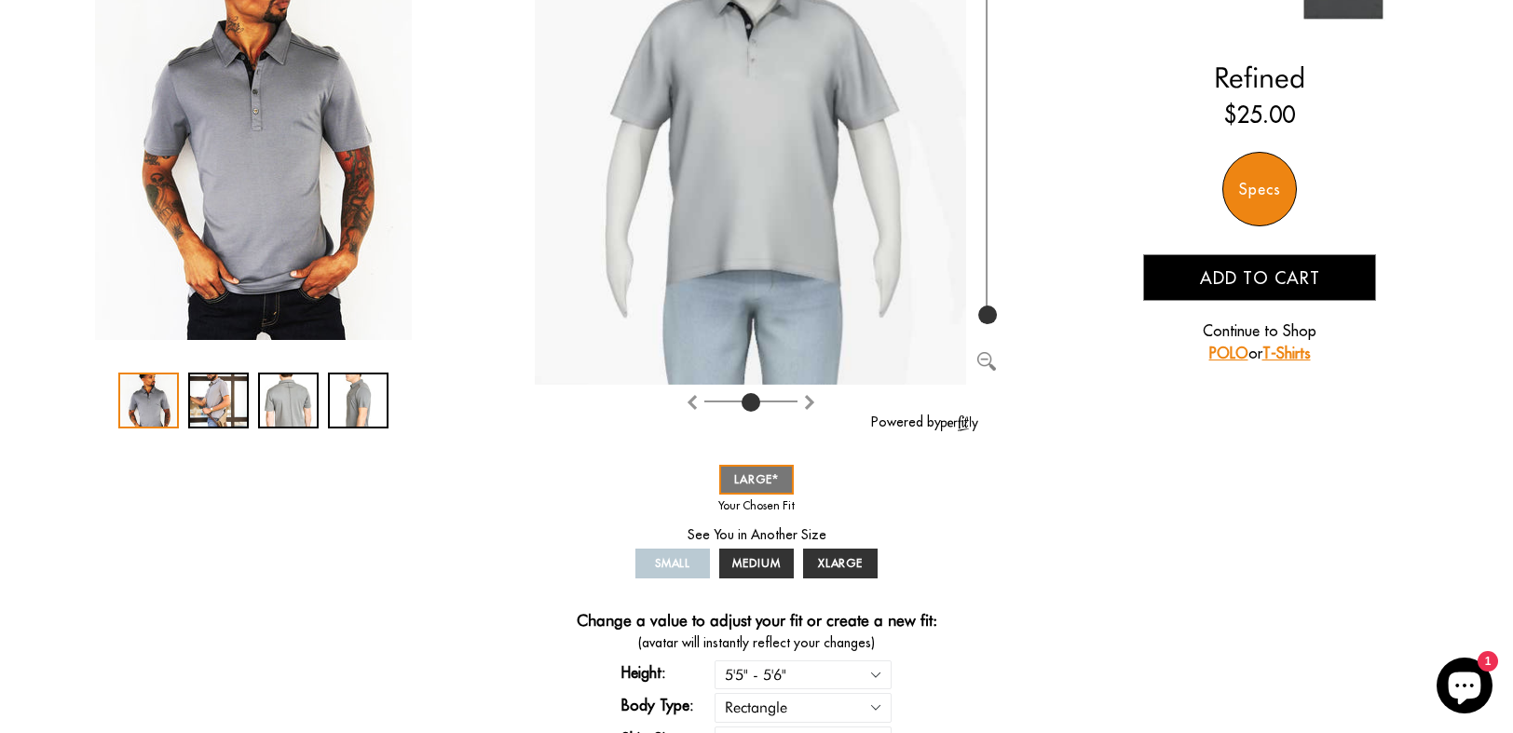
click at [1267, 277] on span "Add to cart" at bounding box center [1260, 277] width 120 height 21
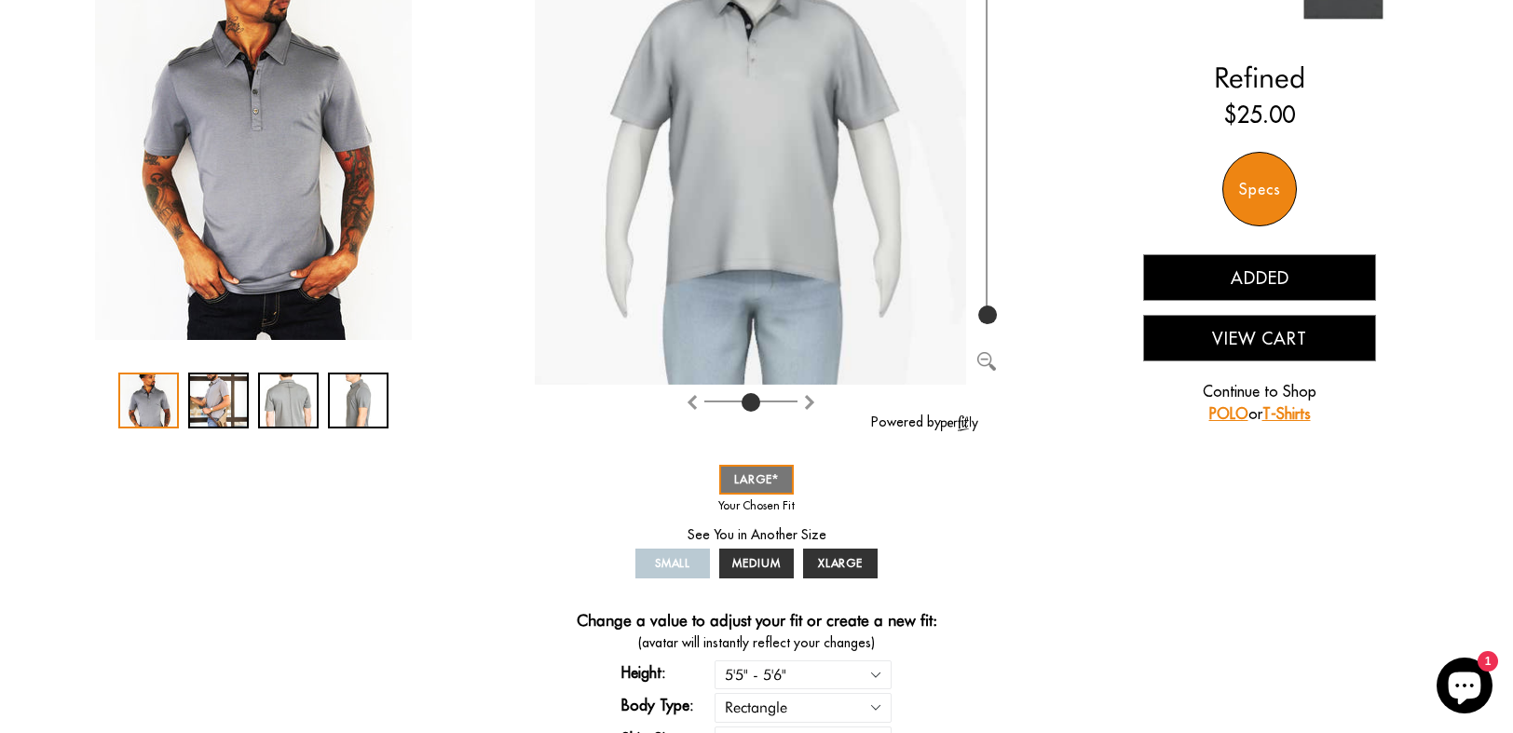
scroll to position [0, 0]
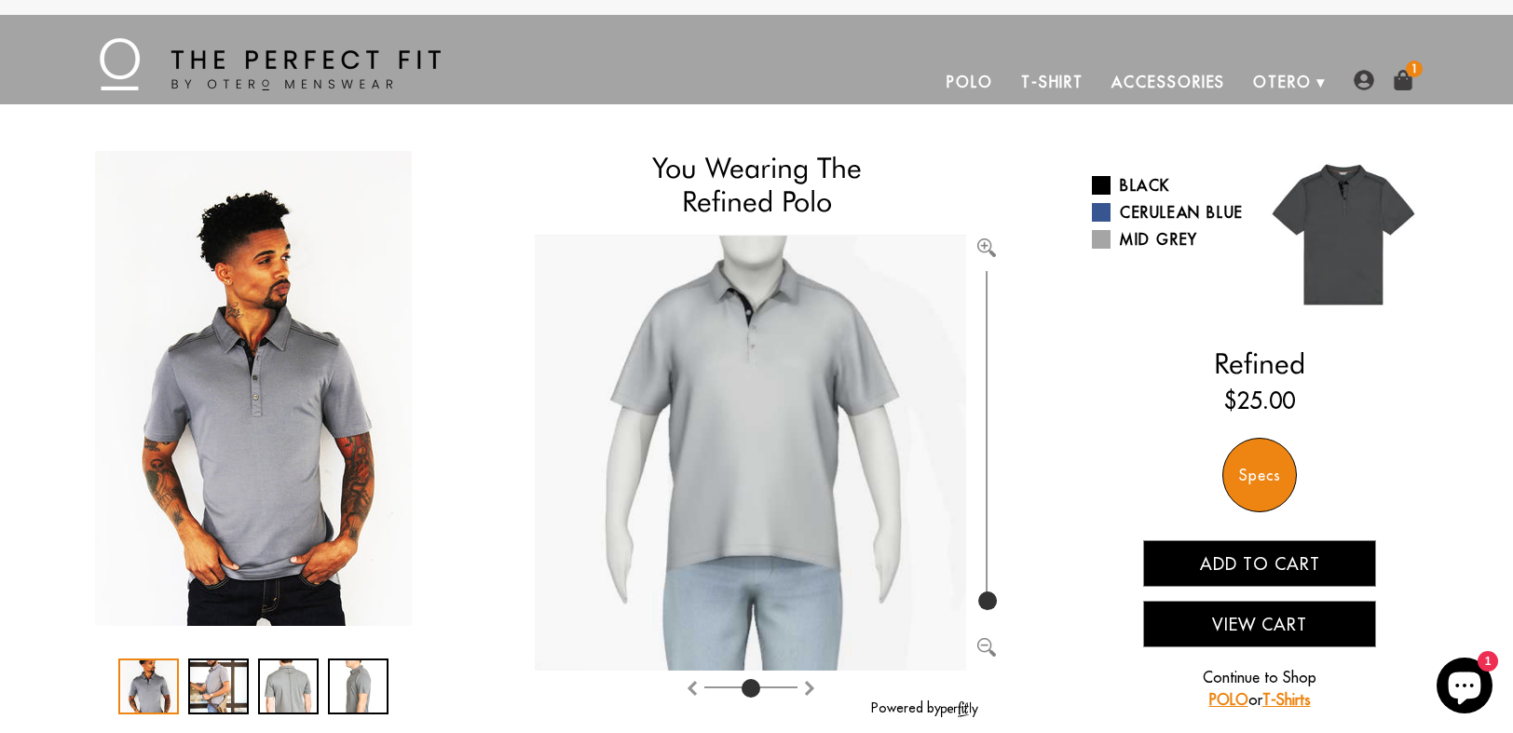
click at [1053, 83] on link "T-Shirt" at bounding box center [1052, 82] width 90 height 45
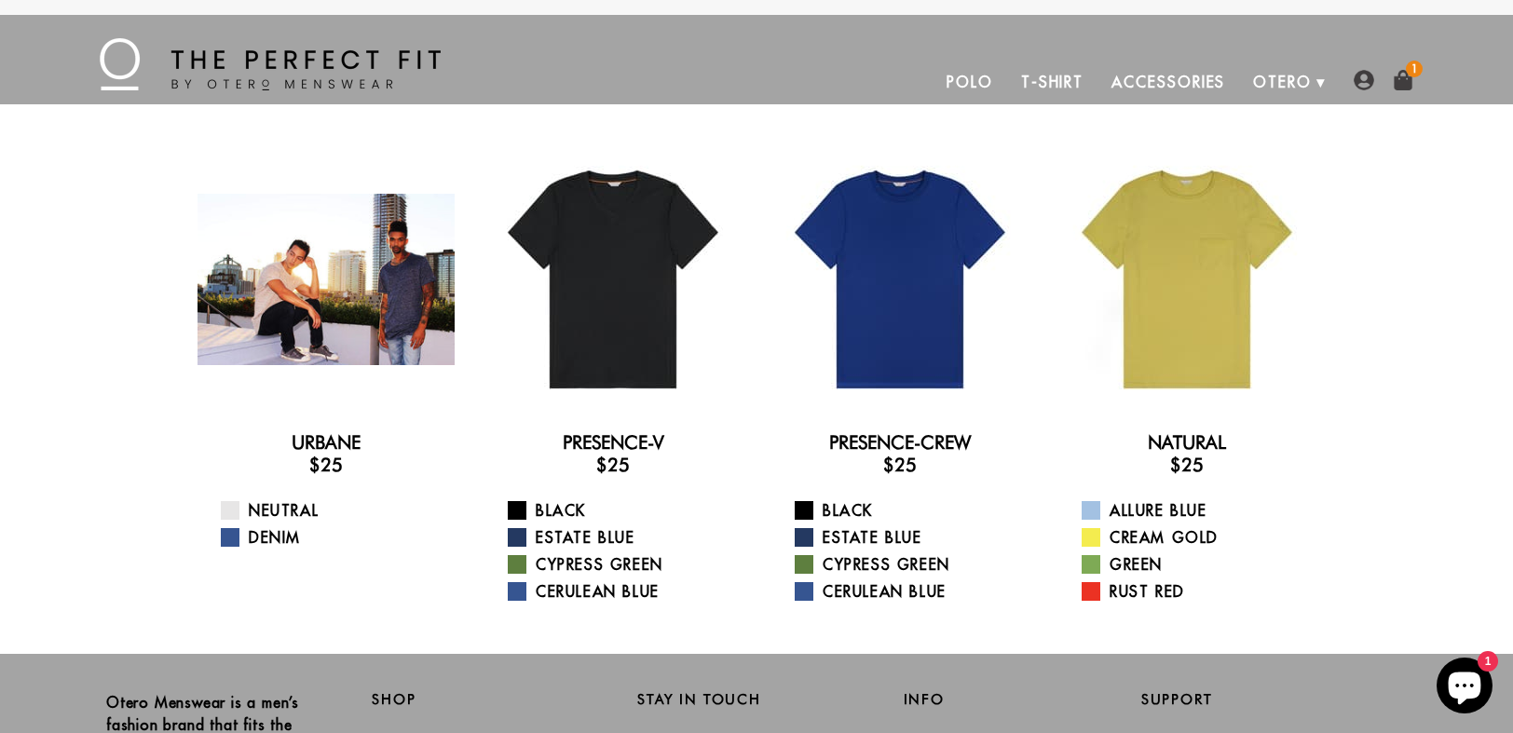
click at [369, 351] on div at bounding box center [325, 279] width 257 height 257
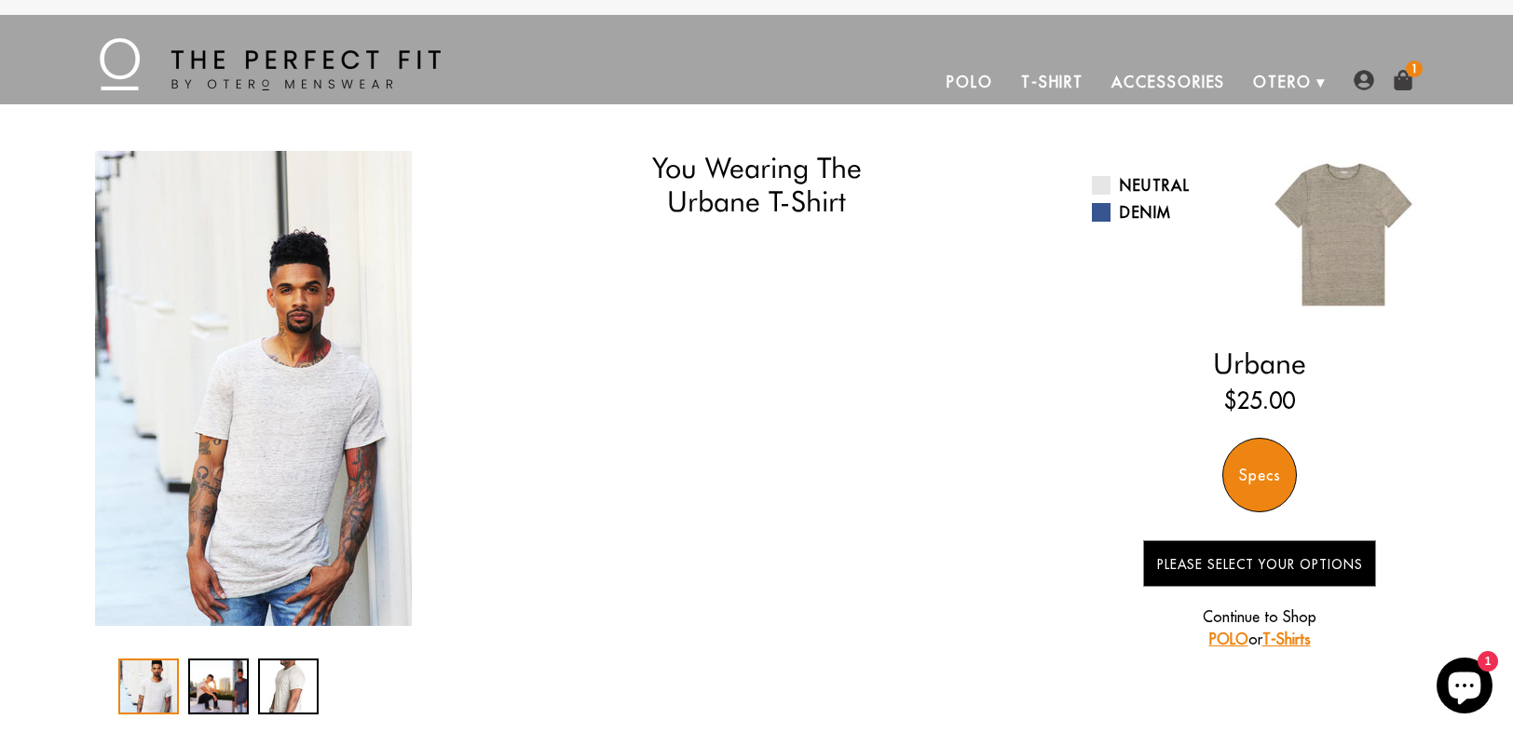
select select "55-56"
select select "L"
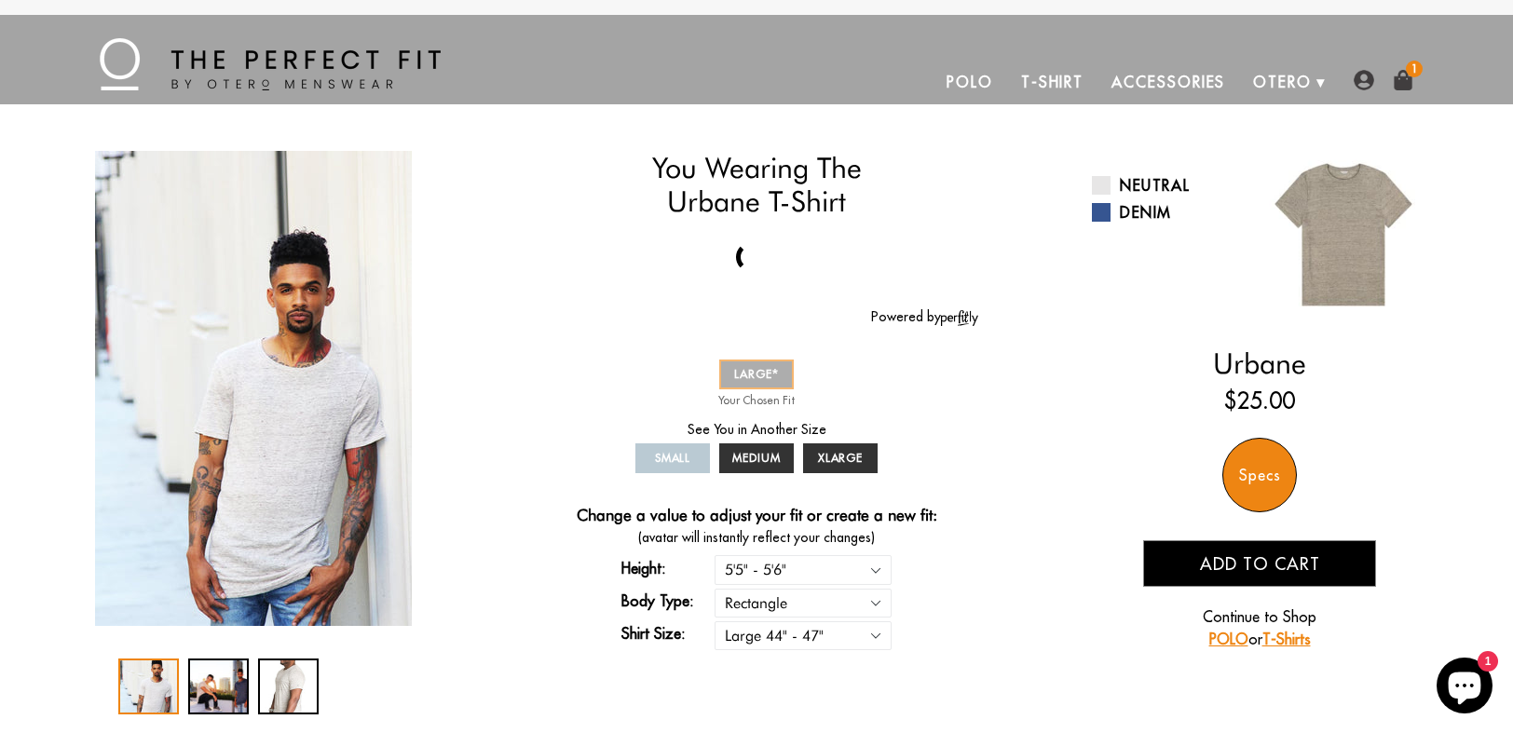
click at [760, 371] on span "LARGE" at bounding box center [756, 374] width 45 height 14
click at [1138, 207] on link "Denim" at bounding box center [1169, 212] width 154 height 22
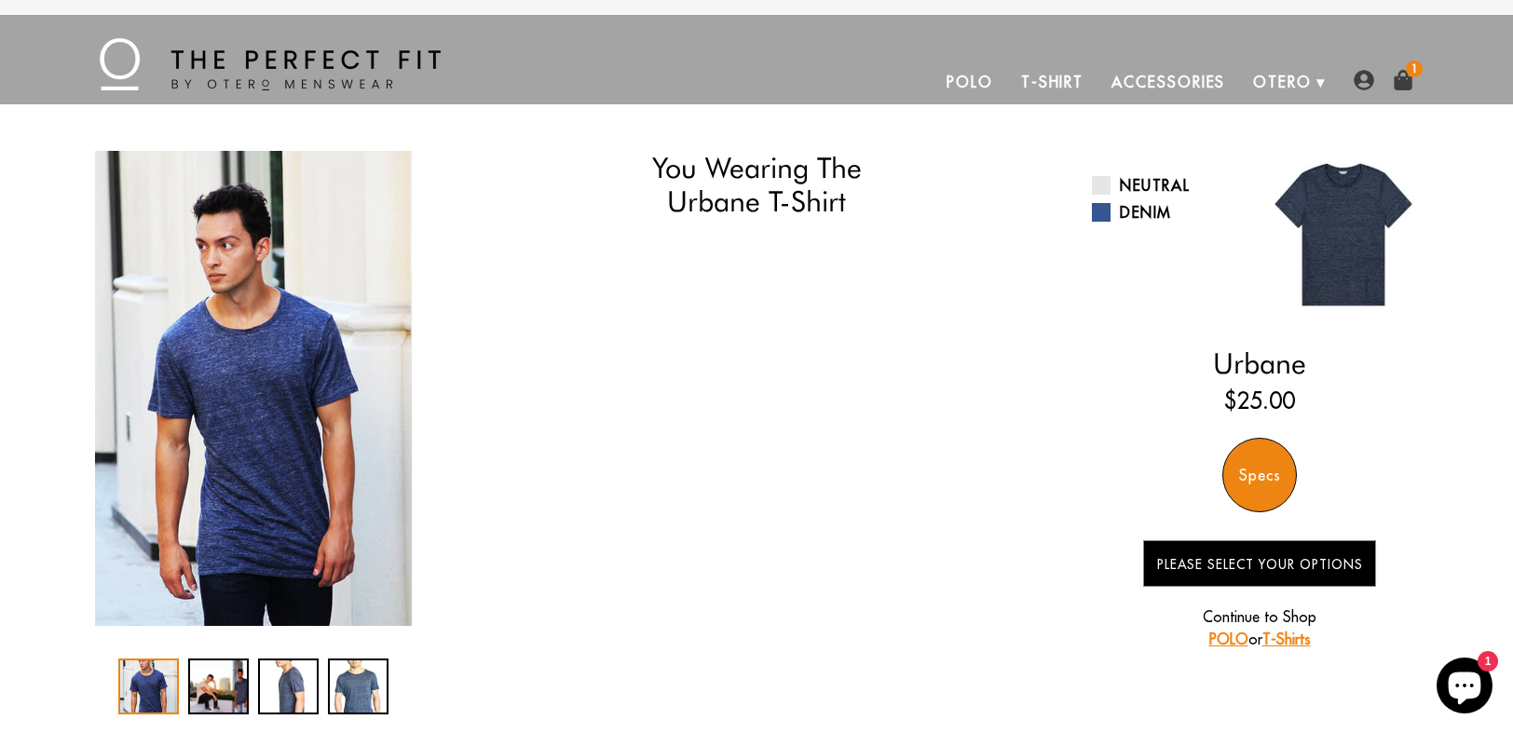
select select "55-56"
select select "L"
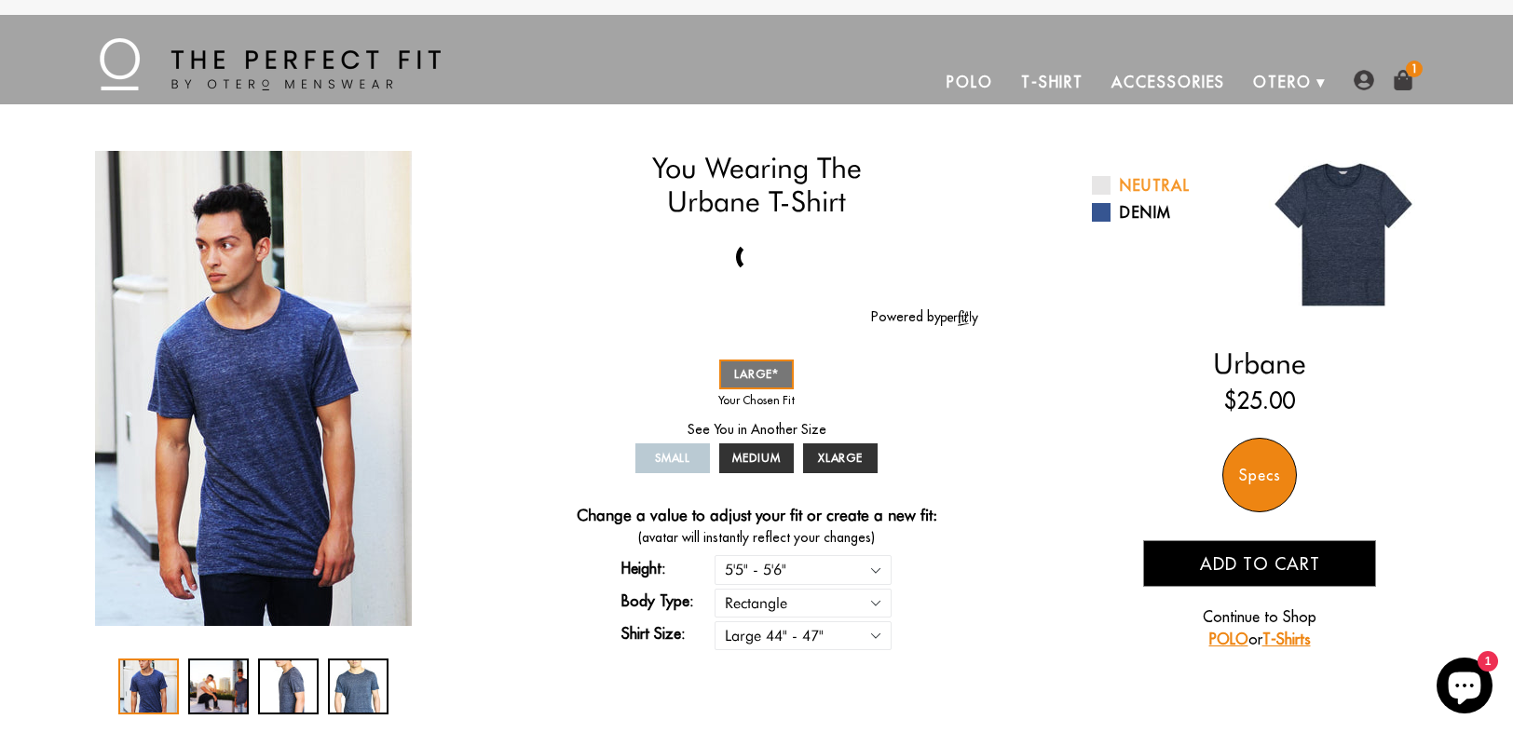
click at [1148, 184] on link "Neutral" at bounding box center [1169, 185] width 154 height 22
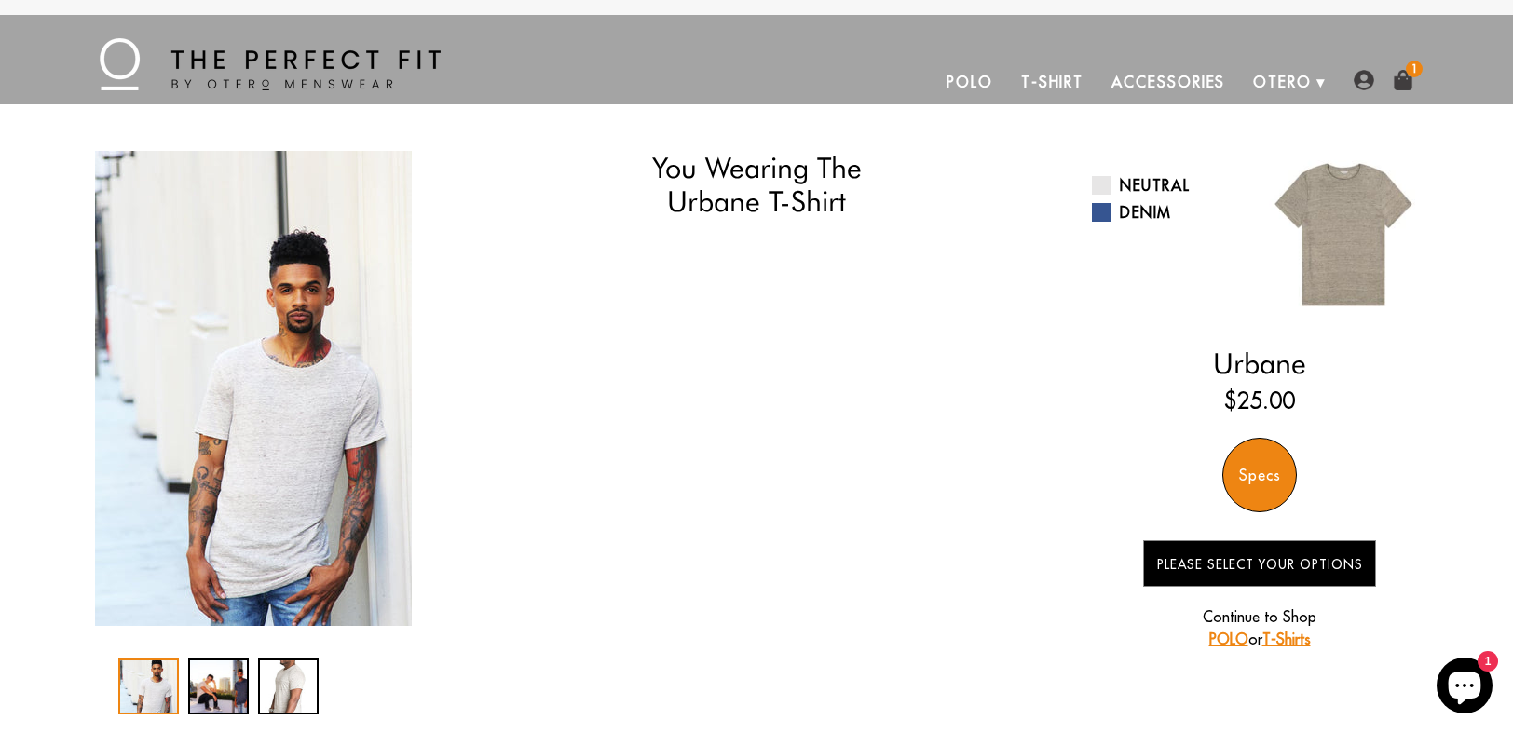
select select "55-56"
select select "L"
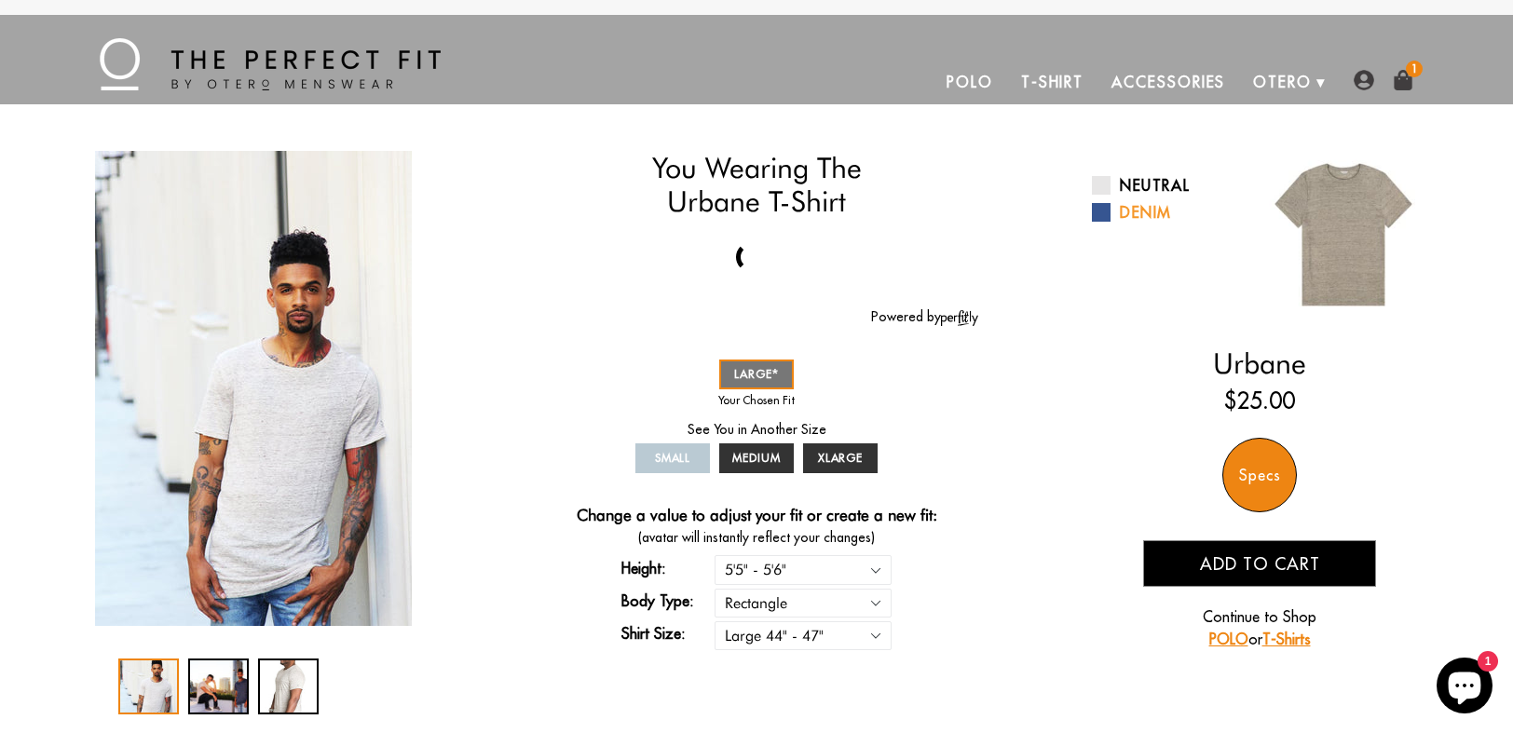
drag, startPoint x: 1138, startPoint y: 211, endPoint x: 1126, endPoint y: 215, distance: 13.0
click at [1126, 215] on link "Denim" at bounding box center [1169, 212] width 154 height 22
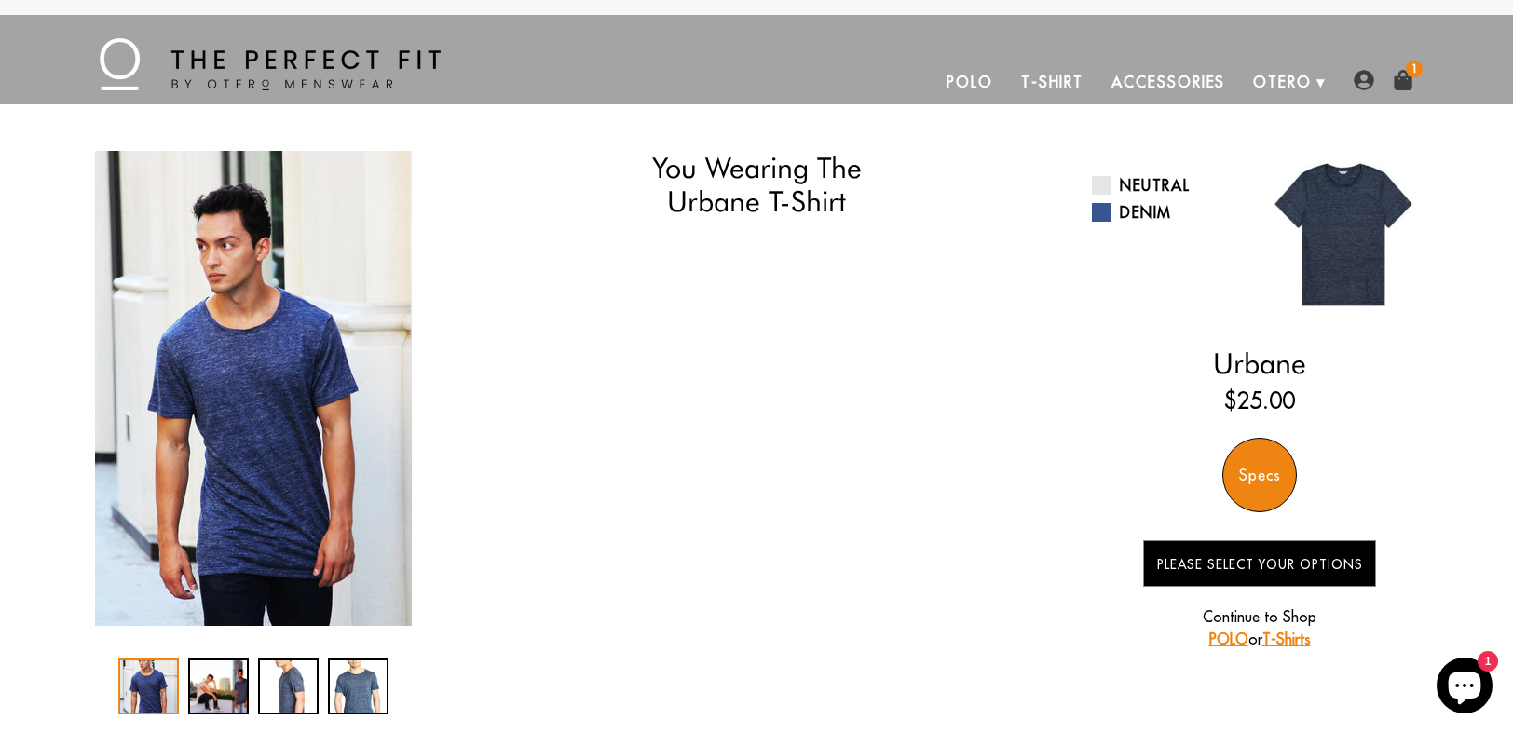
select select "55-56"
select select "L"
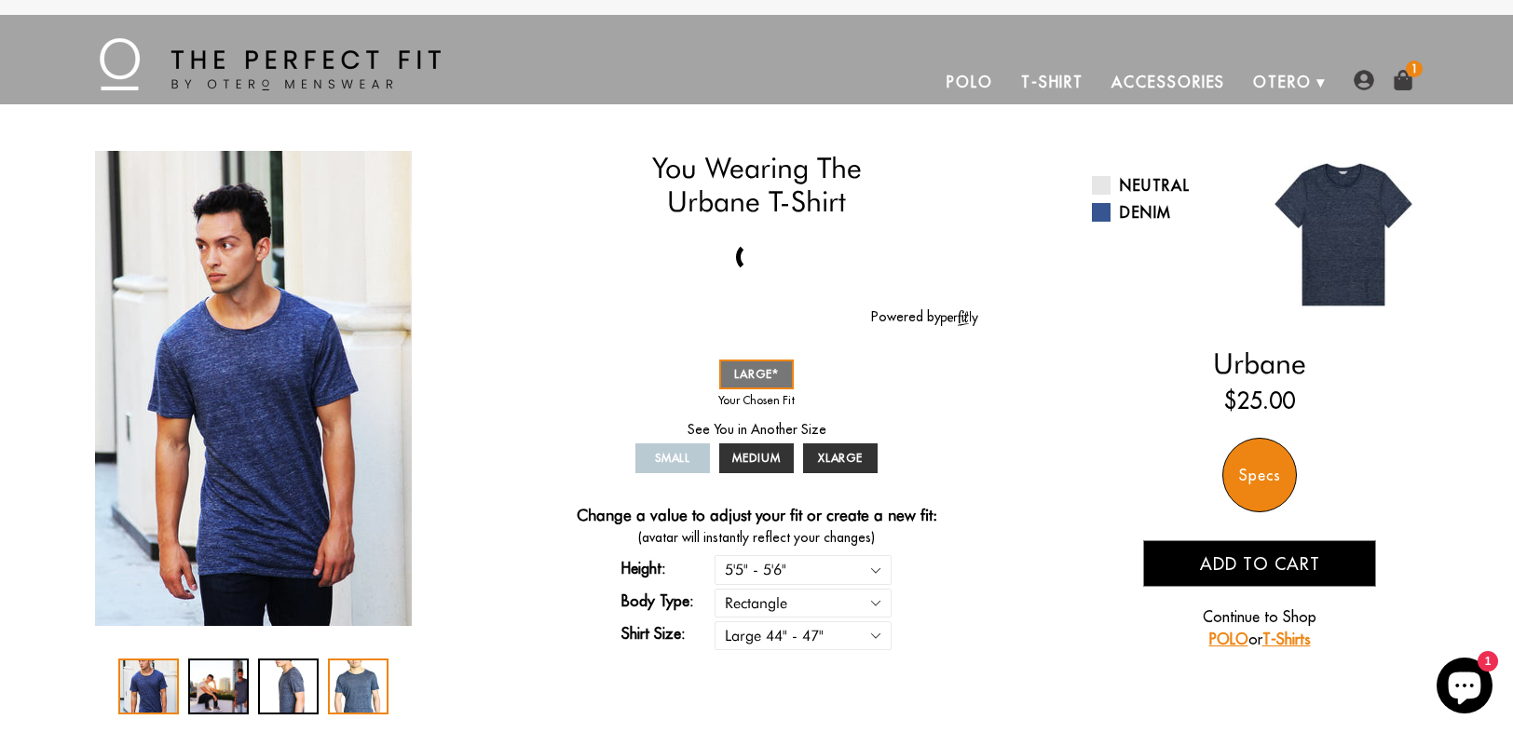
click at [354, 694] on div "4 / 4" at bounding box center [358, 687] width 61 height 56
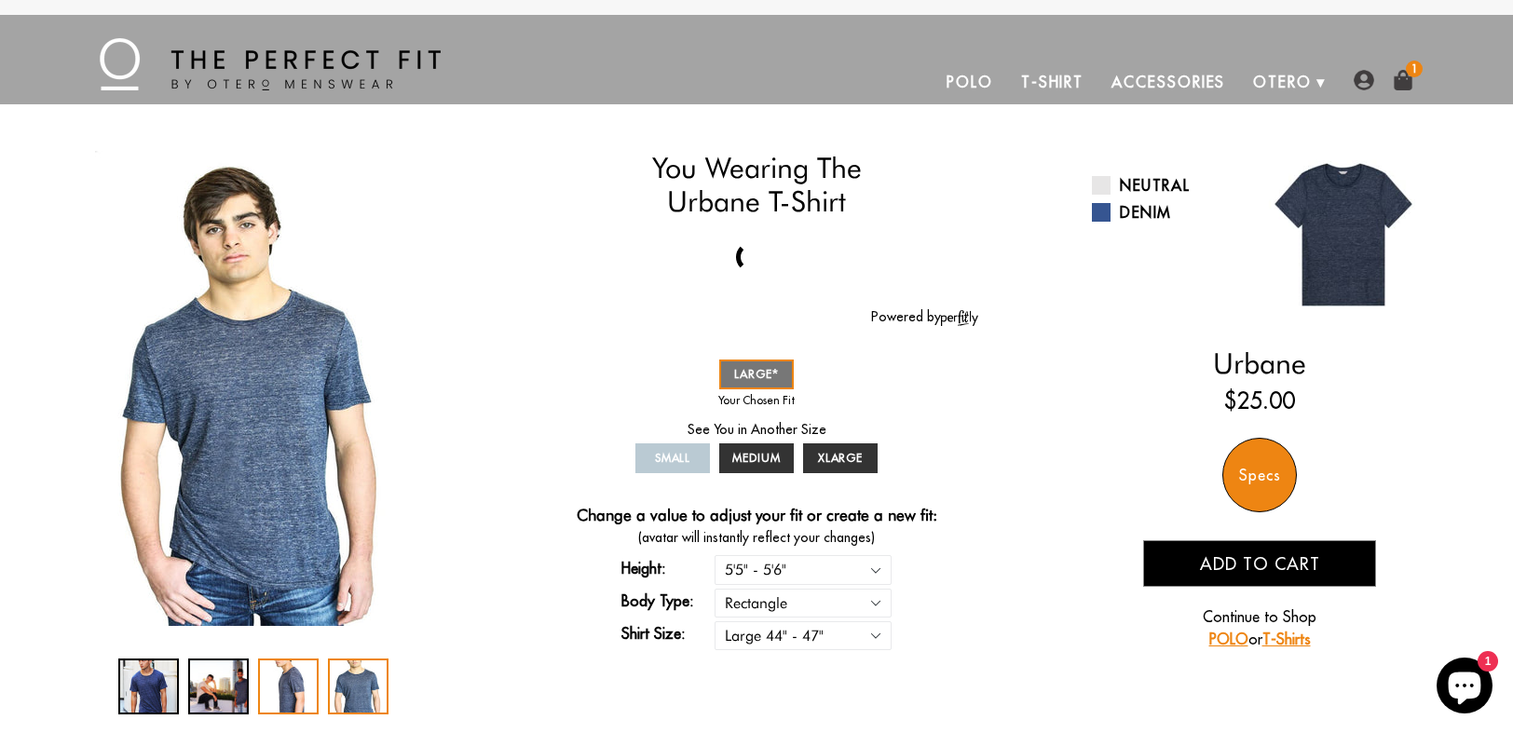
click at [289, 686] on div "3 / 4" at bounding box center [288, 687] width 61 height 56
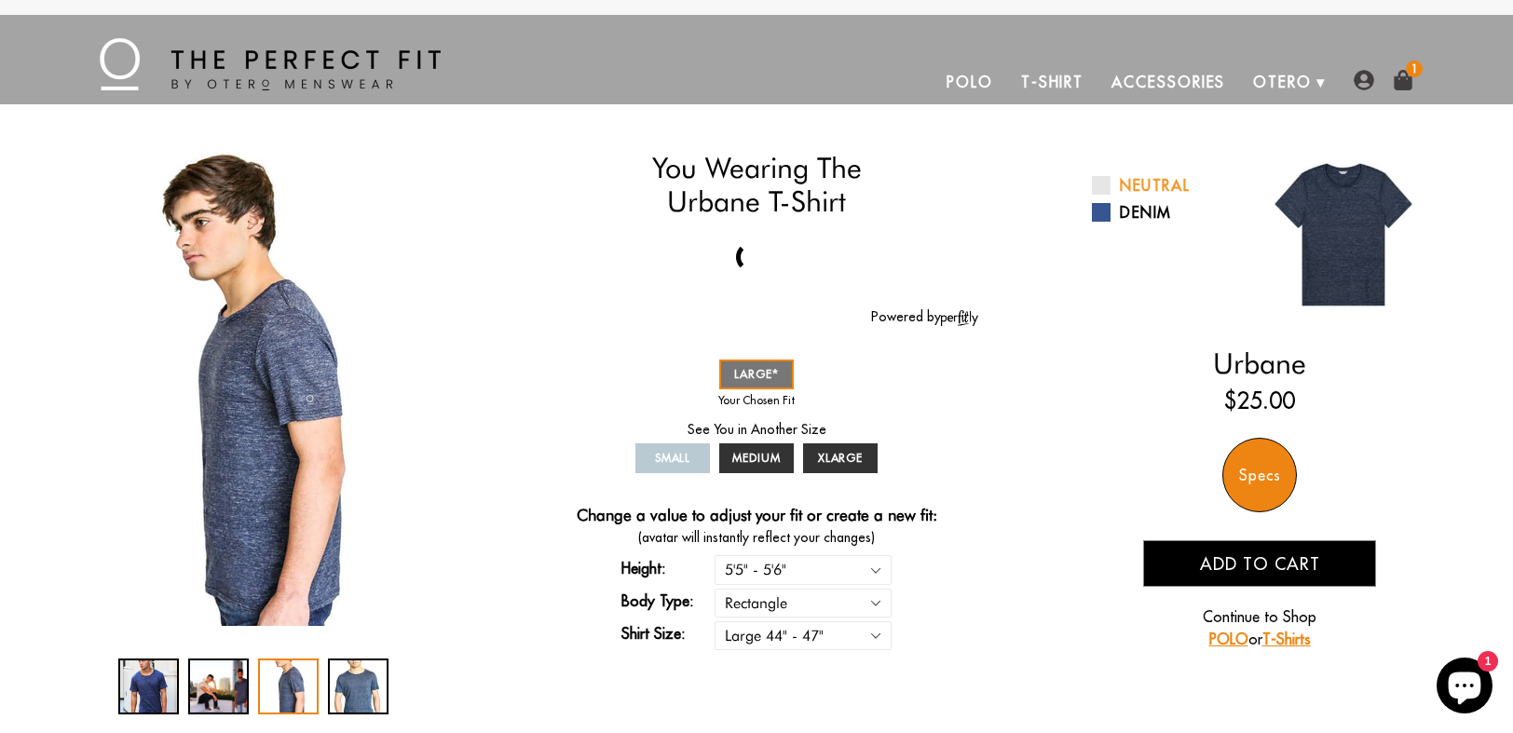
click at [1159, 186] on link "Neutral" at bounding box center [1169, 185] width 154 height 22
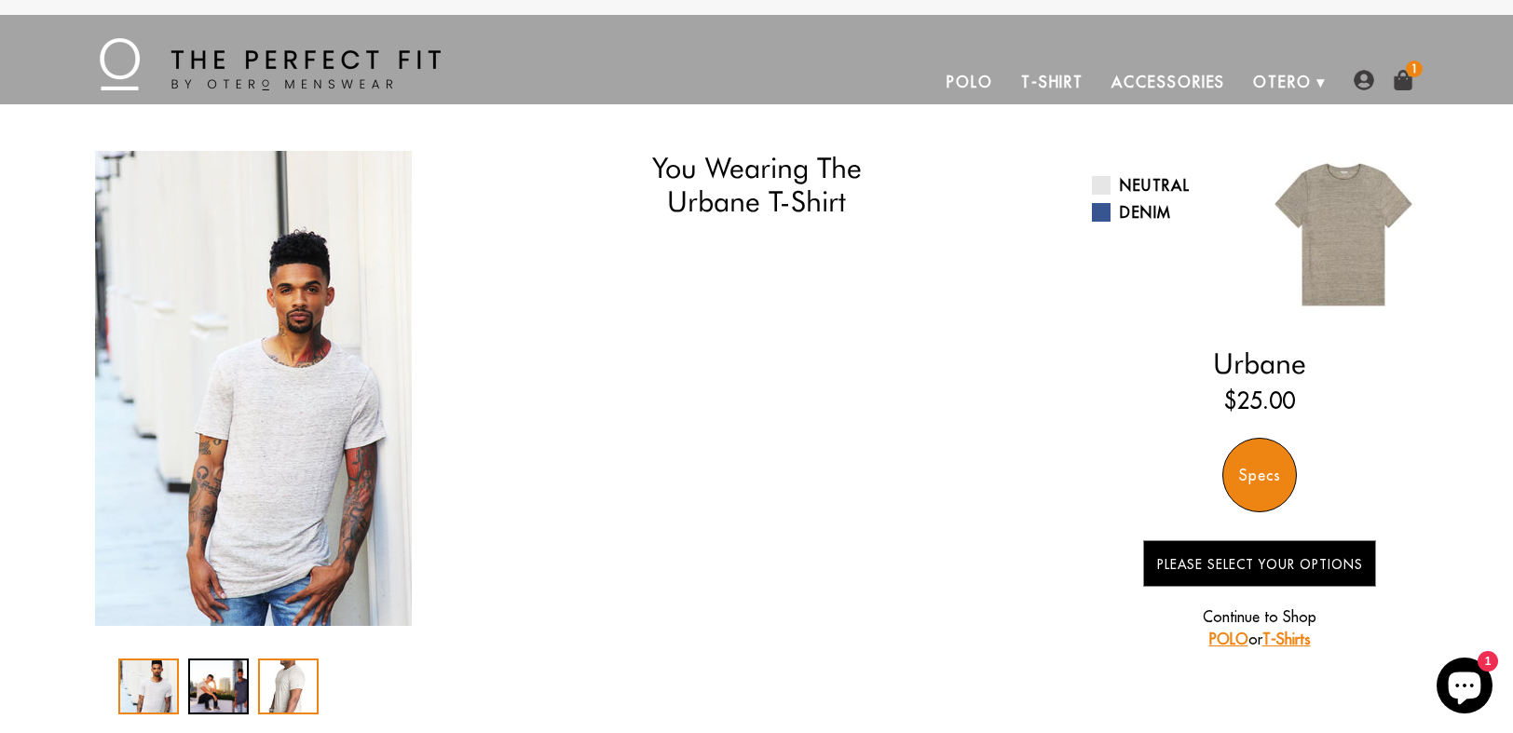
select select "55-56"
select select "L"
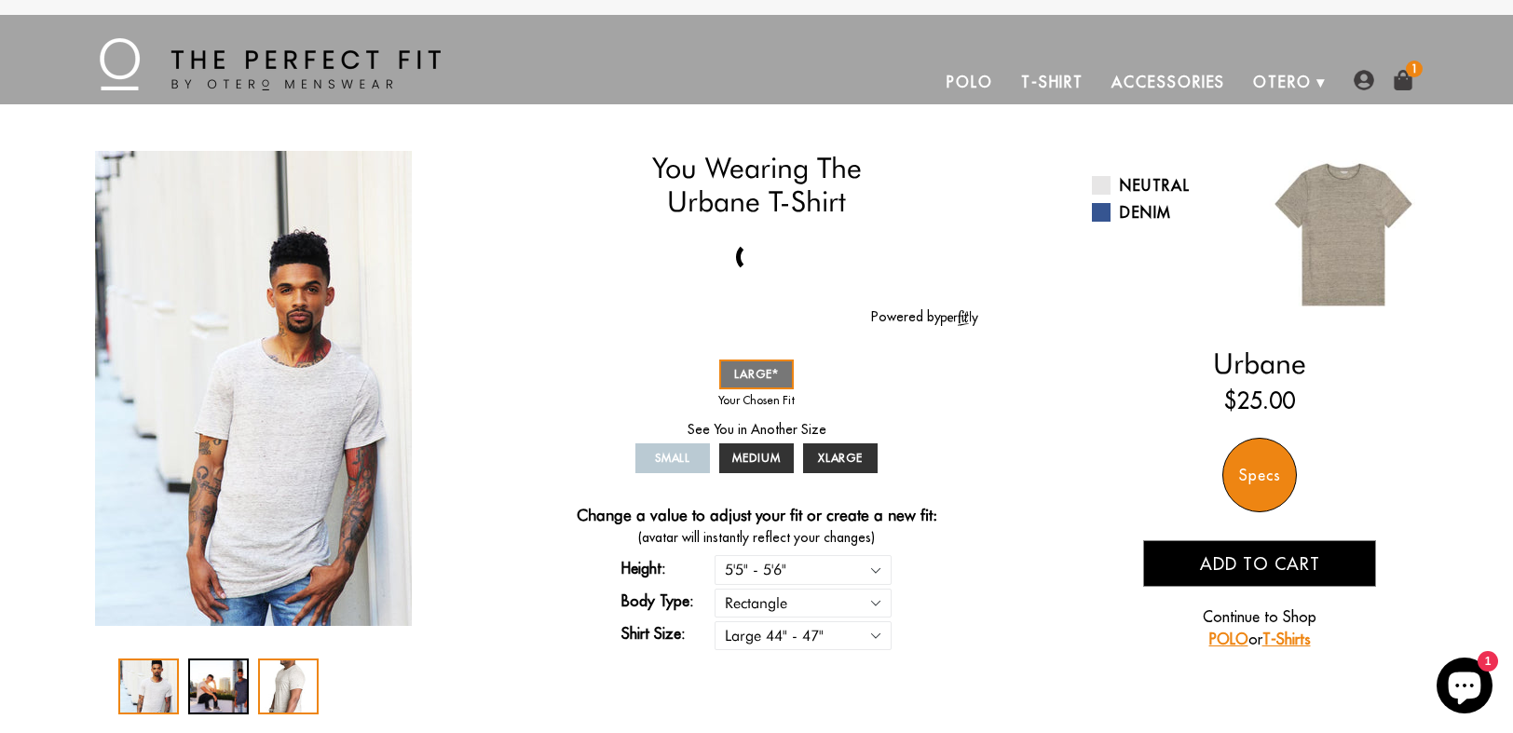
click at [288, 675] on div "3 / 3" at bounding box center [288, 687] width 61 height 56
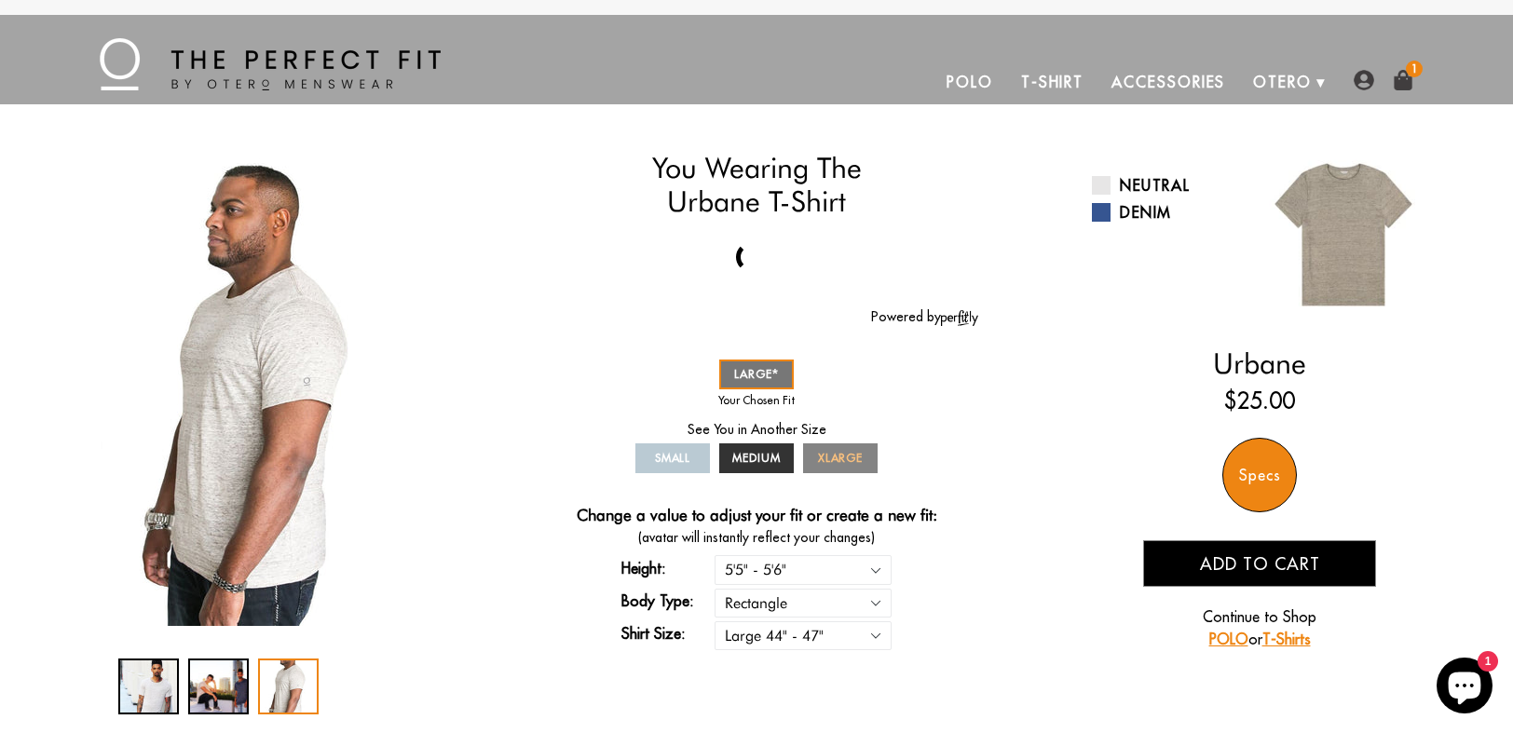
click at [220, 673] on div "2 / 3" at bounding box center [218, 687] width 61 height 56
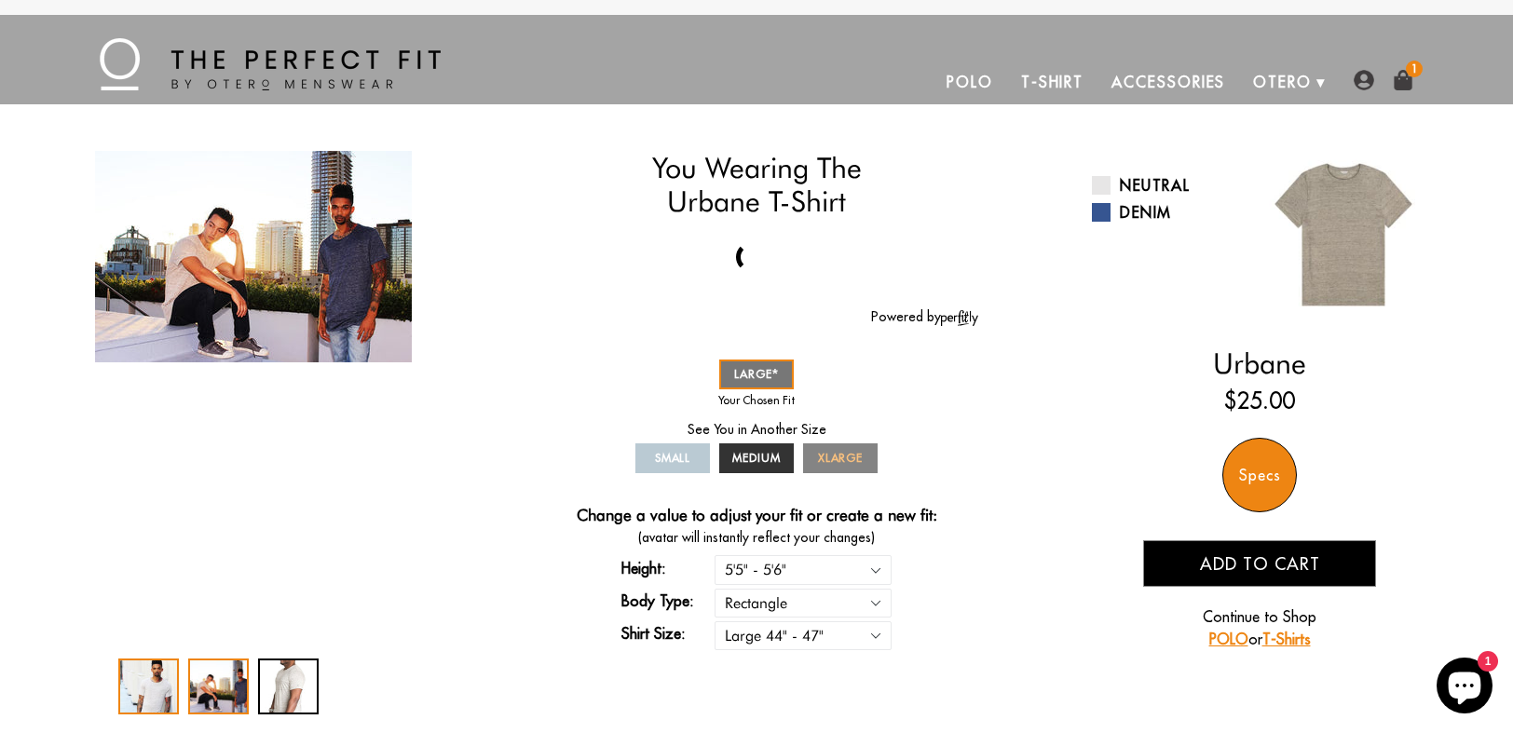
click at [158, 674] on div "1 / 3" at bounding box center [148, 687] width 61 height 56
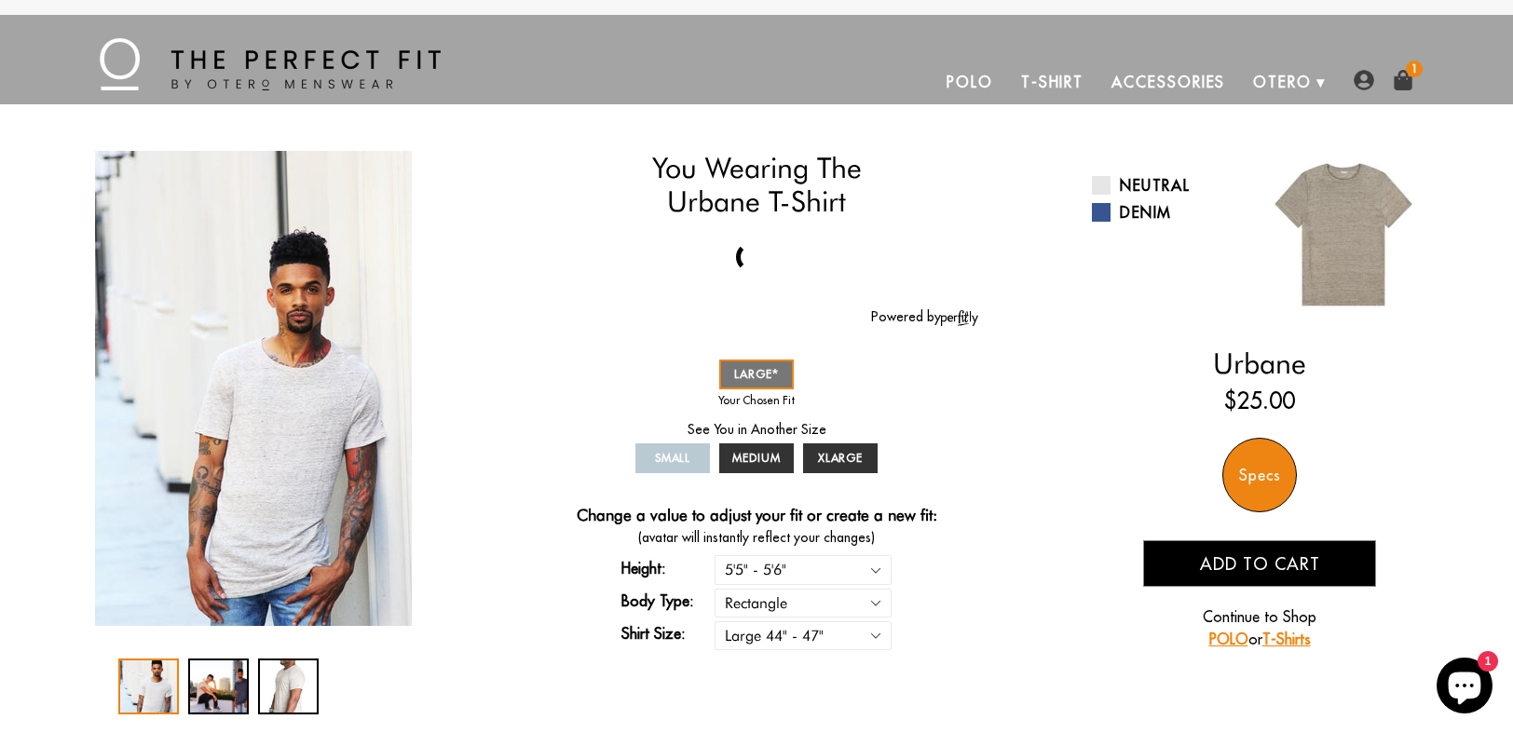
click at [1405, 75] on img at bounding box center [1403, 80] width 20 height 20
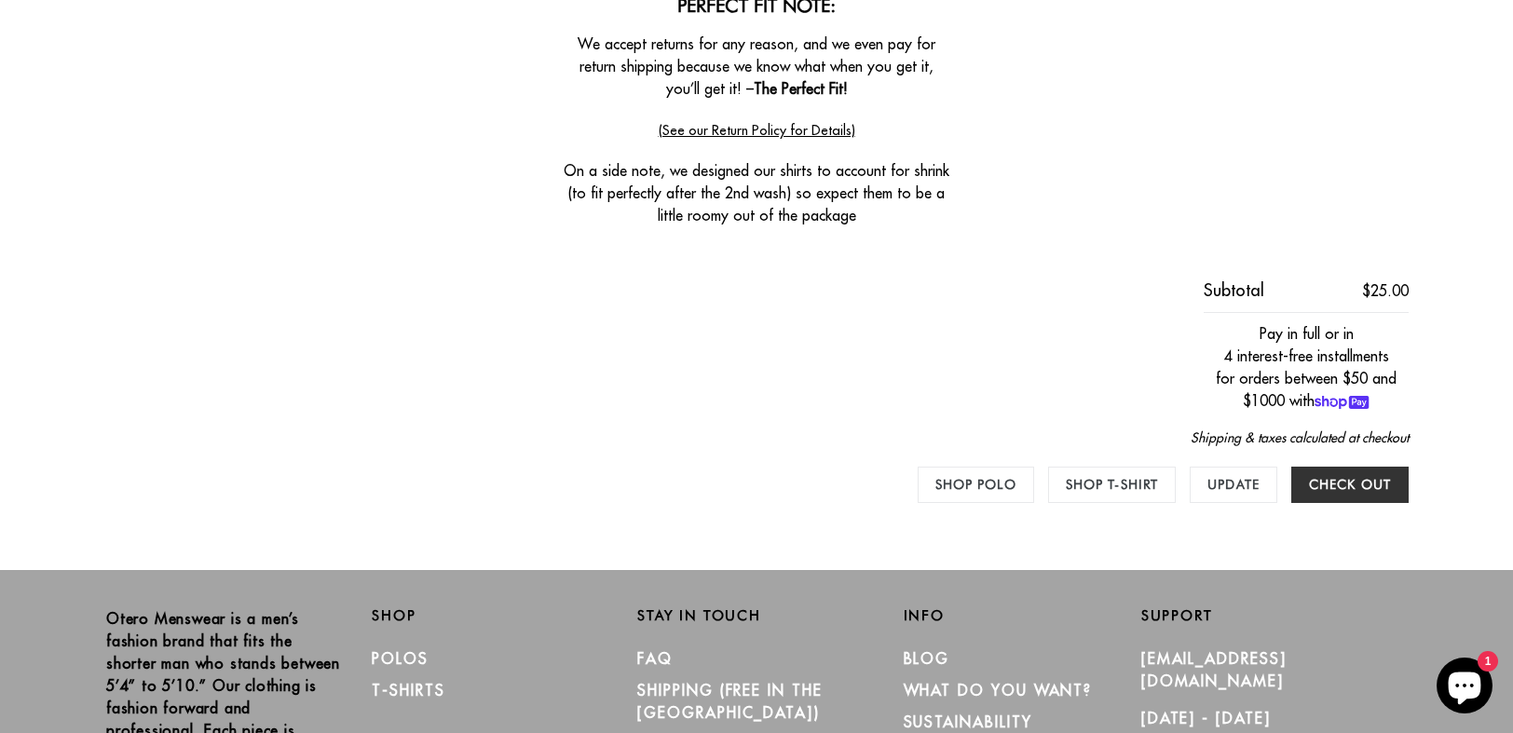
scroll to position [551, 0]
click at [1362, 486] on input "Check out" at bounding box center [1349, 485] width 117 height 36
